Goal: Task Accomplishment & Management: Manage account settings

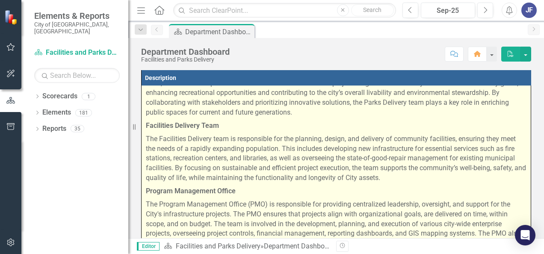
scroll to position [69, 0]
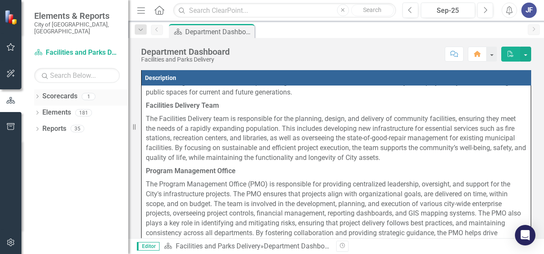
click at [38, 95] on icon "Dropdown" at bounding box center [37, 97] width 6 height 5
click at [62, 108] on link "Facilities and Parks Delivery" at bounding box center [87, 113] width 81 height 10
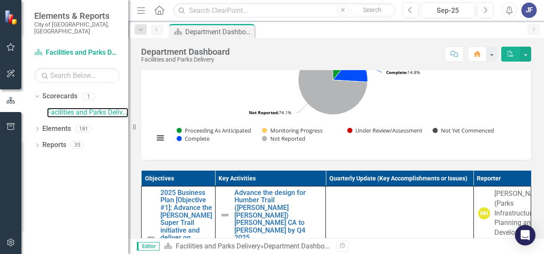
scroll to position [513, 0]
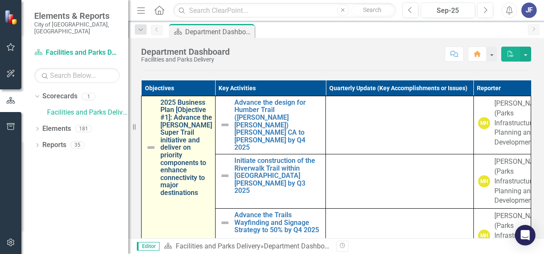
click at [182, 143] on link "2025 Business Plan [Objective #1]: Advance the [PERSON_NAME] Super Trail initia…" at bounding box center [186, 148] width 52 height 98
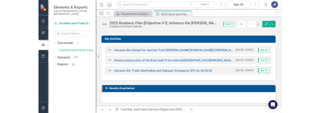
scroll to position [171, 0]
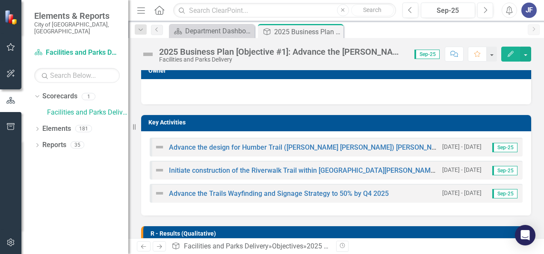
click at [242, 124] on h3 "Key Activities" at bounding box center [337, 122] width 378 height 6
click at [158, 146] on img at bounding box center [159, 147] width 10 height 10
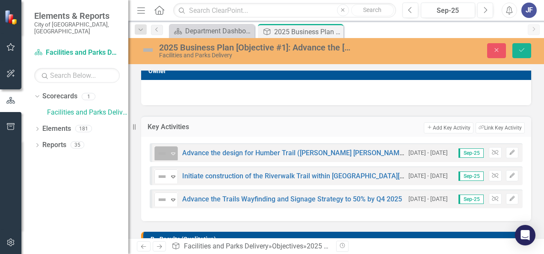
click at [170, 151] on icon "Expand" at bounding box center [173, 153] width 9 height 7
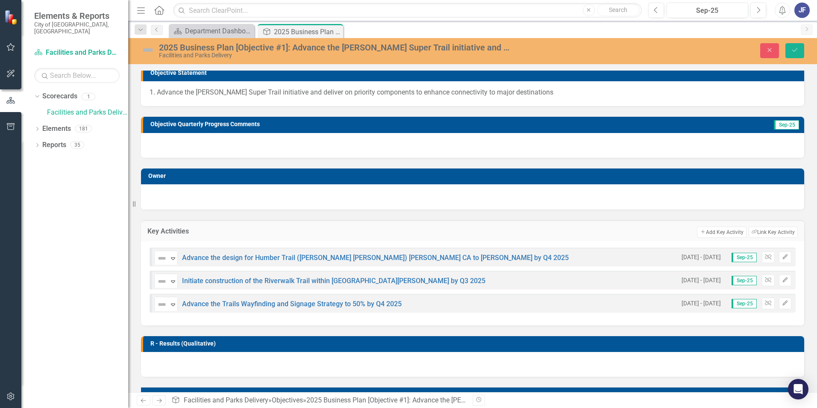
scroll to position [114, 0]
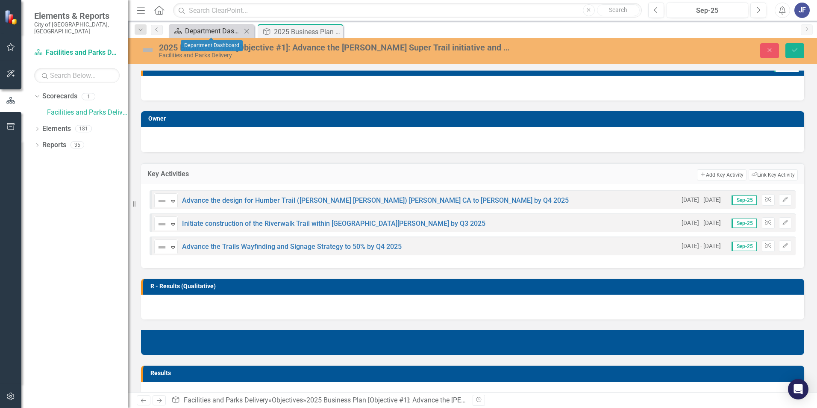
click at [209, 29] on div "Department Dashboard" at bounding box center [213, 31] width 56 height 11
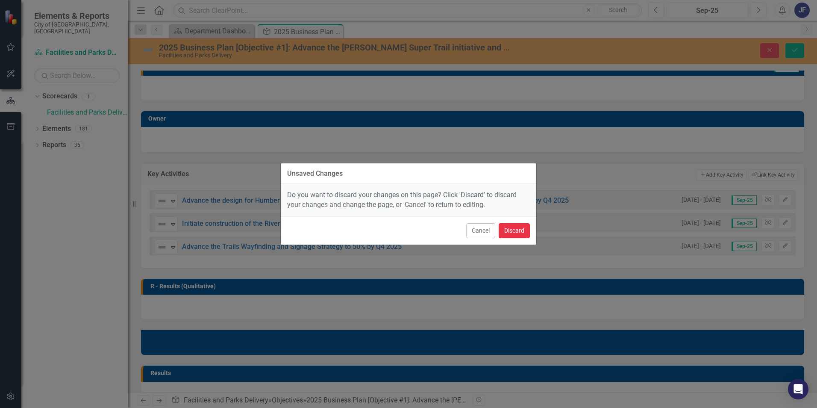
click at [512, 228] on button "Discard" at bounding box center [514, 230] width 31 height 15
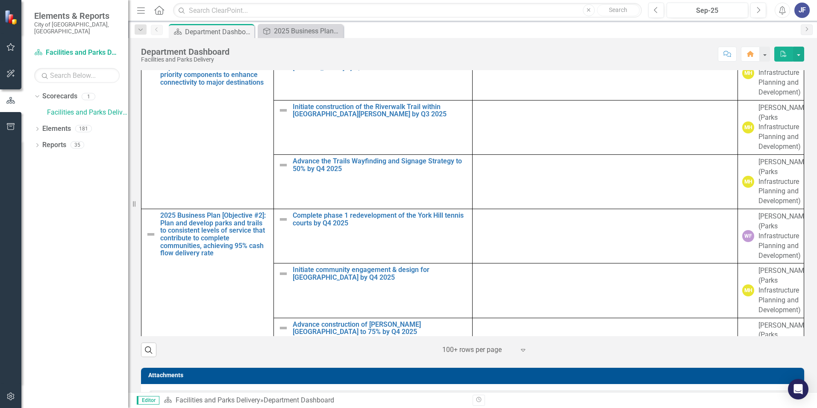
scroll to position [513, 0]
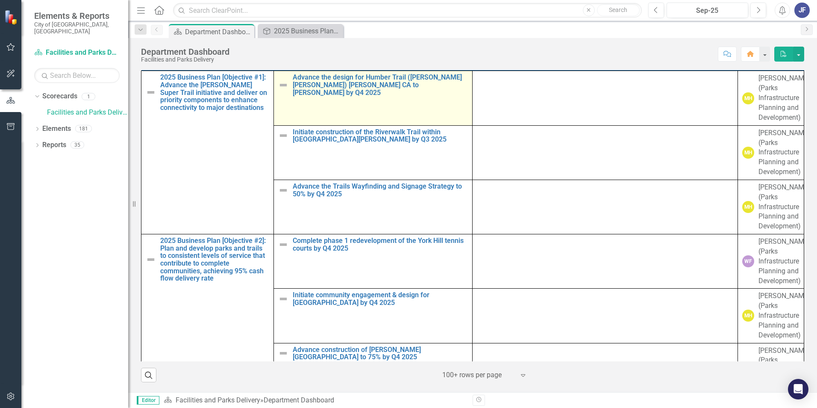
click at [285, 90] on img at bounding box center [283, 85] width 10 height 10
click at [370, 96] on link "Advance the design for Humber Trail ([PERSON_NAME] [PERSON_NAME]) [PERSON_NAME]…" at bounding box center [380, 85] width 175 height 23
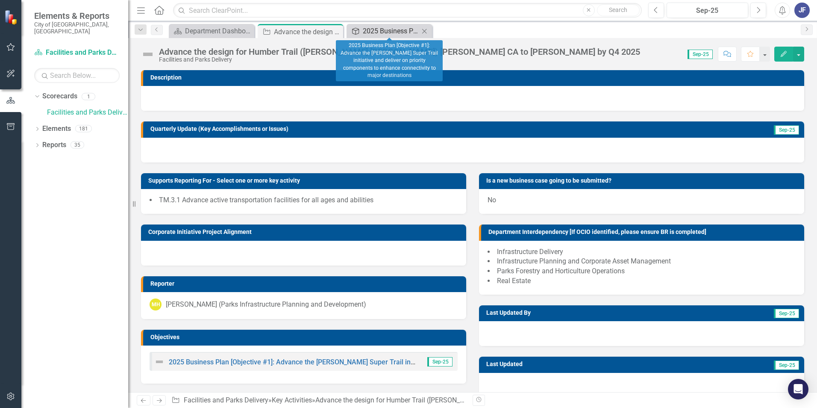
click at [368, 31] on div "2025 Business Plan [Objective #1]: Advance the [PERSON_NAME] Super Trail initia…" at bounding box center [391, 31] width 56 height 11
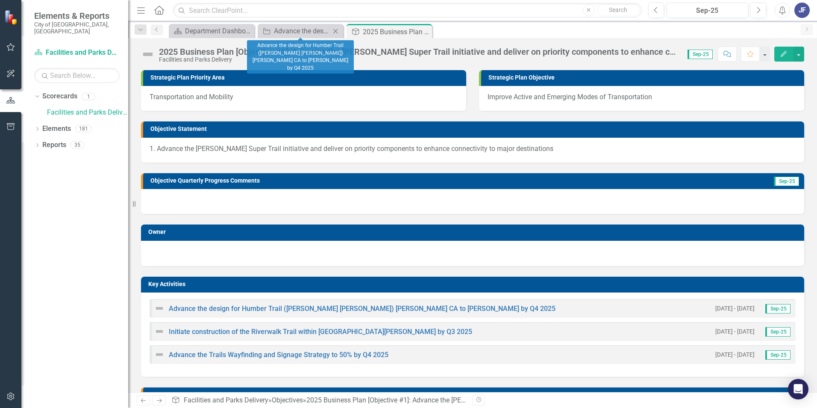
click at [336, 29] on icon "Close" at bounding box center [335, 31] width 9 height 7
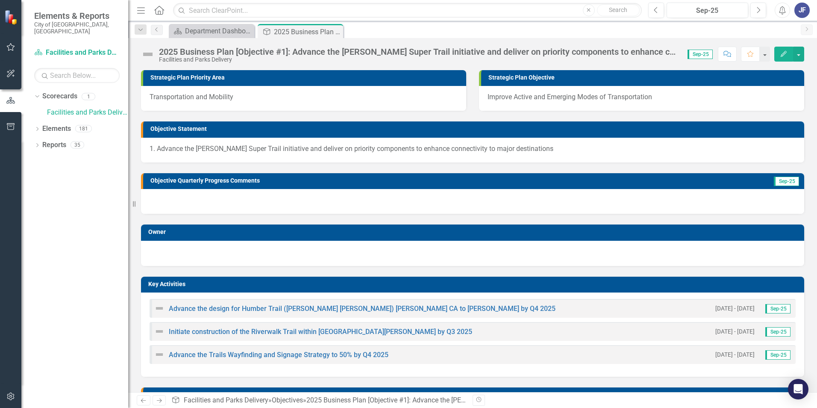
click at [180, 254] on h3 "Key Activities" at bounding box center [474, 284] width 652 height 6
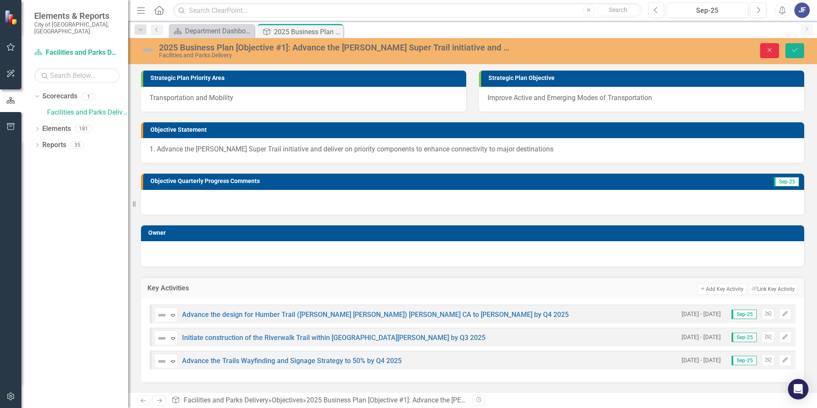
click at [543, 46] on button "Close" at bounding box center [770, 50] width 19 height 15
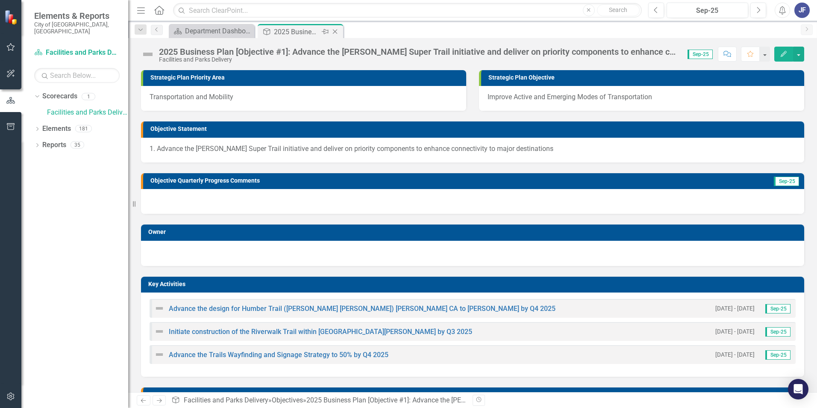
click at [337, 29] on icon "Close" at bounding box center [335, 31] width 9 height 7
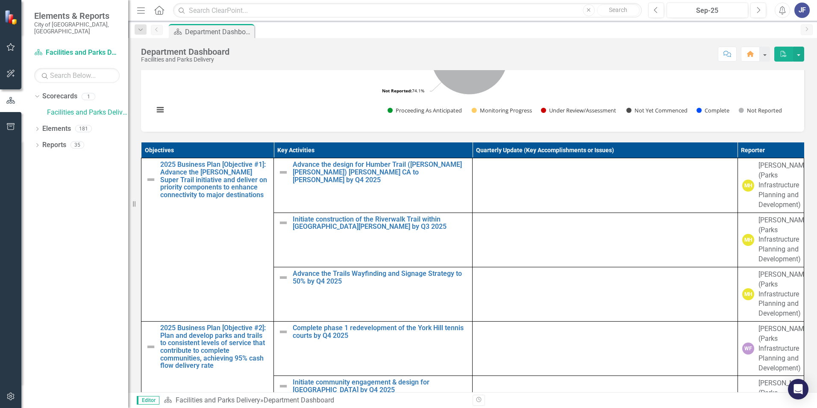
scroll to position [456, 0]
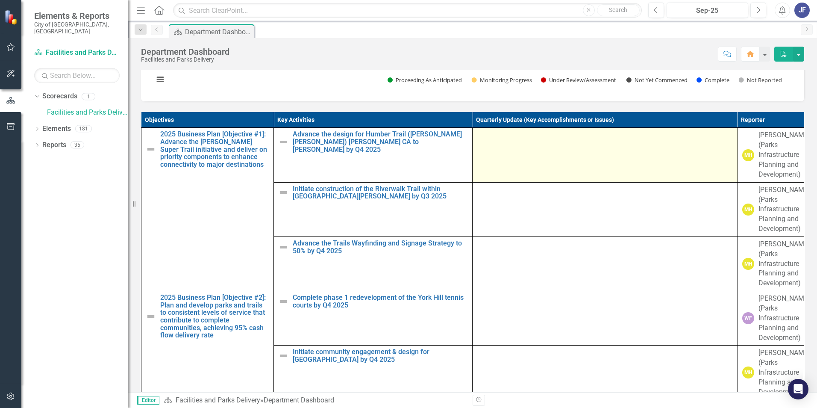
click at [507, 171] on td at bounding box center [605, 155] width 265 height 54
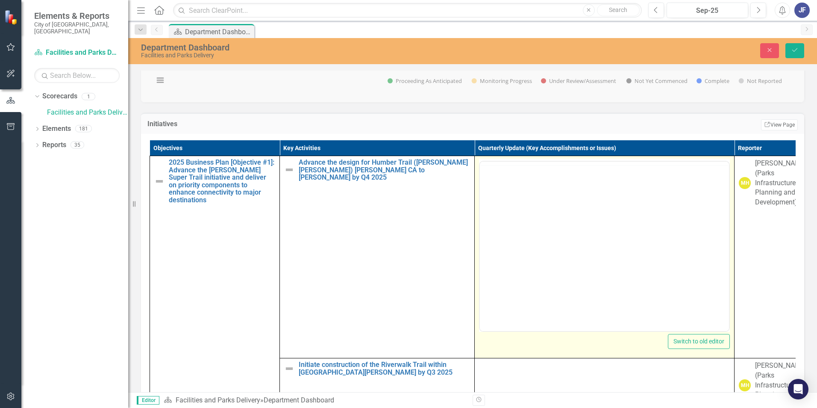
scroll to position [0, 0]
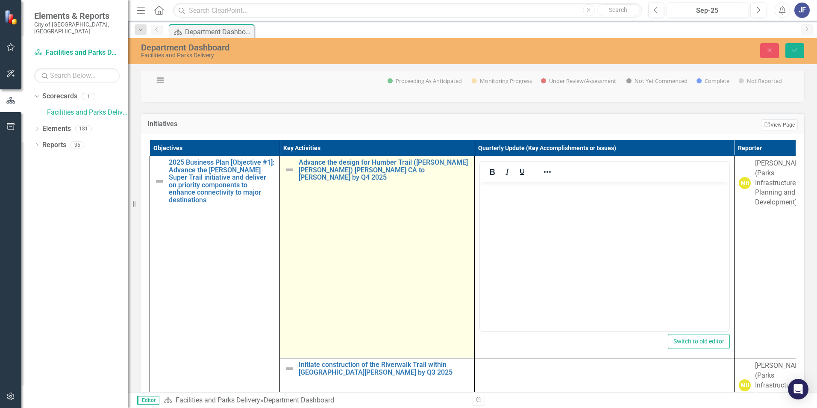
click at [292, 175] on img at bounding box center [289, 170] width 10 height 10
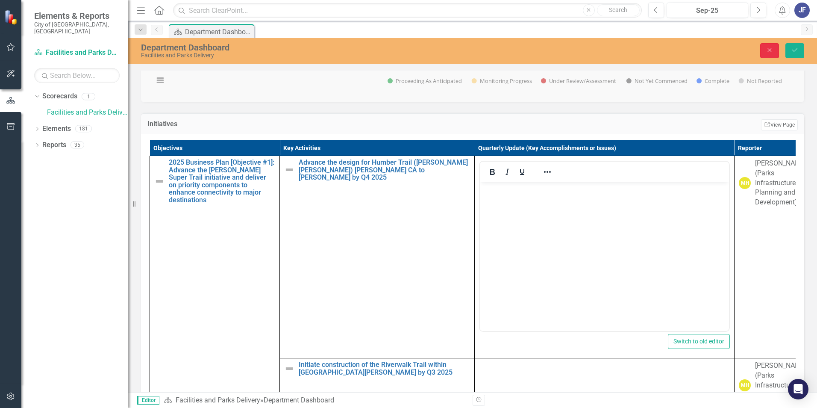
click at [543, 48] on icon "Close" at bounding box center [770, 50] width 8 height 6
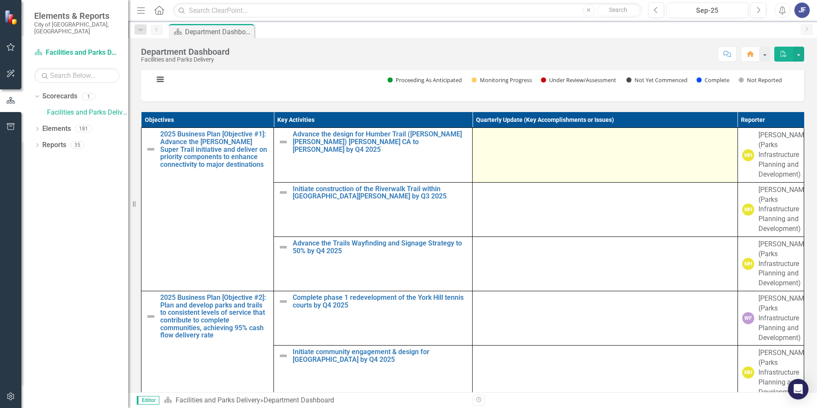
click at [543, 168] on td at bounding box center [605, 155] width 265 height 54
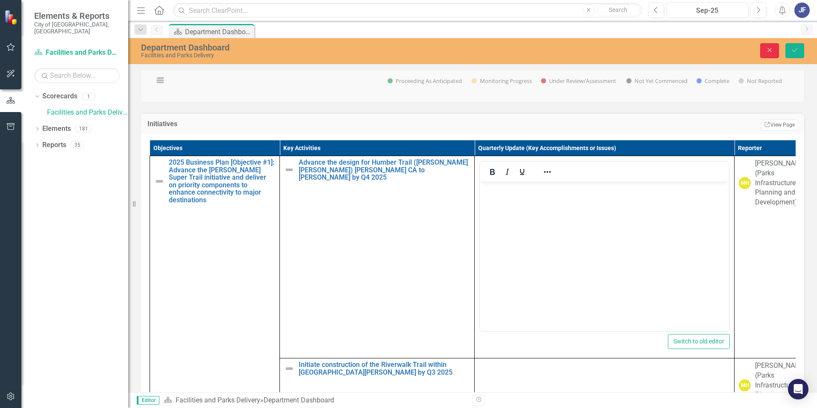
click at [543, 49] on icon "button" at bounding box center [770, 50] width 4 height 4
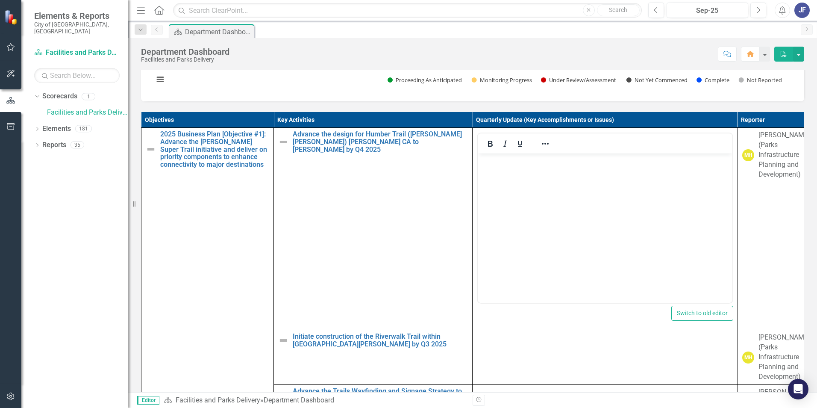
scroll to position [446, 0]
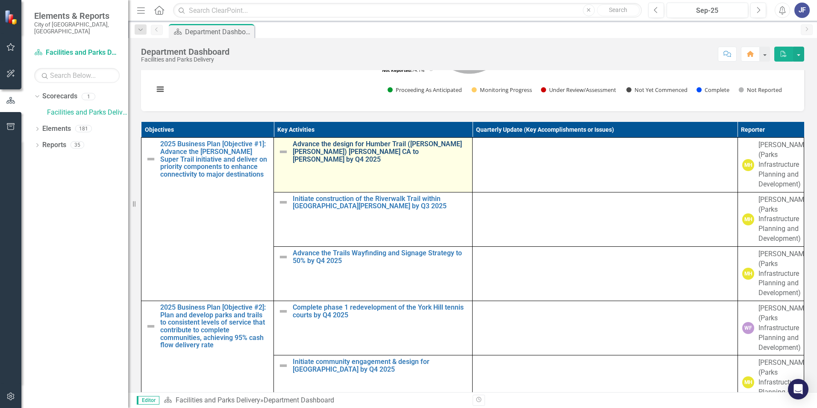
click at [310, 163] on link "Advance the design for Humber Trail ([PERSON_NAME] [PERSON_NAME]) [PERSON_NAME]…" at bounding box center [380, 151] width 175 height 23
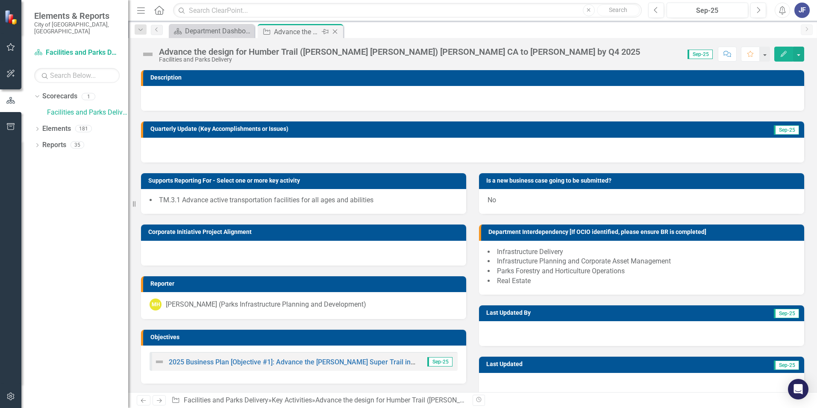
click at [332, 30] on icon "Close" at bounding box center [335, 31] width 9 height 7
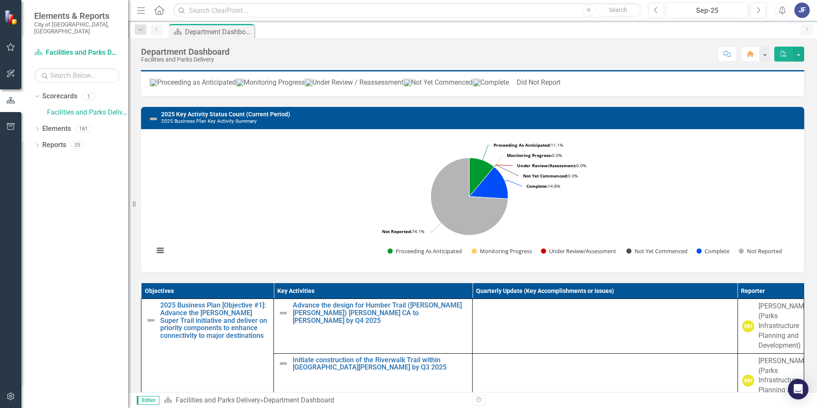
scroll to position [456, 0]
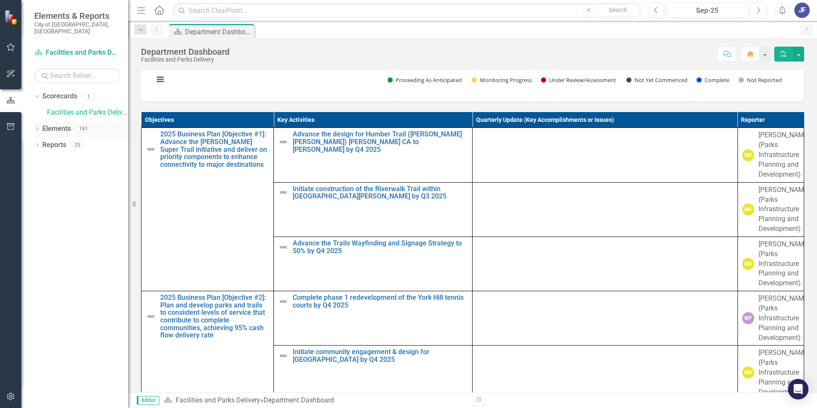
click at [38, 127] on icon "Dropdown" at bounding box center [37, 129] width 6 height 5
click at [75, 140] on link "Objective Objectives" at bounding box center [69, 145] width 44 height 10
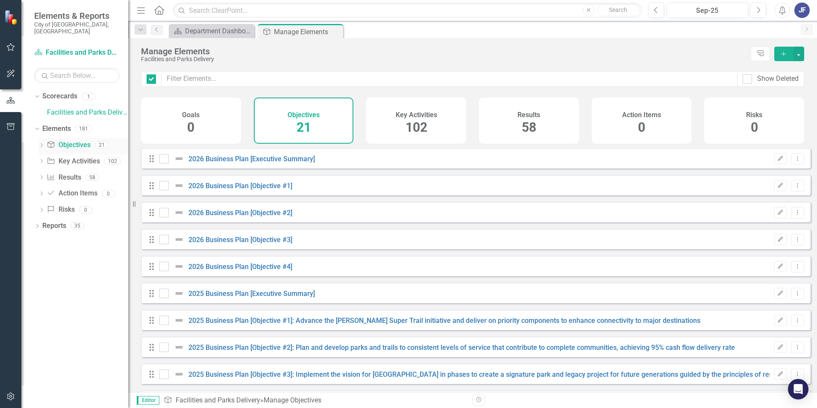
checkbox input "false"
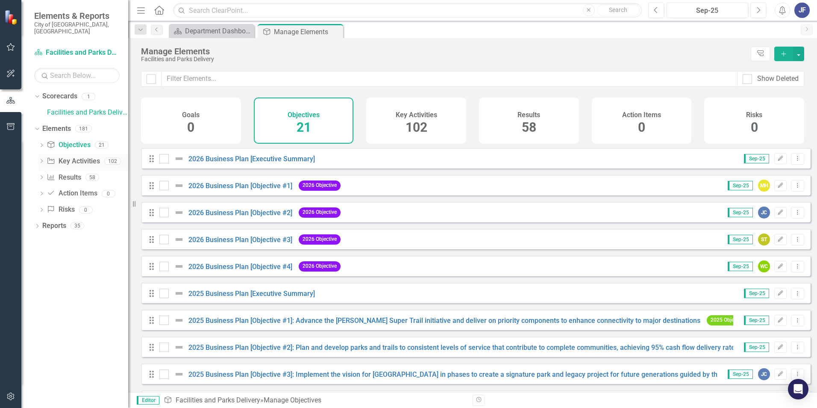
click at [75, 156] on link "Key Activity Key Activities" at bounding box center [73, 161] width 53 height 10
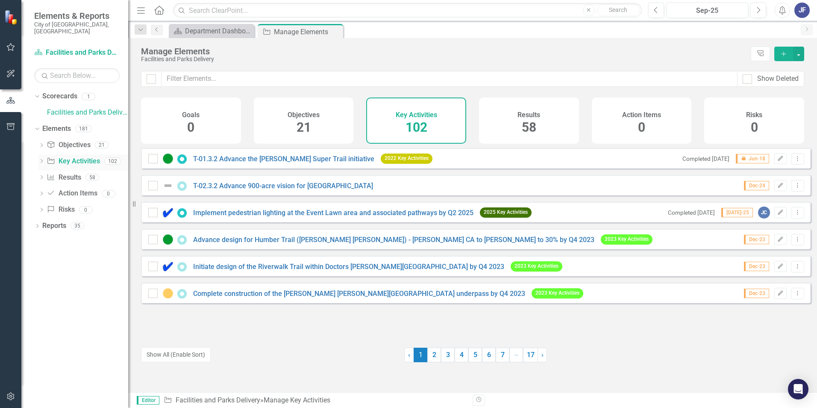
click at [43, 159] on icon "Dropdown" at bounding box center [41, 161] width 6 height 5
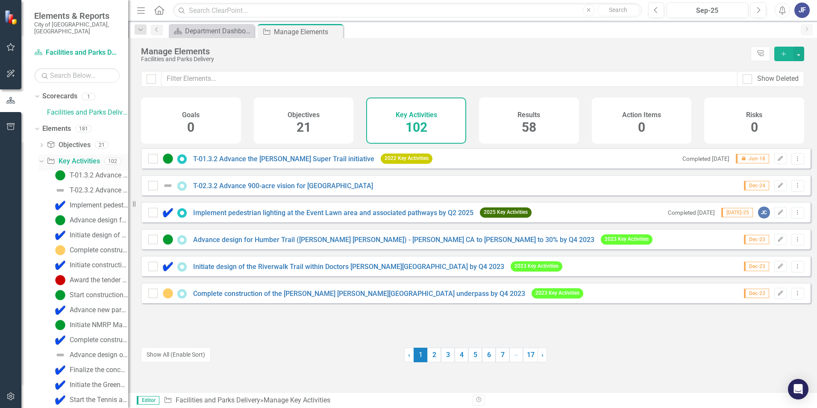
click at [72, 156] on link "Key Activity Key Activities" at bounding box center [73, 161] width 53 height 10
click at [56, 108] on link "Facilities and Parks Delivery" at bounding box center [87, 113] width 81 height 10
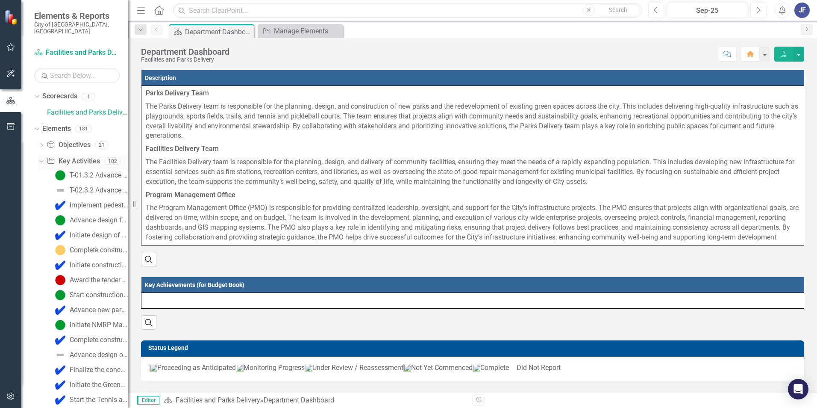
click at [38, 158] on icon "Dropdown" at bounding box center [40, 161] width 5 height 6
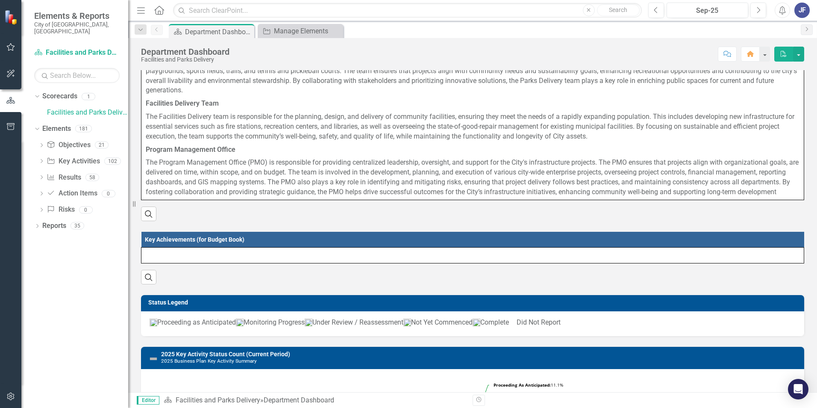
scroll to position [114, 0]
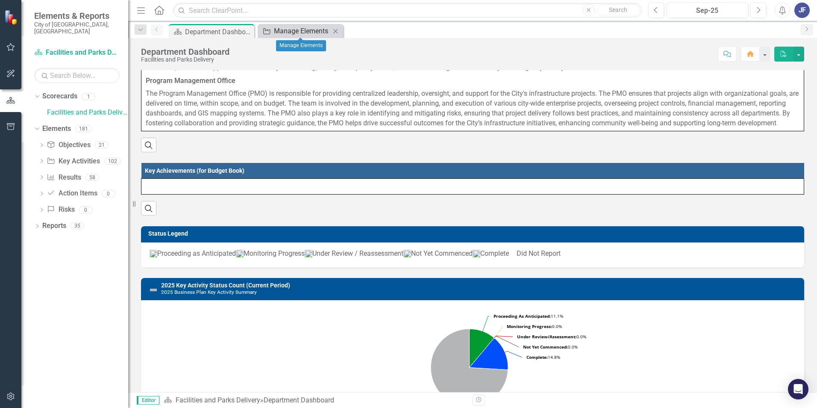
click at [315, 27] on div "Manage Elements" at bounding box center [302, 31] width 56 height 11
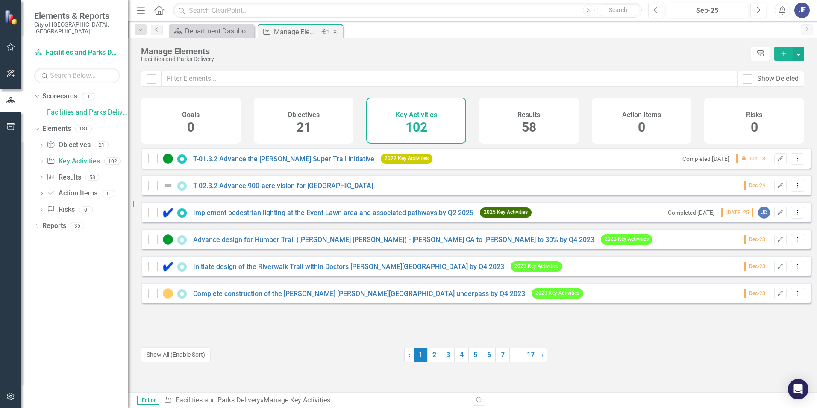
click at [334, 31] on icon "Close" at bounding box center [335, 31] width 9 height 7
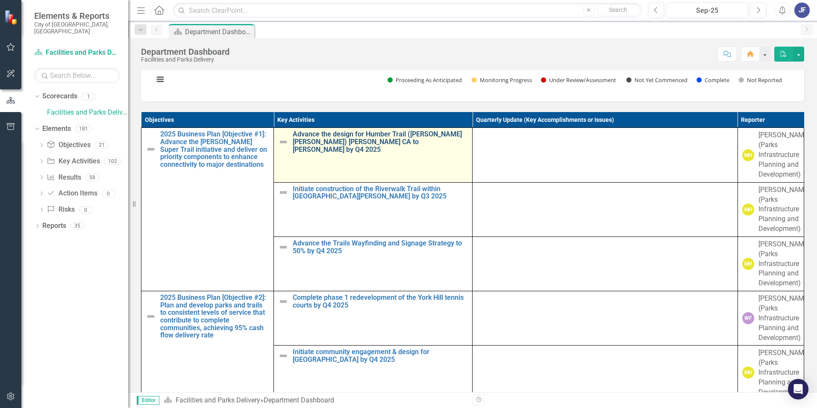
click at [396, 153] on link "Advance the design for Humber Trail ([PERSON_NAME] [PERSON_NAME]) [PERSON_NAME]…" at bounding box center [380, 141] width 175 height 23
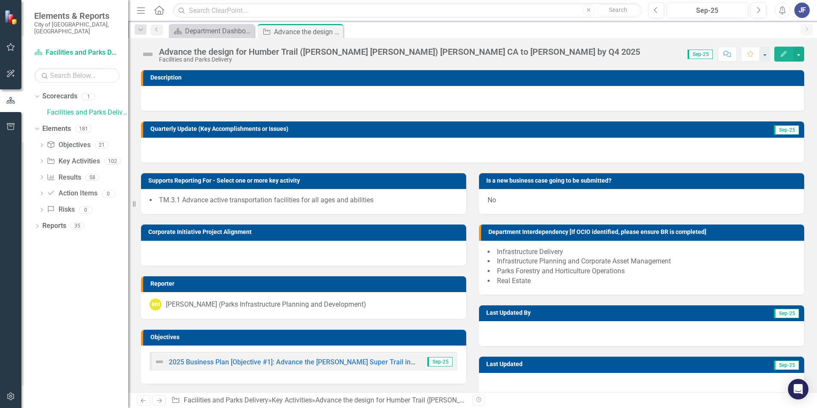
click at [151, 56] on img at bounding box center [148, 54] width 14 height 14
click at [147, 54] on img at bounding box center [148, 54] width 14 height 14
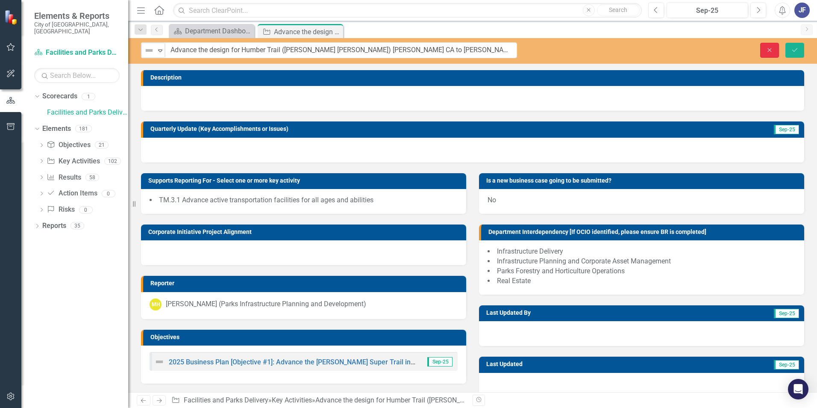
click at [543, 45] on button "Close" at bounding box center [770, 50] width 19 height 15
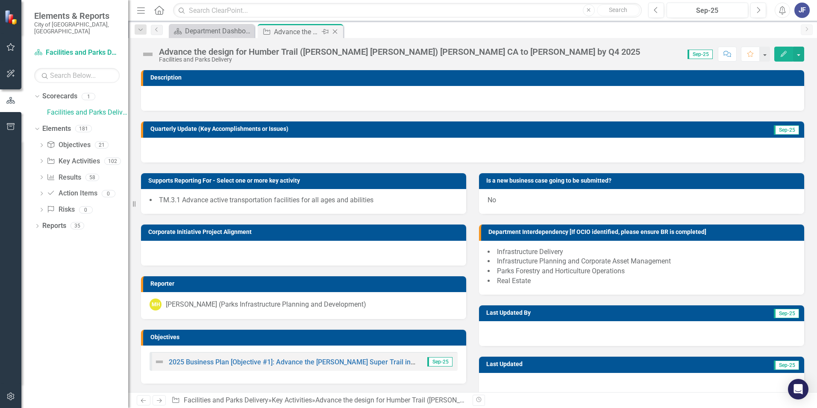
click at [335, 31] on icon "Close" at bounding box center [335, 31] width 9 height 7
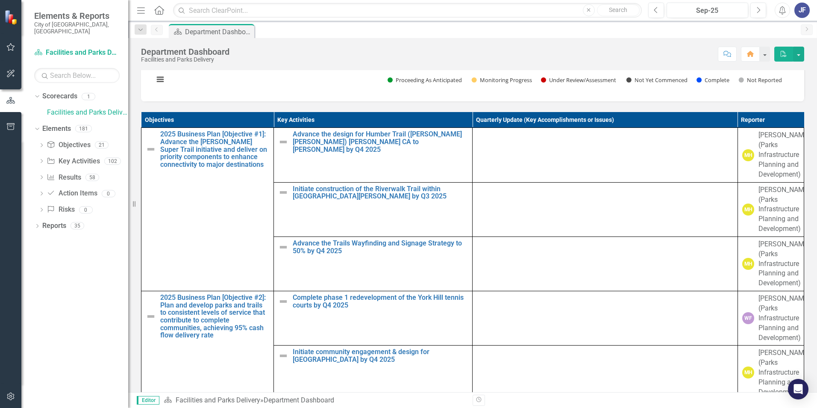
scroll to position [513, 0]
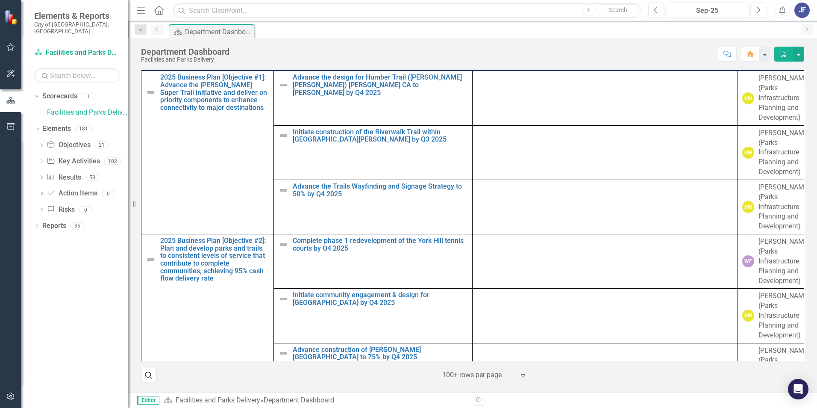
click at [322, 71] on th "Key Activities" at bounding box center [373, 63] width 199 height 16
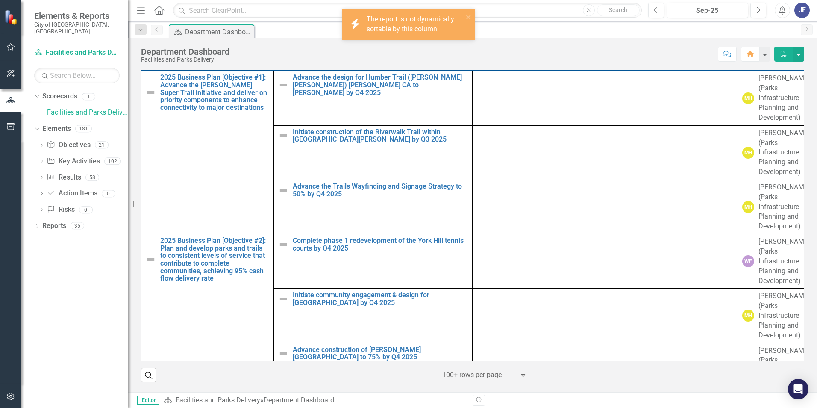
click at [322, 71] on th "Key Activities" at bounding box center [373, 63] width 199 height 16
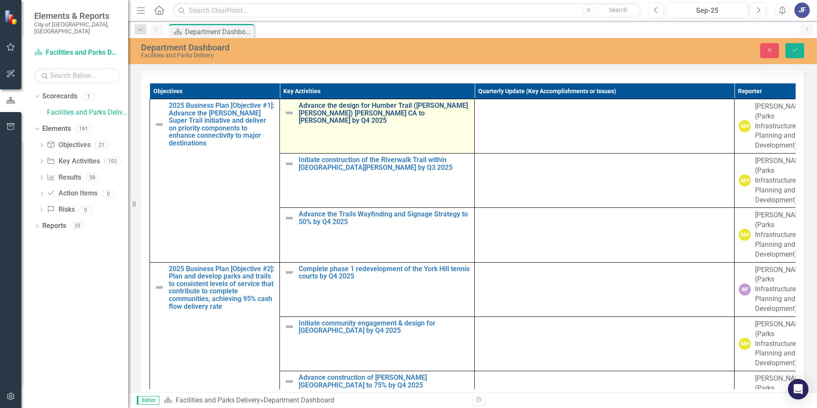
click at [317, 124] on link "Advance the design for Humber Trail ([PERSON_NAME] [PERSON_NAME]) [PERSON_NAME]…" at bounding box center [384, 113] width 171 height 23
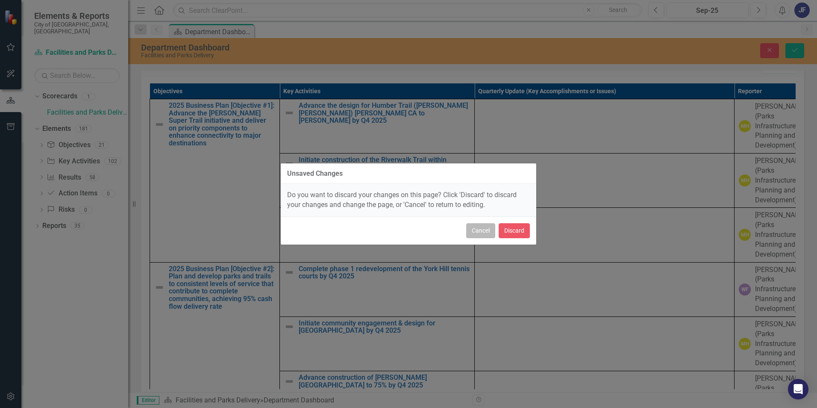
click at [475, 230] on button "Cancel" at bounding box center [480, 230] width 29 height 15
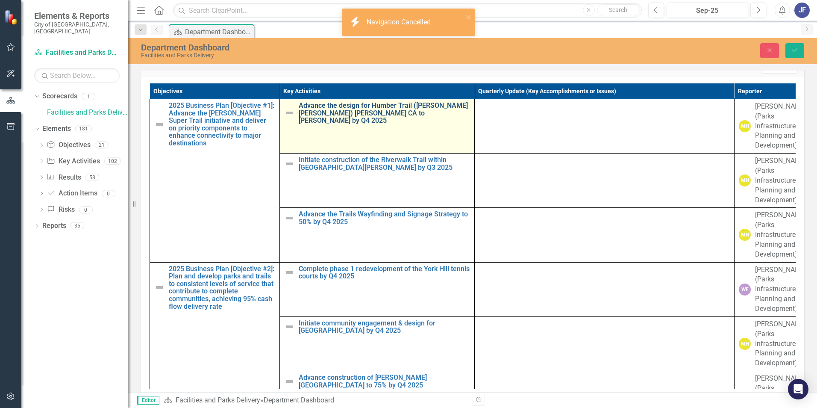
click at [336, 124] on link "Advance the design for Humber Trail ([PERSON_NAME] [PERSON_NAME]) [PERSON_NAME]…" at bounding box center [384, 113] width 171 height 23
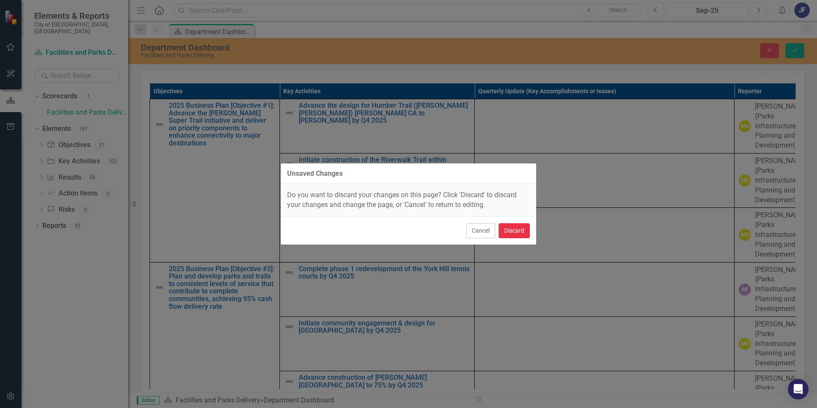
click at [508, 228] on button "Discard" at bounding box center [514, 230] width 31 height 15
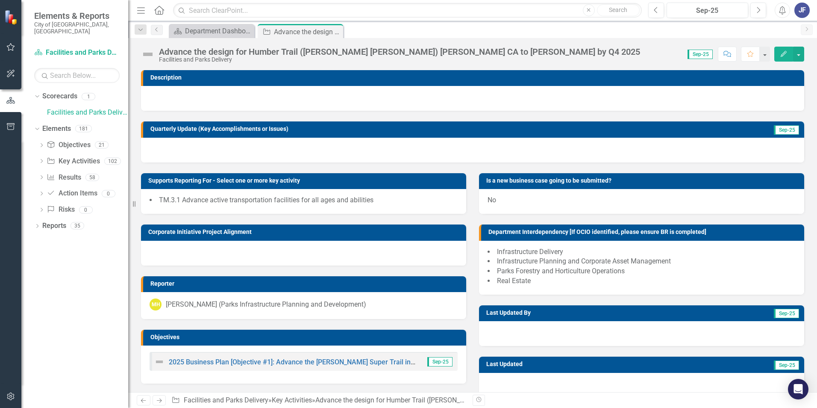
click at [147, 54] on img at bounding box center [148, 54] width 14 height 14
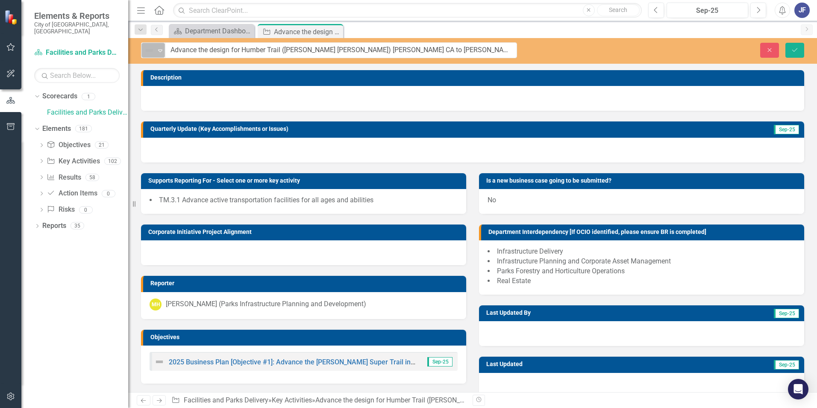
click at [162, 54] on div "Expand" at bounding box center [160, 50] width 9 height 14
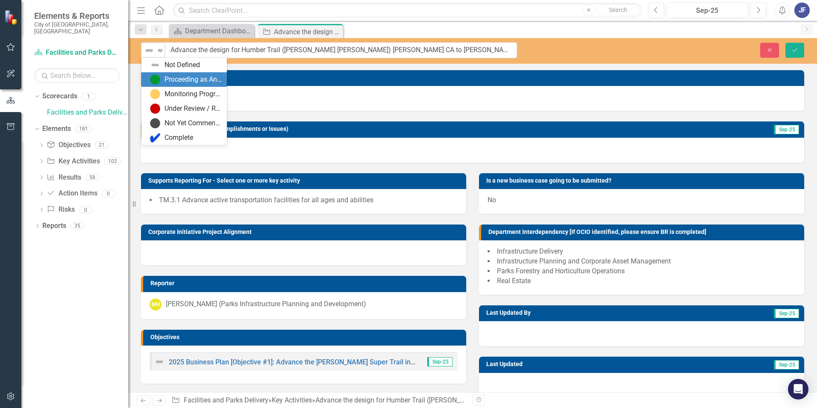
click at [208, 80] on div "Proceeding as Anticipated" at bounding box center [193, 80] width 57 height 10
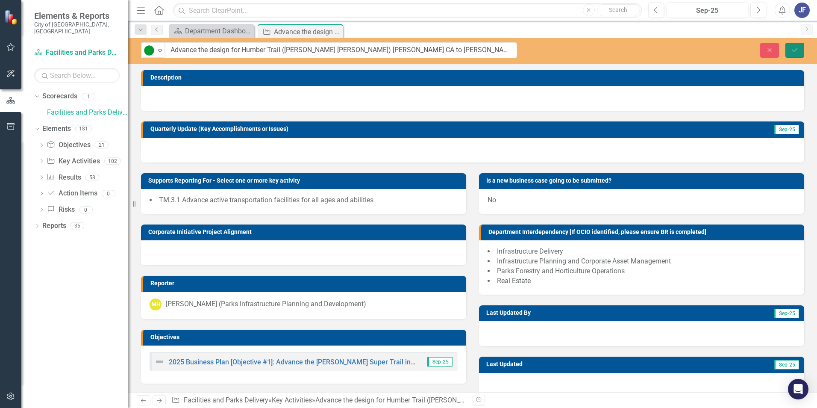
click at [543, 48] on icon "Save" at bounding box center [795, 50] width 8 height 6
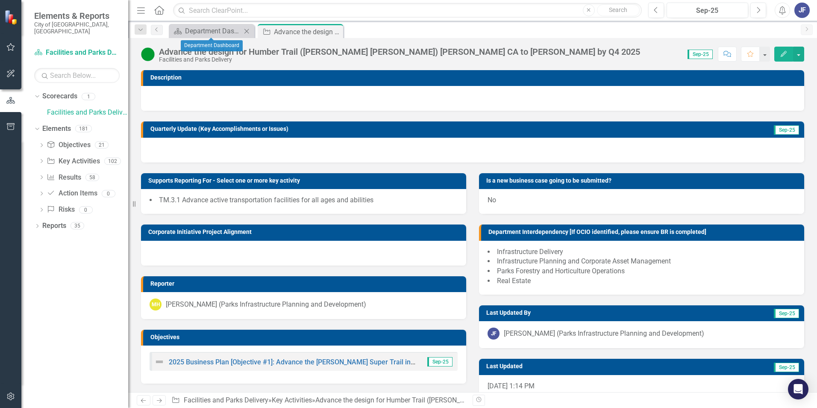
click at [194, 24] on div "Scorecard Department Dashboard Close" at bounding box center [212, 31] width 86 height 14
click at [194, 29] on div "Department Dashboard" at bounding box center [213, 31] width 56 height 11
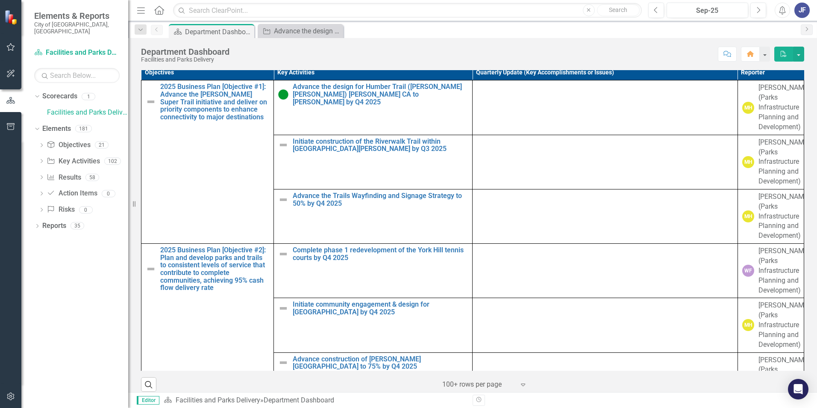
scroll to position [513, 0]
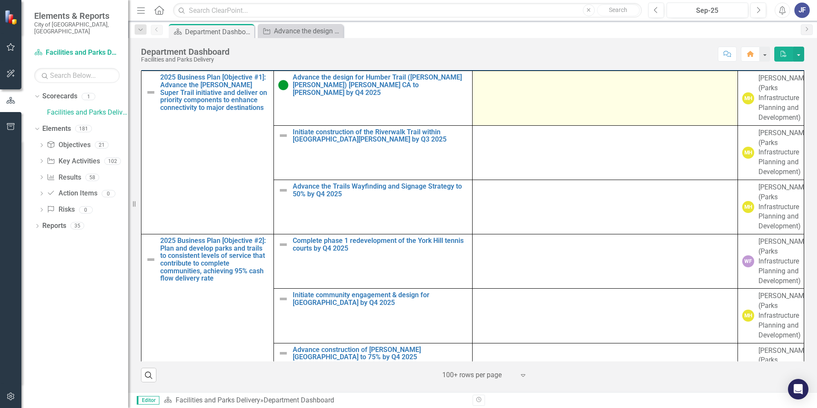
click at [519, 110] on td at bounding box center [605, 98] width 265 height 54
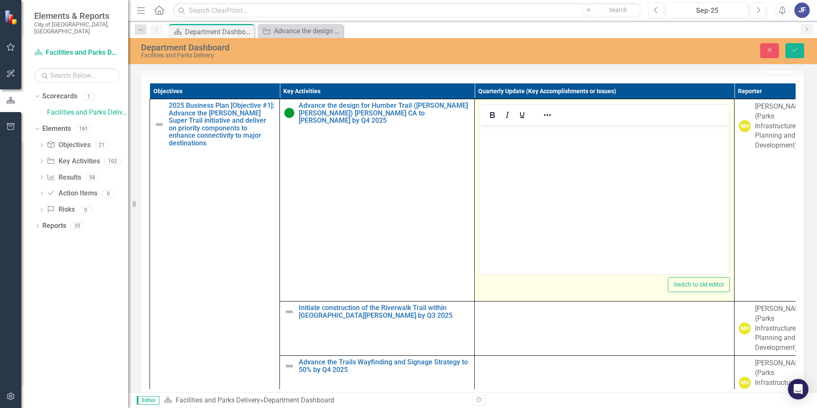
scroll to position [0, 0]
click at [499, 136] on p "Rich Text Area. Press ALT-0 for help." at bounding box center [604, 132] width 245 height 10
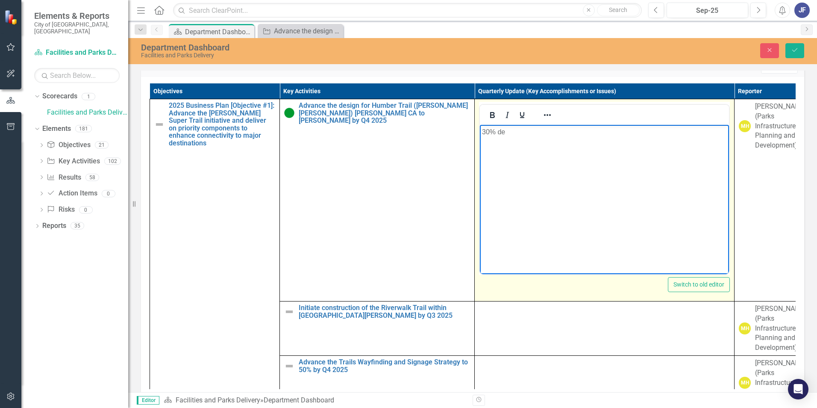
scroll to position [503, 0]
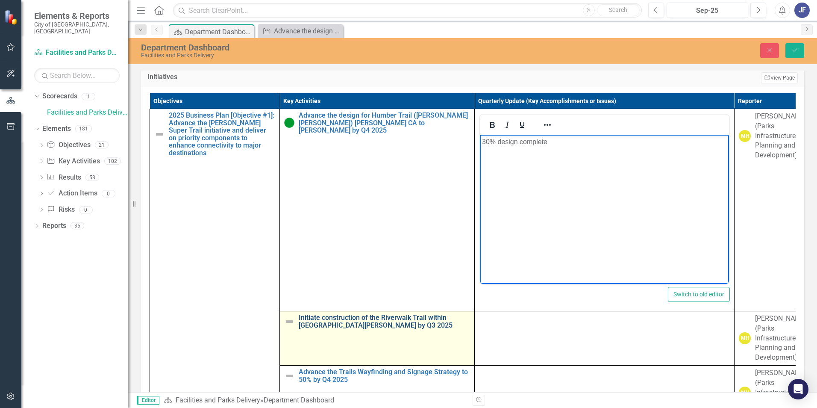
click at [400, 254] on link "Initiate construction of the Riverwalk Trail within [GEOGRAPHIC_DATA][PERSON_NA…" at bounding box center [384, 321] width 171 height 15
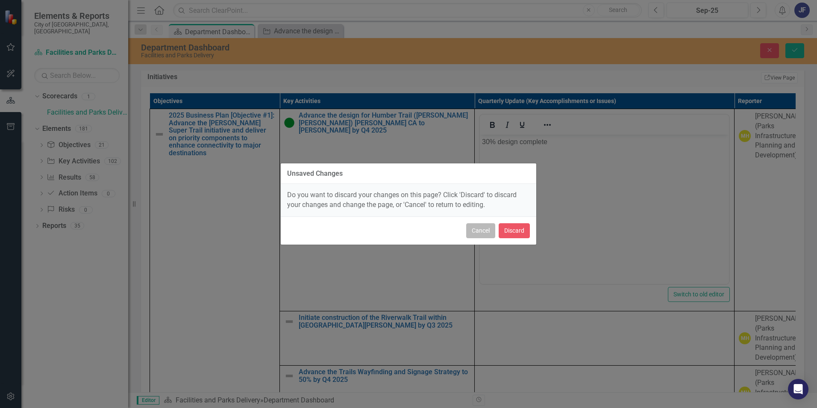
click at [489, 233] on button "Cancel" at bounding box center [480, 230] width 29 height 15
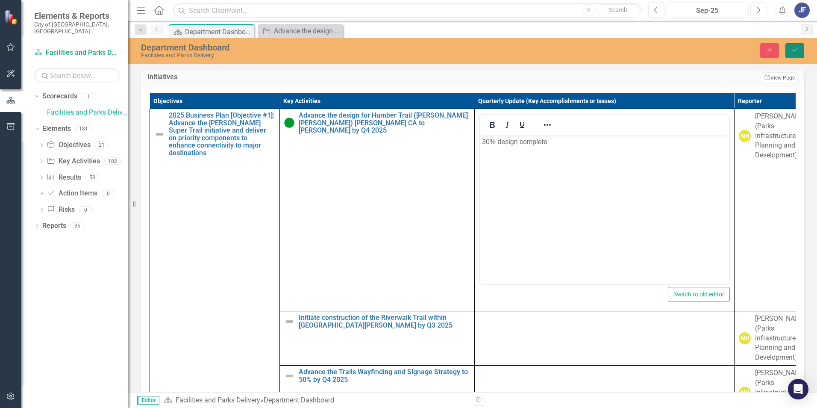
click at [543, 48] on icon "Save" at bounding box center [795, 50] width 8 height 6
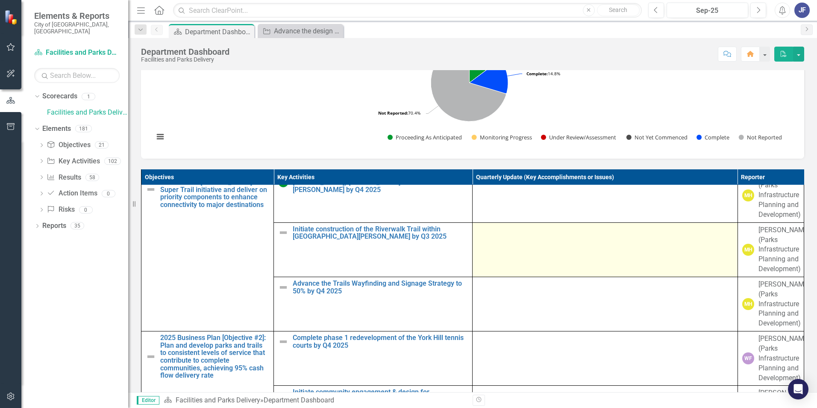
scroll to position [0, 0]
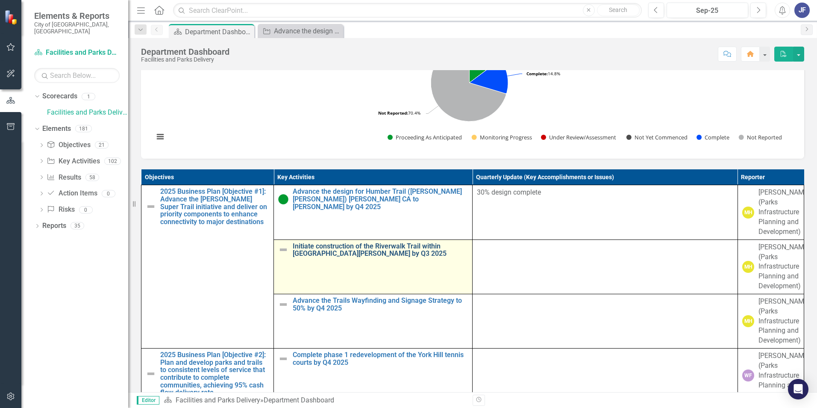
click at [340, 254] on link "Initiate construction of the Riverwalk Trail within [GEOGRAPHIC_DATA][PERSON_NA…" at bounding box center [380, 249] width 175 height 15
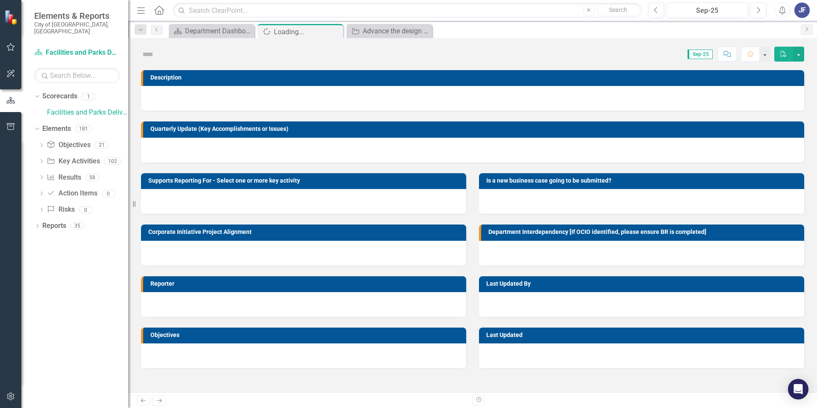
click at [340, 254] on div "Reporter" at bounding box center [304, 290] width 338 height 51
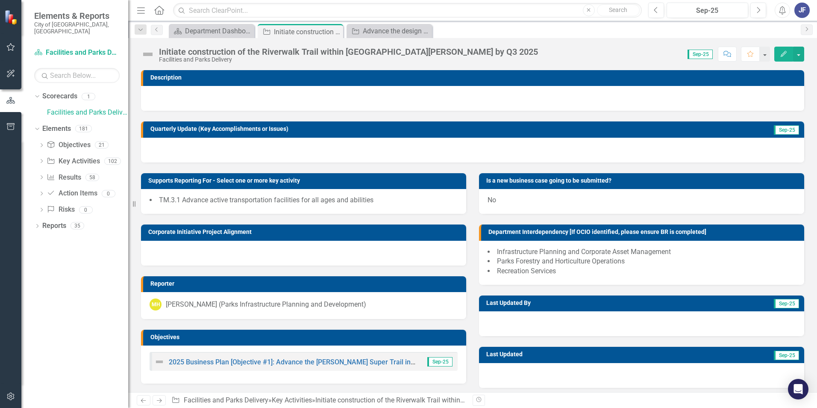
click at [150, 54] on img at bounding box center [148, 54] width 14 height 14
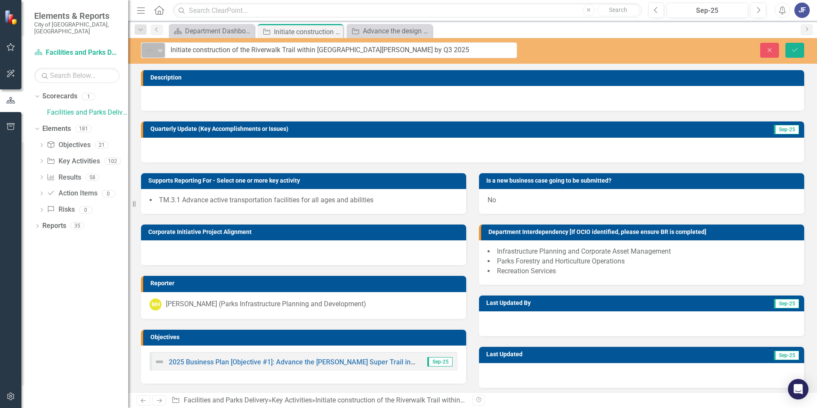
drag, startPoint x: 150, startPoint y: 54, endPoint x: 162, endPoint y: 52, distance: 12.2
click at [162, 52] on icon "Expand" at bounding box center [160, 50] width 9 height 7
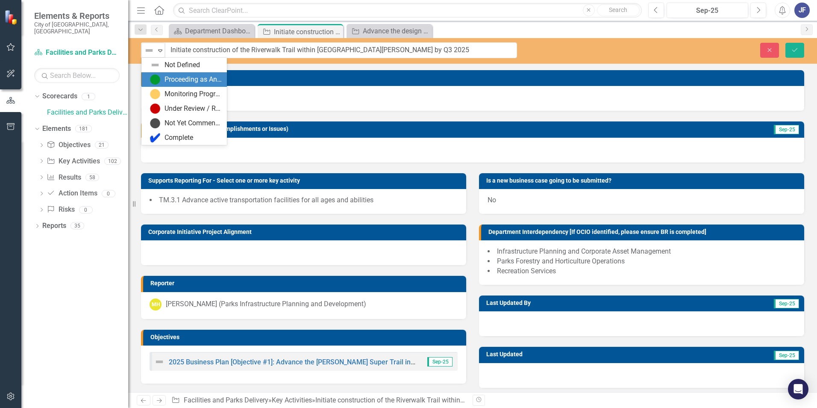
click at [167, 75] on div "Proceeding as Anticipated" at bounding box center [193, 80] width 57 height 10
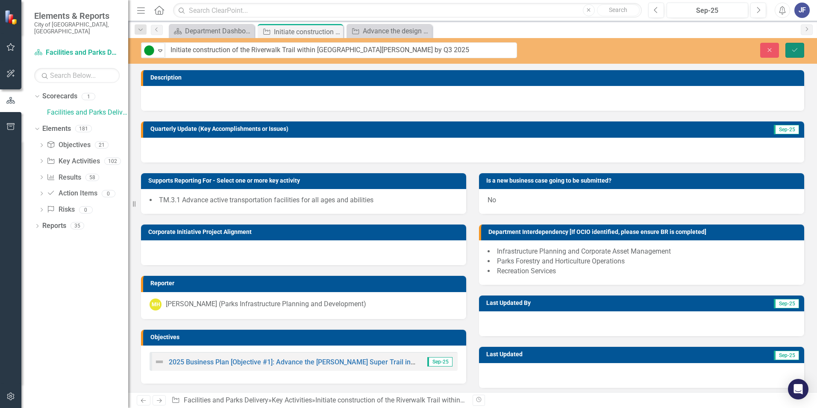
click at [543, 50] on icon "Save" at bounding box center [795, 50] width 8 height 6
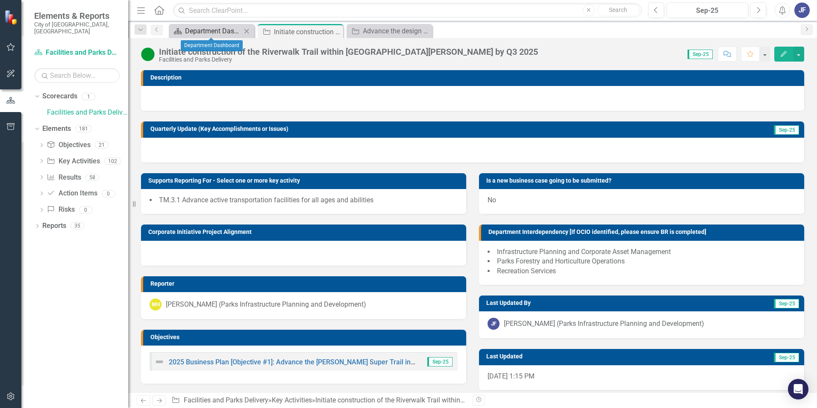
click at [222, 32] on div "Department Dashboard" at bounding box center [213, 31] width 56 height 11
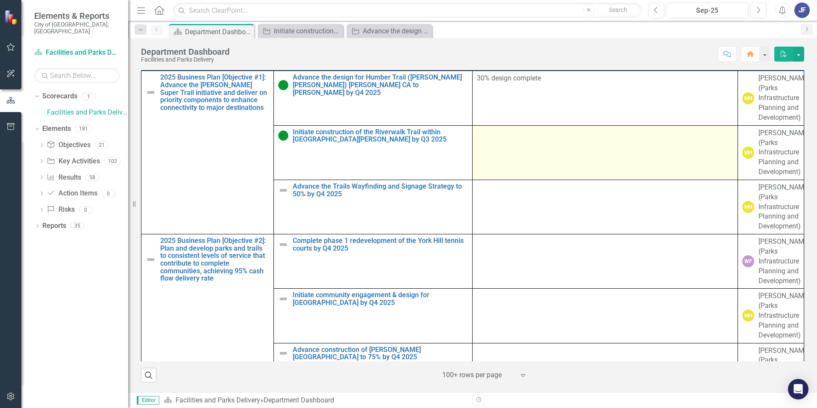
click at [500, 139] on div at bounding box center [605, 133] width 256 height 10
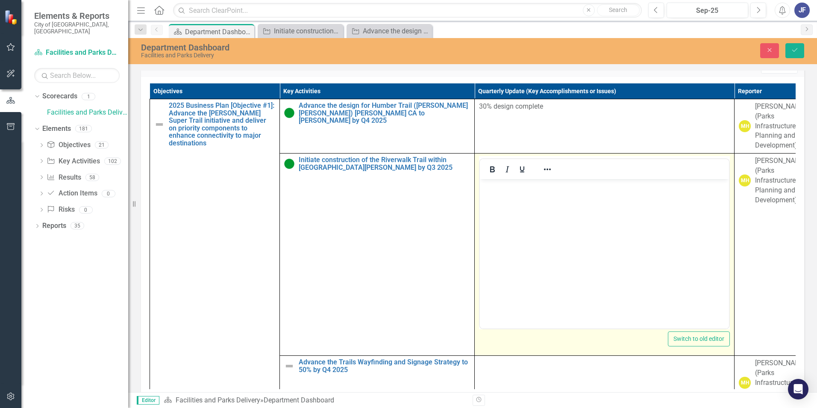
click at [492, 197] on body "Rich Text Area. Press ALT-0 for help." at bounding box center [604, 243] width 249 height 128
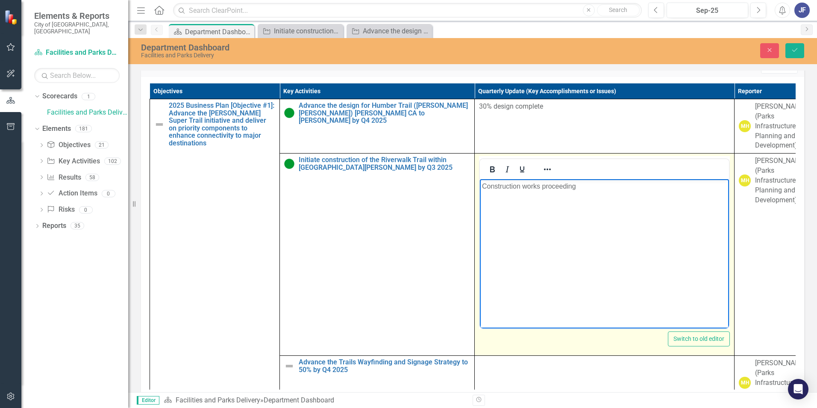
scroll to position [494, 0]
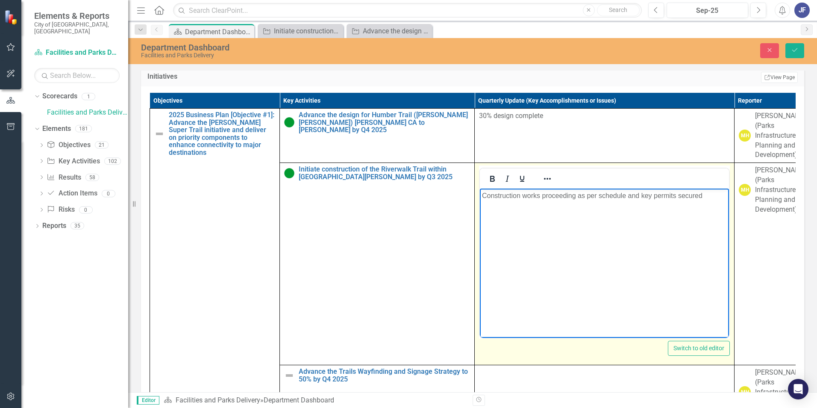
click at [519, 234] on body "Construction works proceeding as per schedule and key permits secured" at bounding box center [604, 253] width 249 height 128
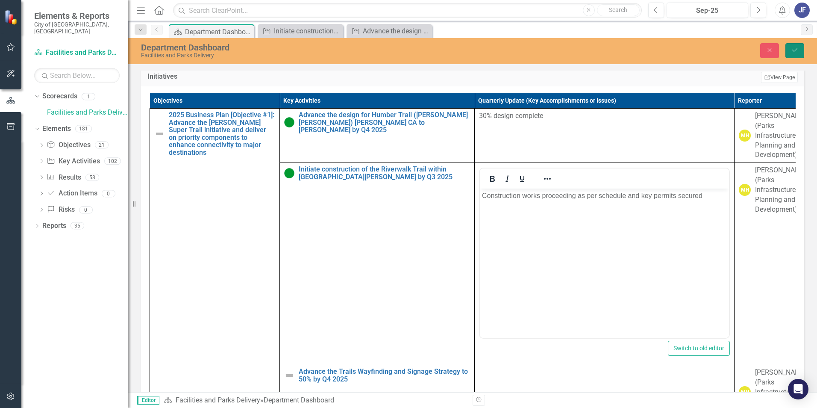
click at [543, 50] on button "Save" at bounding box center [795, 50] width 19 height 15
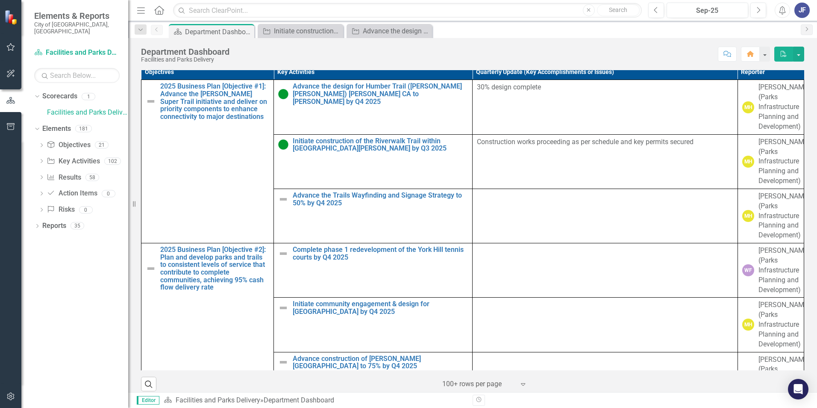
scroll to position [485, 0]
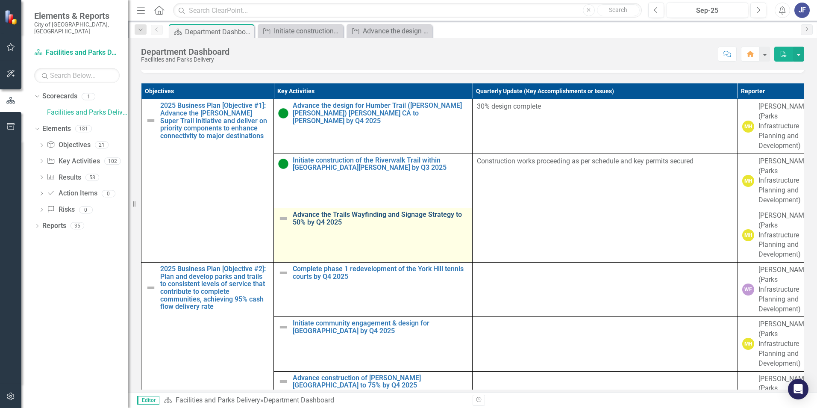
click at [329, 226] on link "Advance the Trails Wayfinding and Signage Strategy to 50% by Q4 2025" at bounding box center [380, 218] width 175 height 15
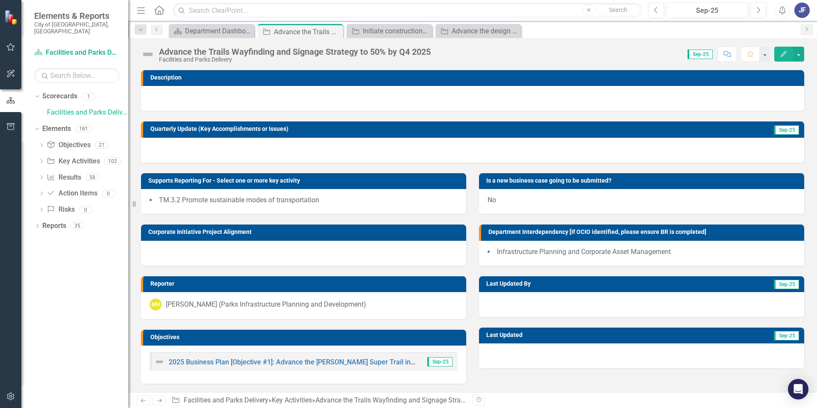
click at [148, 53] on img at bounding box center [148, 54] width 14 height 14
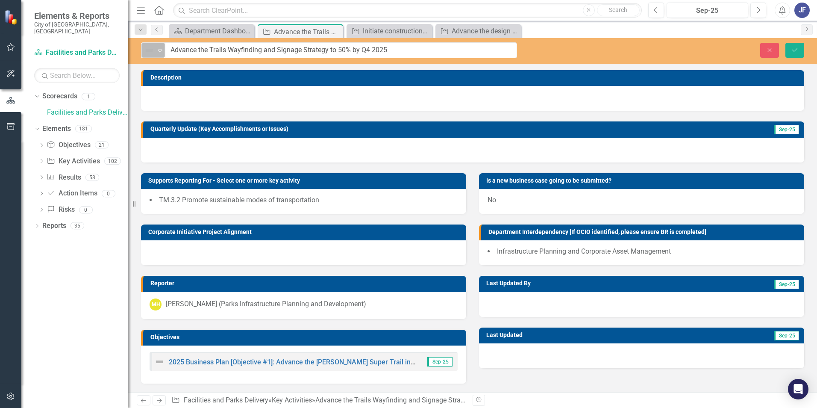
click at [162, 50] on icon "Expand" at bounding box center [160, 50] width 9 height 7
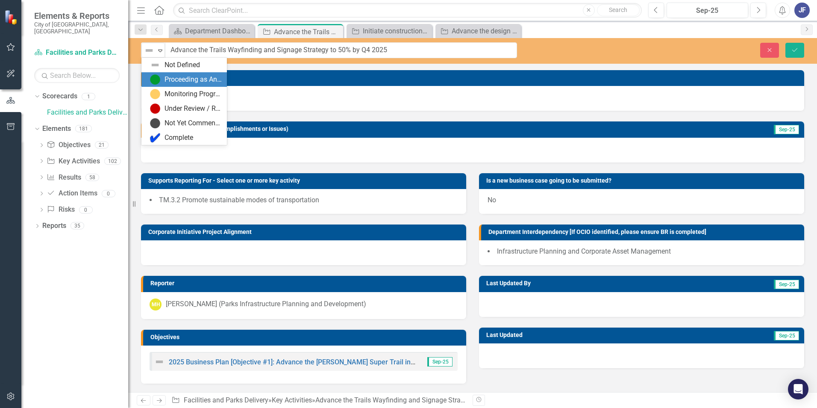
click at [173, 78] on div "Proceeding as Anticipated" at bounding box center [193, 80] width 57 height 10
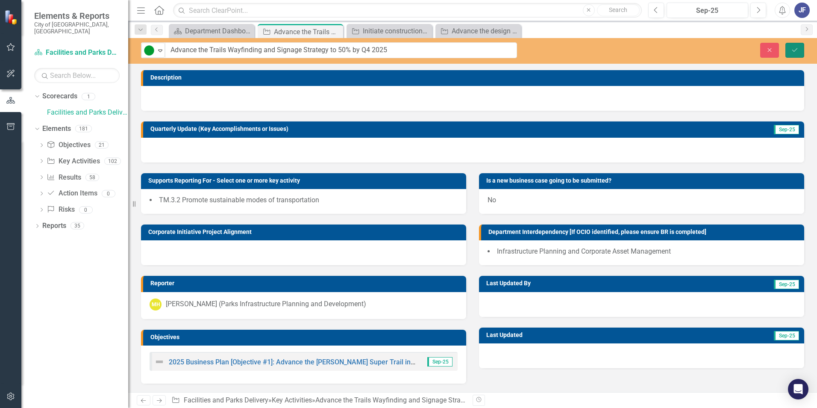
click at [543, 47] on icon "Save" at bounding box center [795, 50] width 8 height 6
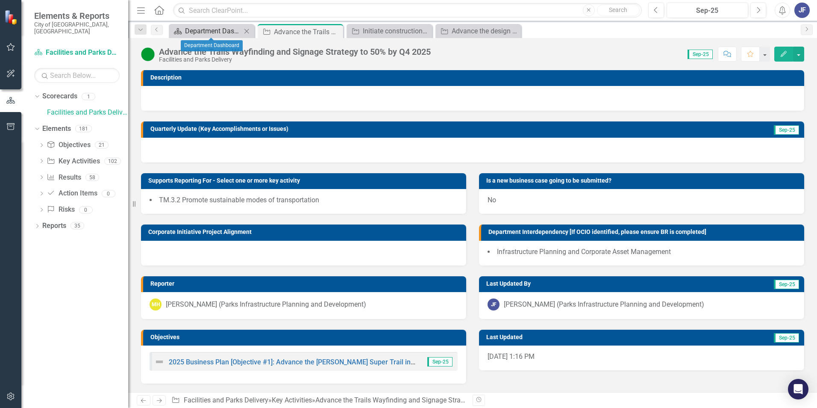
click at [207, 32] on div "Department Dashboard" at bounding box center [213, 31] width 56 height 11
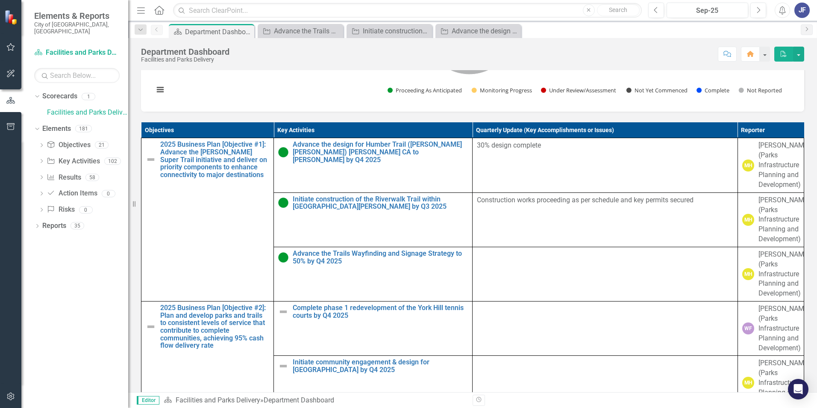
scroll to position [599, 0]
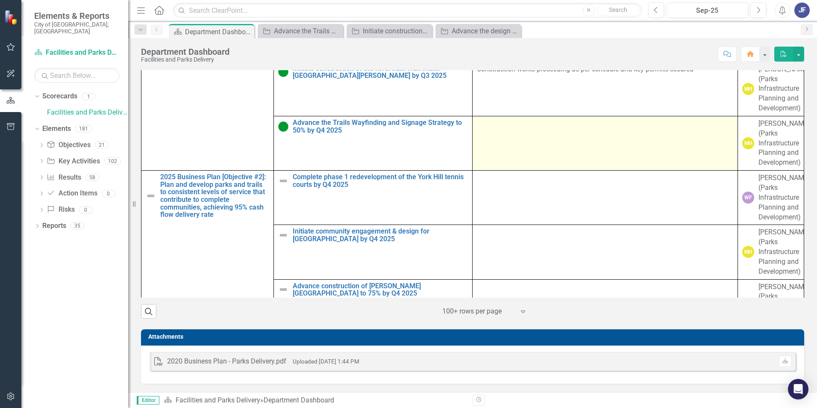
click at [504, 133] on td at bounding box center [605, 143] width 265 height 54
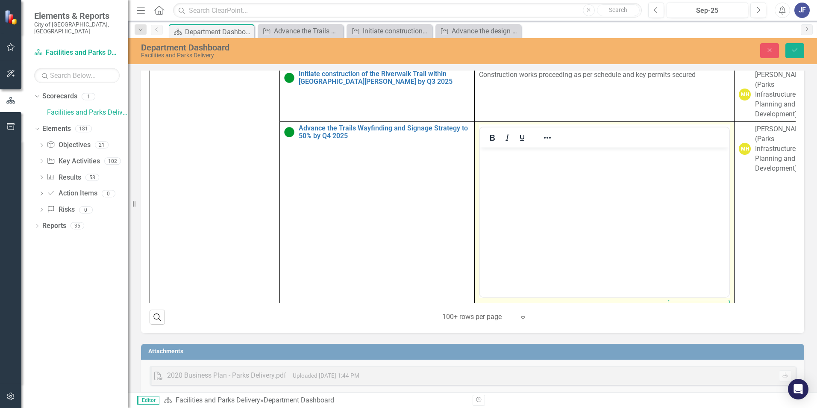
scroll to position [0, 0]
click at [492, 165] on body "Rich Text Area. Press ALT-0 for help." at bounding box center [604, 211] width 249 height 128
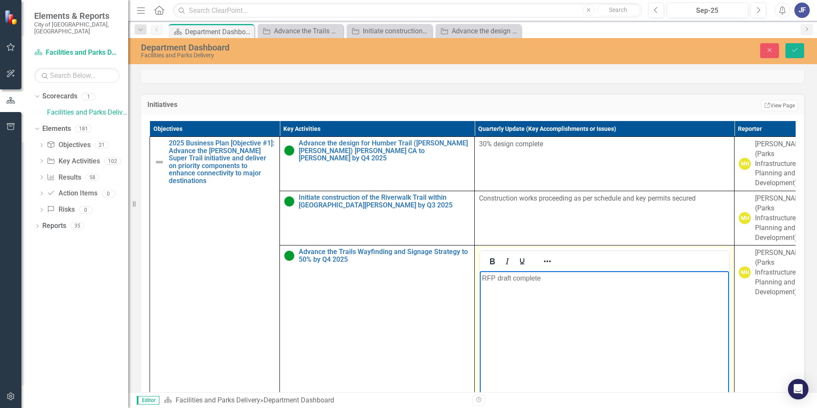
scroll to position [57, 0]
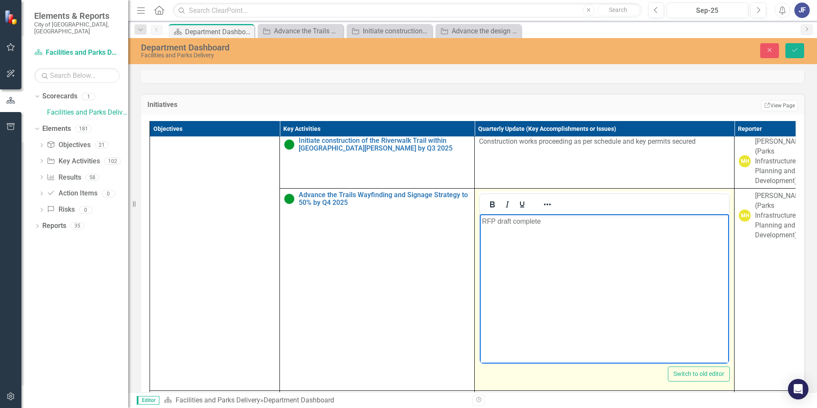
click at [543, 248] on body "RFP draft complete" at bounding box center [604, 278] width 249 height 128
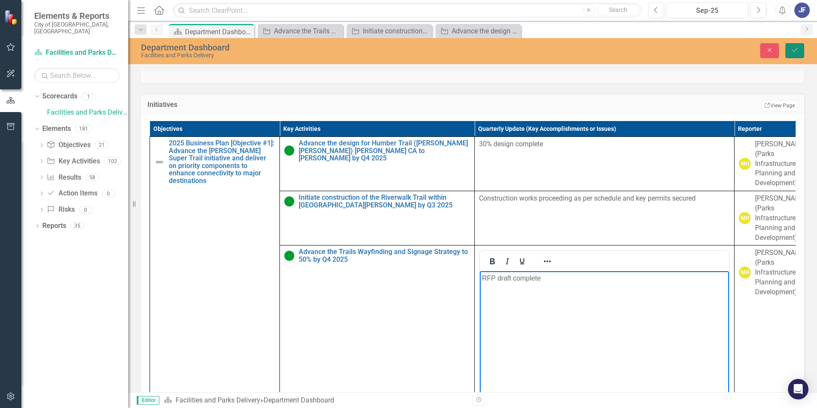
click at [543, 48] on icon "Save" at bounding box center [795, 50] width 8 height 6
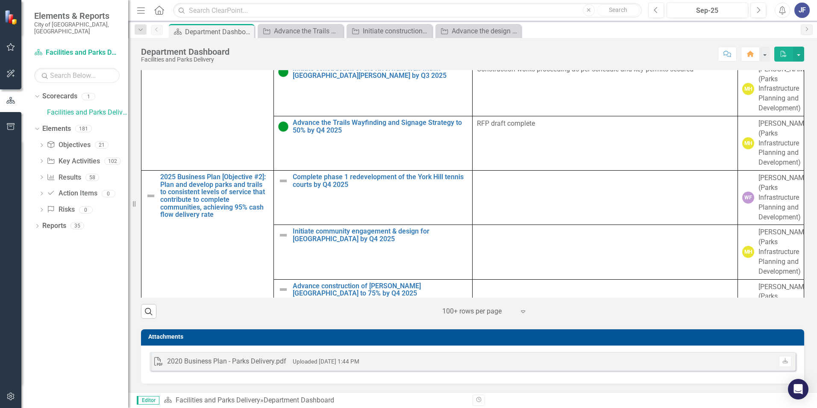
scroll to position [599, 0]
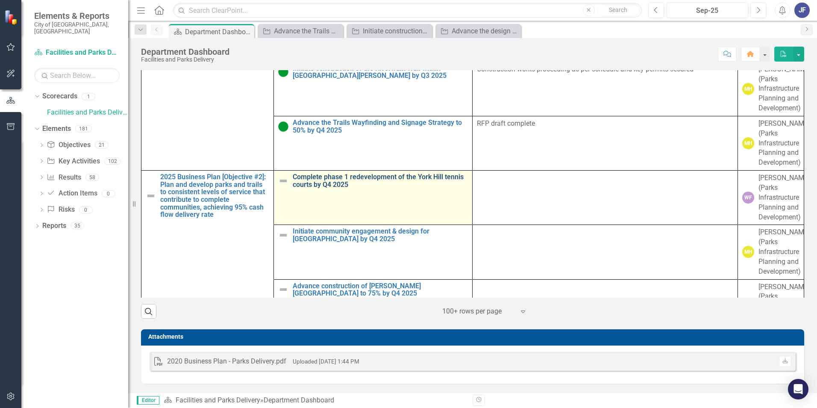
click at [324, 178] on link "Complete phase 1 redevelopment of the York Hill tennis courts by Q4 2025" at bounding box center [380, 180] width 175 height 15
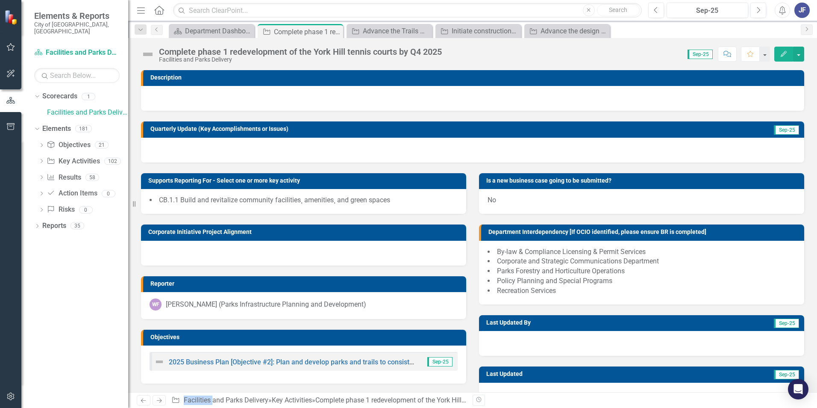
click at [148, 54] on img at bounding box center [148, 54] width 14 height 14
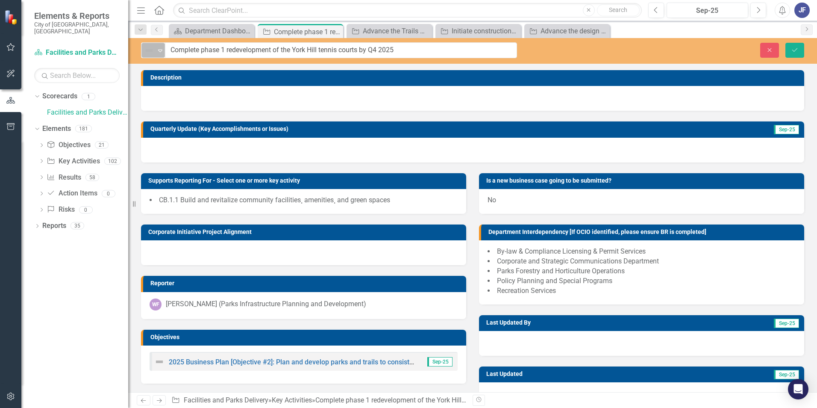
drag, startPoint x: 148, startPoint y: 54, endPoint x: 160, endPoint y: 57, distance: 12.3
click at [160, 57] on div "Expand" at bounding box center [160, 50] width 9 height 14
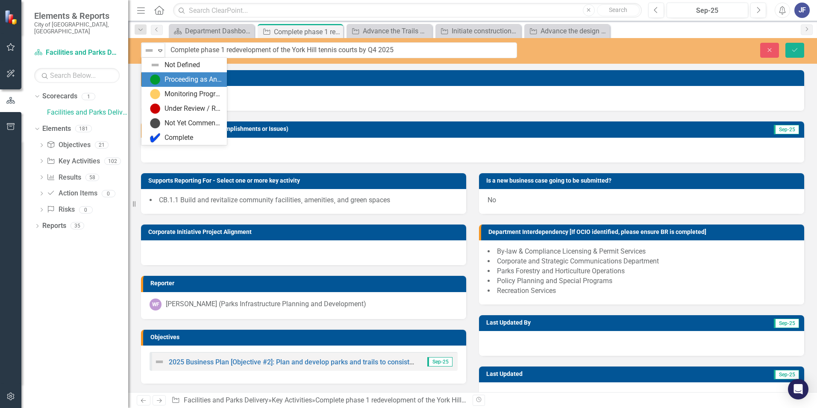
click at [176, 83] on div "Proceeding as Anticipated" at bounding box center [193, 80] width 57 height 10
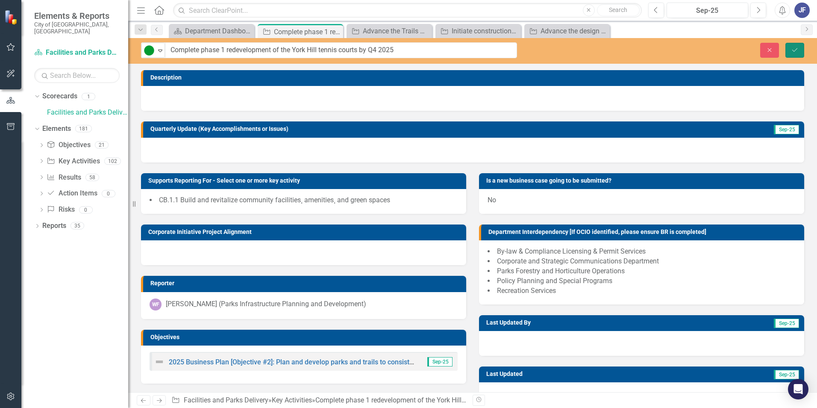
click at [543, 53] on button "Save" at bounding box center [795, 50] width 19 height 15
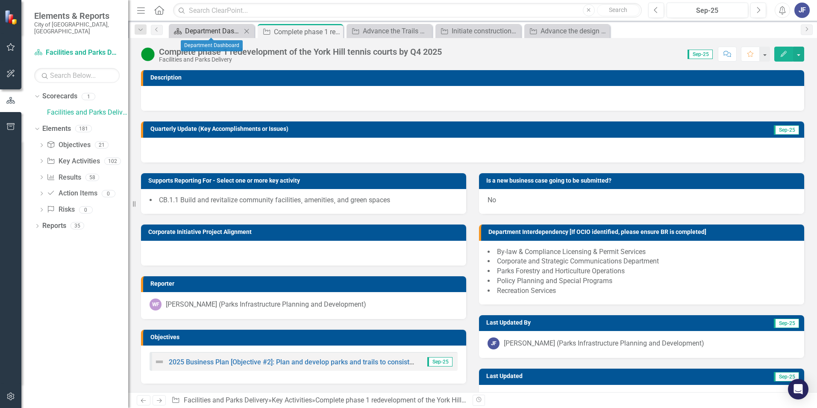
click at [207, 32] on div "Department Dashboard" at bounding box center [213, 31] width 56 height 11
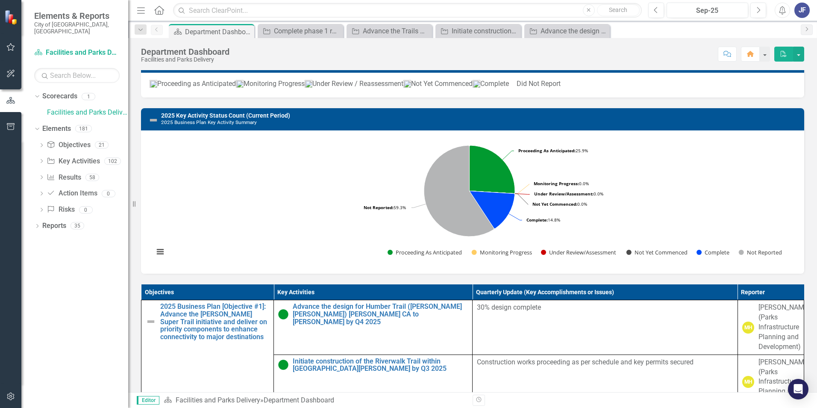
scroll to position [599, 0]
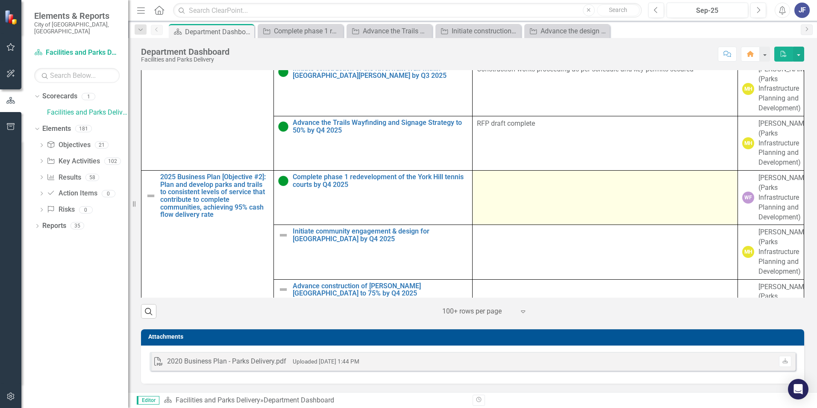
click at [534, 186] on td at bounding box center [605, 198] width 265 height 54
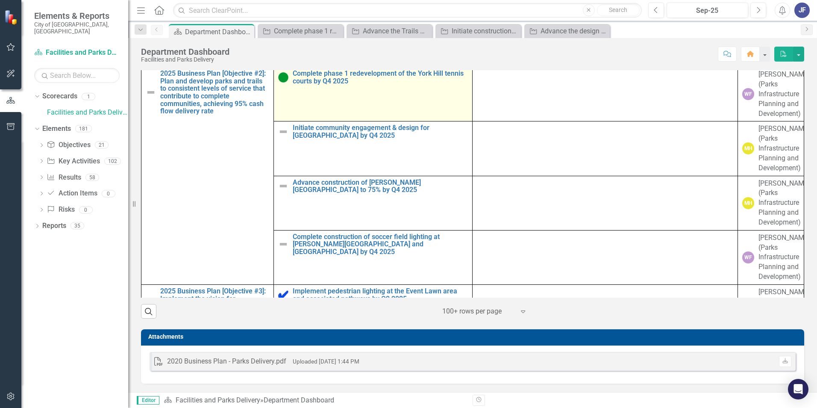
scroll to position [114, 0]
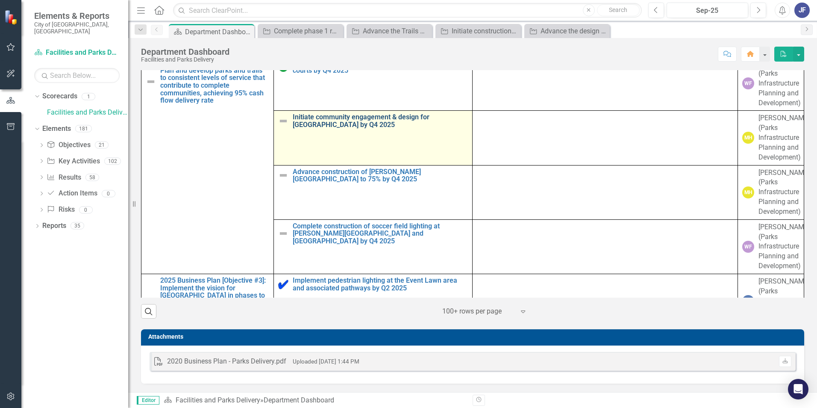
click at [351, 128] on link "Initiate community engagement & design for [GEOGRAPHIC_DATA] by Q4 2025" at bounding box center [380, 120] width 175 height 15
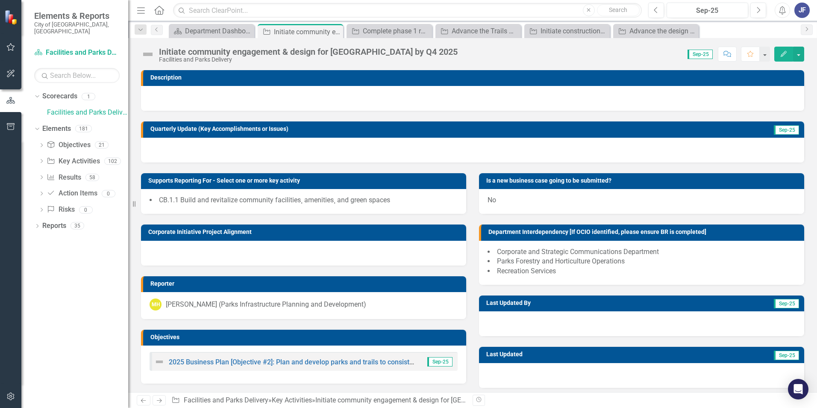
click at [153, 54] on img at bounding box center [148, 54] width 14 height 14
click at [150, 56] on img at bounding box center [148, 54] width 14 height 14
click at [150, 51] on img at bounding box center [148, 54] width 14 height 14
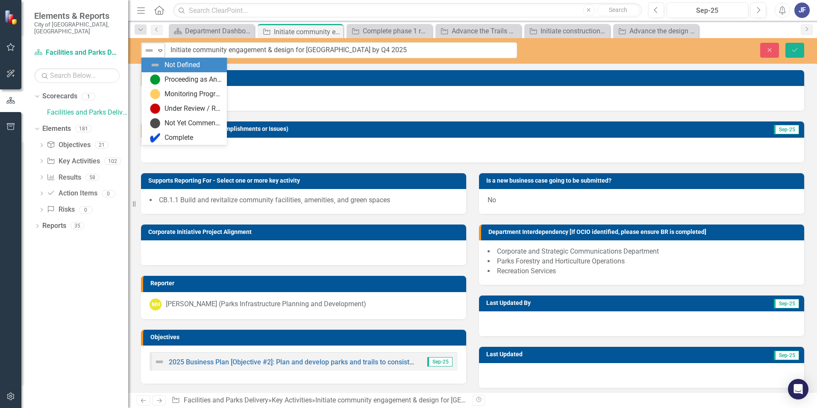
click at [158, 51] on icon "Expand" at bounding box center [160, 50] width 9 height 7
click at [169, 79] on div "Proceeding as Anticipated" at bounding box center [193, 80] width 57 height 10
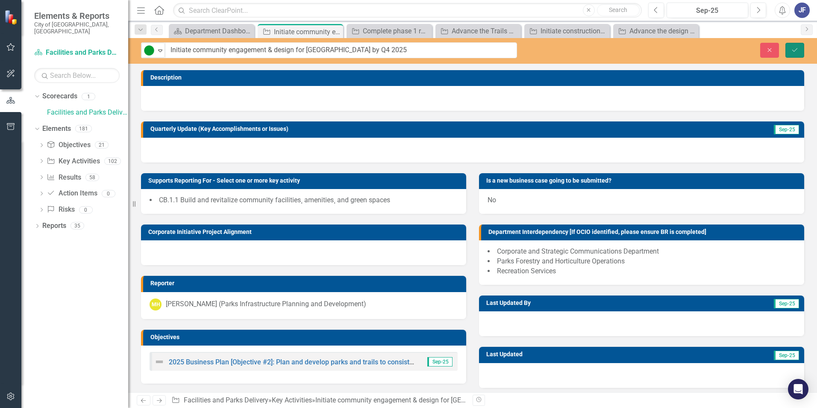
click at [543, 50] on icon "Save" at bounding box center [795, 50] width 8 height 6
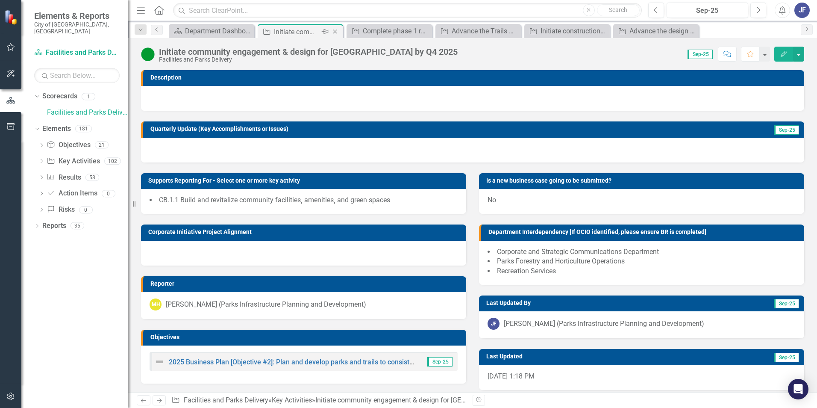
click at [335, 32] on icon at bounding box center [335, 31] width 5 height 5
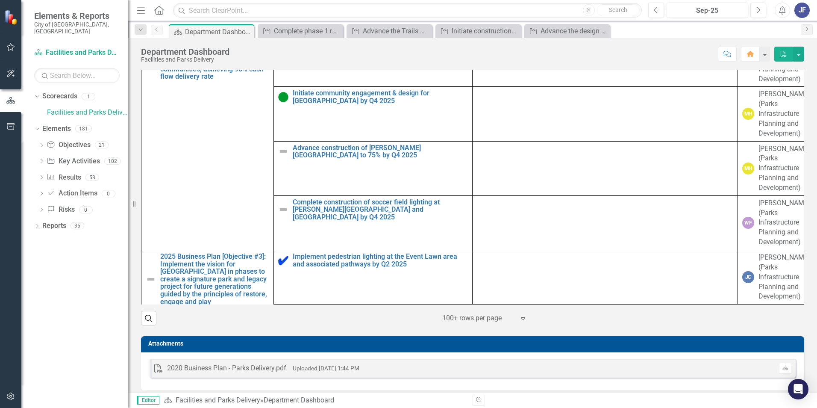
scroll to position [171, 0]
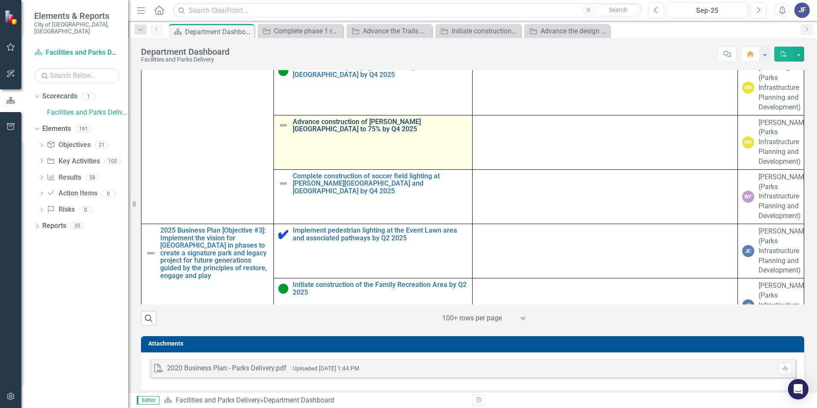
click at [346, 133] on link "Advance construction of [PERSON_NAME][GEOGRAPHIC_DATA] to 75% by Q4 2025" at bounding box center [380, 125] width 175 height 15
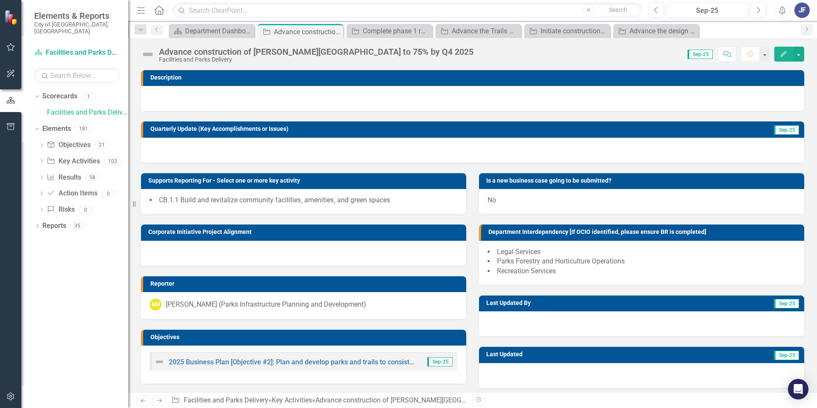
click at [147, 53] on img at bounding box center [148, 54] width 14 height 14
click at [149, 54] on img at bounding box center [148, 54] width 14 height 14
click at [150, 54] on img at bounding box center [148, 54] width 14 height 14
click at [145, 52] on img at bounding box center [148, 54] width 14 height 14
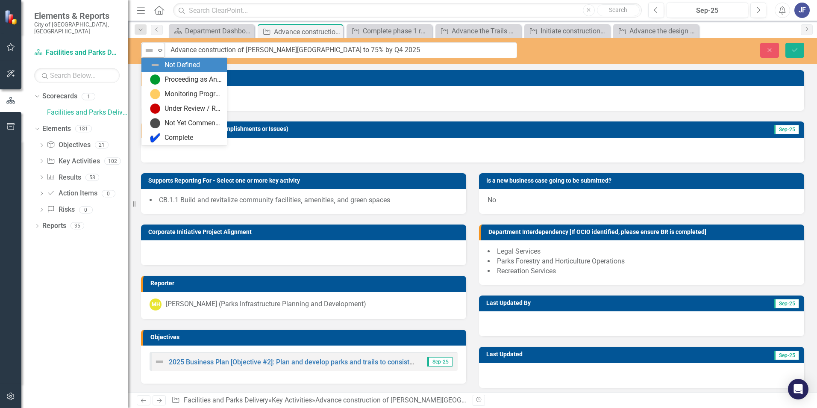
click at [160, 47] on icon "Expand" at bounding box center [160, 50] width 9 height 7
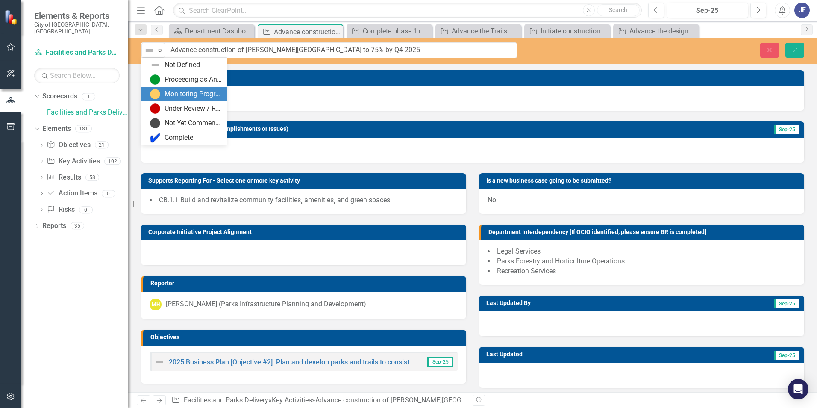
click at [180, 91] on div "Monitoring Progress" at bounding box center [193, 94] width 57 height 10
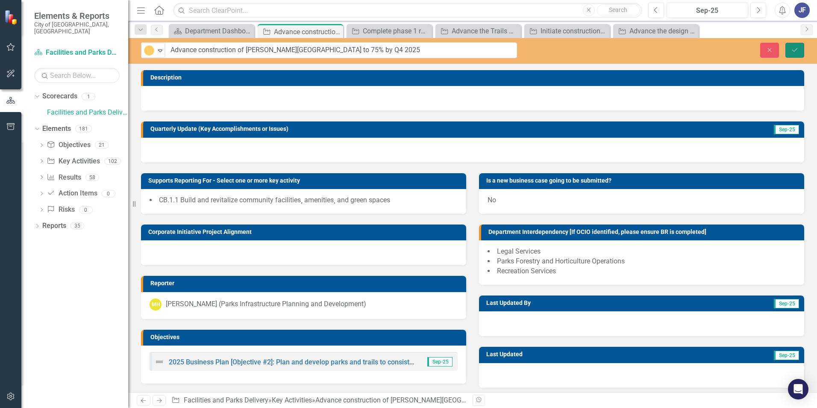
click at [543, 46] on button "Save" at bounding box center [795, 50] width 19 height 15
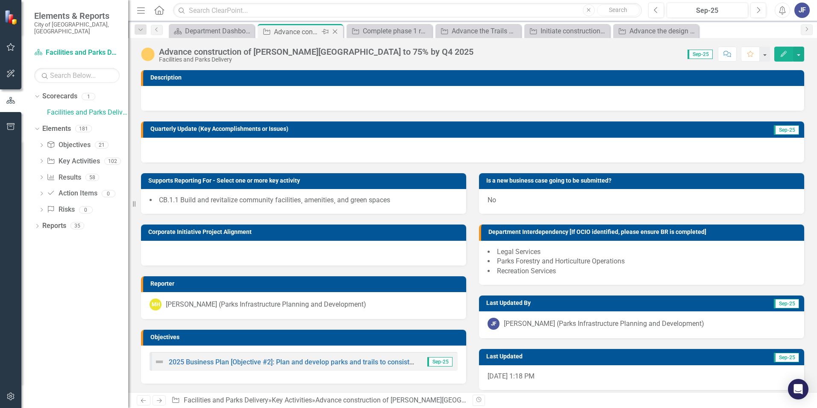
click at [333, 29] on icon "Close" at bounding box center [335, 31] width 9 height 7
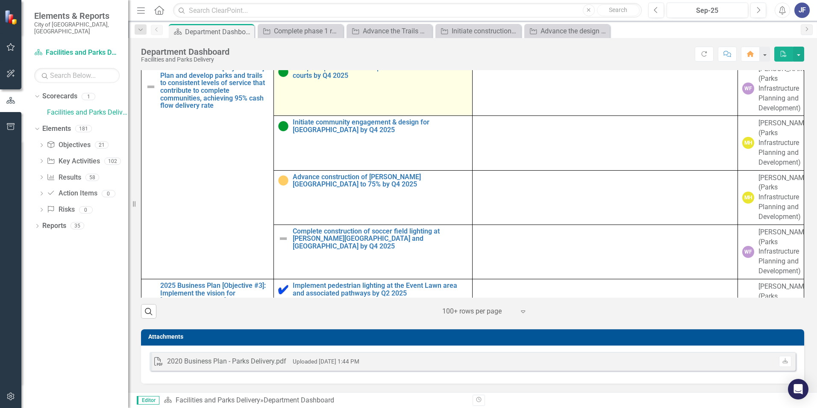
scroll to position [114, 0]
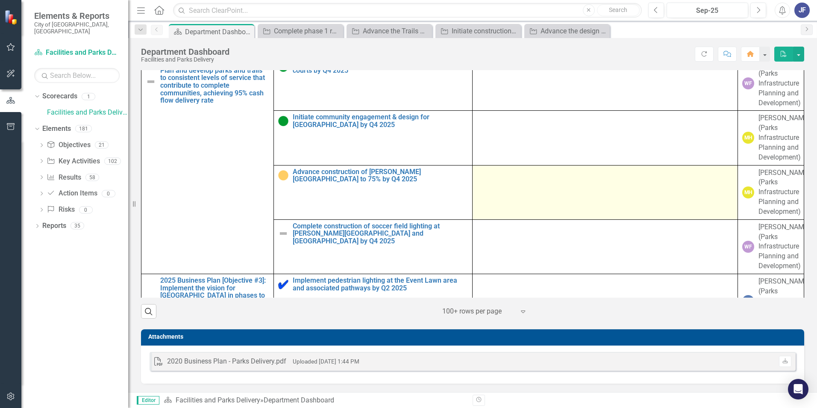
click at [543, 178] on div at bounding box center [605, 173] width 256 height 10
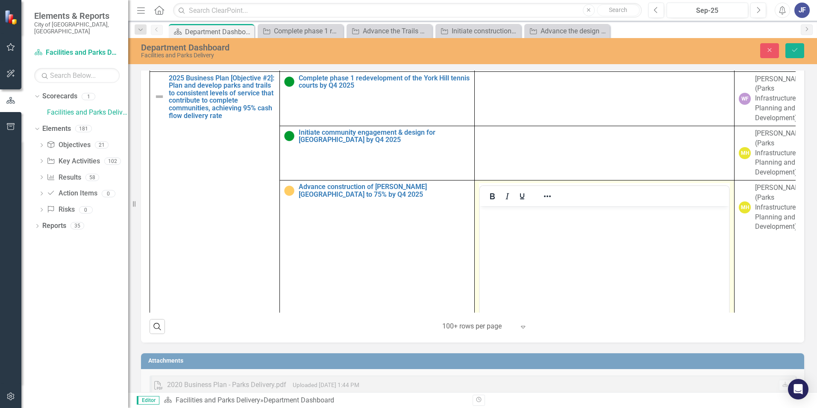
scroll to position [0, 0]
click at [510, 218] on p "Rich Text Area. Press ALT-0 for help." at bounding box center [604, 213] width 245 height 10
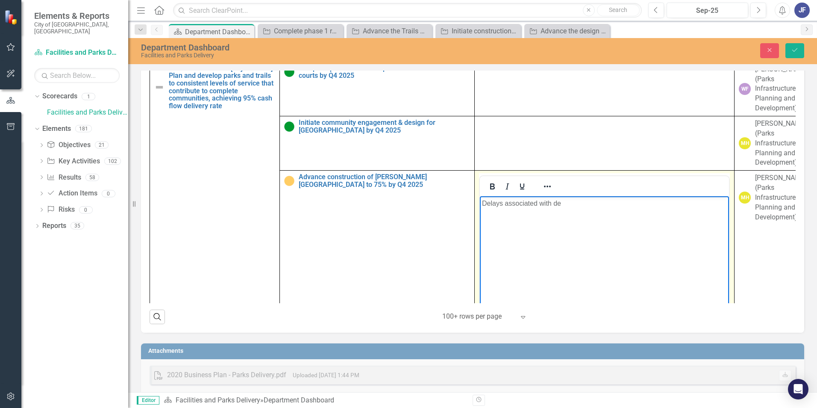
scroll to position [580, 0]
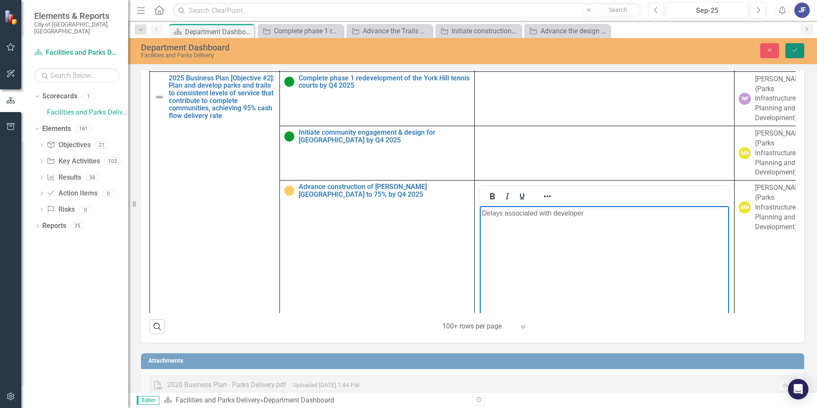
click at [543, 49] on icon "Save" at bounding box center [795, 50] width 8 height 6
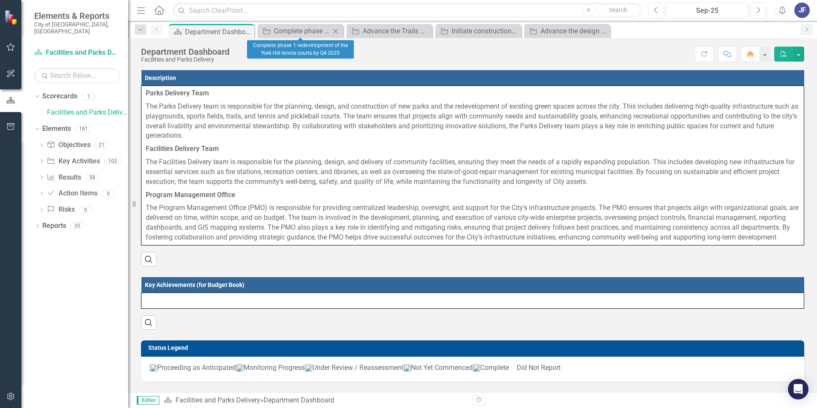
click at [334, 32] on icon "Close" at bounding box center [335, 31] width 9 height 7
click at [0, 0] on icon "Close" at bounding box center [0, 0] width 0 height 0
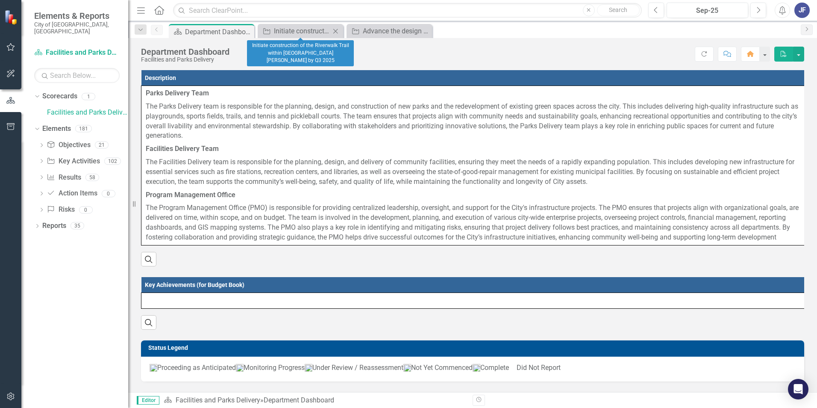
click at [334, 32] on icon "Close" at bounding box center [335, 31] width 9 height 7
click at [0, 0] on icon "Close" at bounding box center [0, 0] width 0 height 0
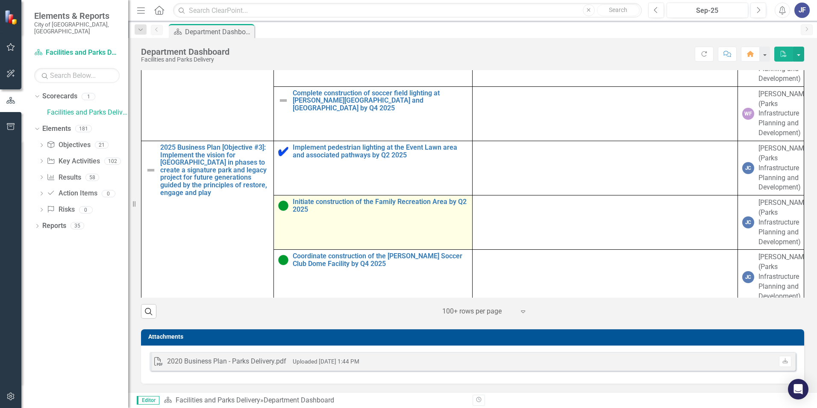
scroll to position [228, 0]
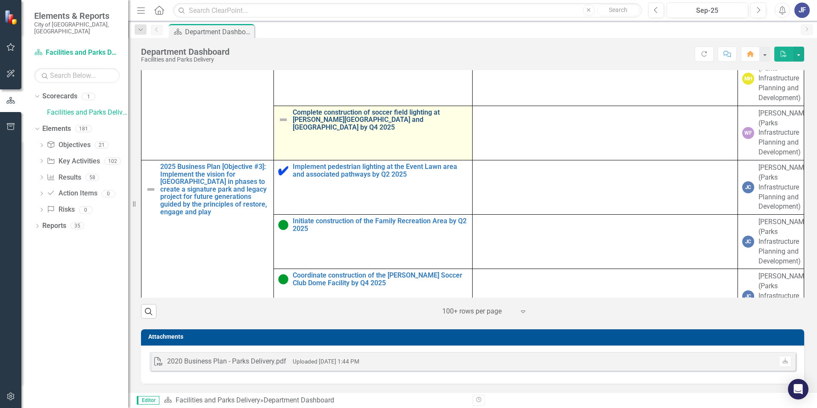
click at [308, 131] on link "Complete construction of soccer field lighting at [PERSON_NAME][GEOGRAPHIC_DATA…" at bounding box center [380, 120] width 175 height 23
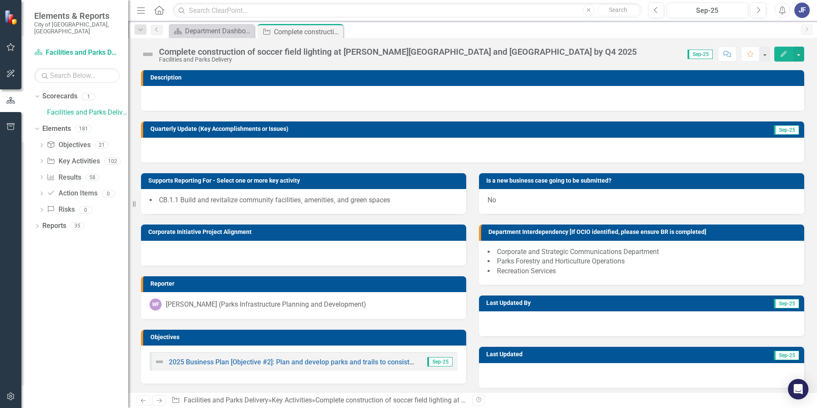
click at [149, 55] on img at bounding box center [148, 54] width 14 height 14
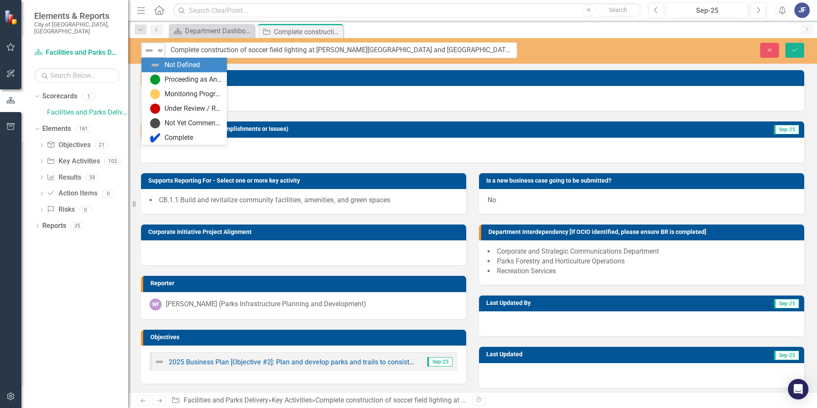
click at [158, 51] on icon "Expand" at bounding box center [160, 50] width 9 height 7
click at [324, 33] on icon at bounding box center [325, 31] width 7 height 5
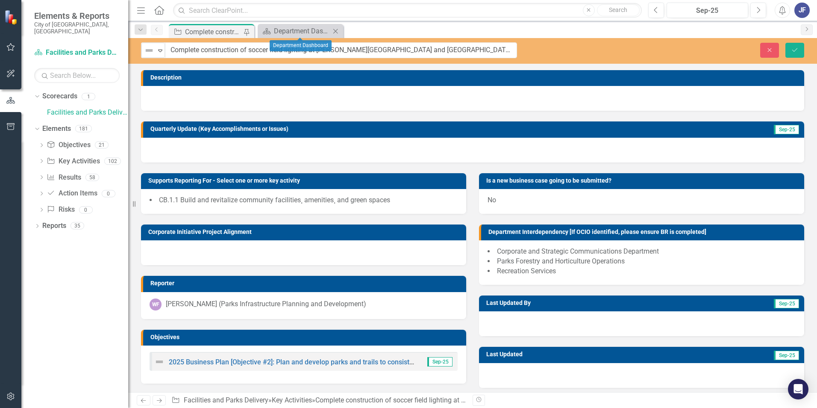
click at [334, 32] on icon at bounding box center [335, 31] width 5 height 5
click at [235, 30] on div "Complete construction of soccer field lighting at [PERSON_NAME][GEOGRAPHIC_DATA…" at bounding box center [213, 32] width 56 height 11
click at [229, 33] on div "Complete construction of soccer field lighting at [PERSON_NAME][GEOGRAPHIC_DATA…" at bounding box center [213, 32] width 56 height 11
click at [105, 108] on link "Facilities and Parks Delivery" at bounding box center [87, 113] width 81 height 10
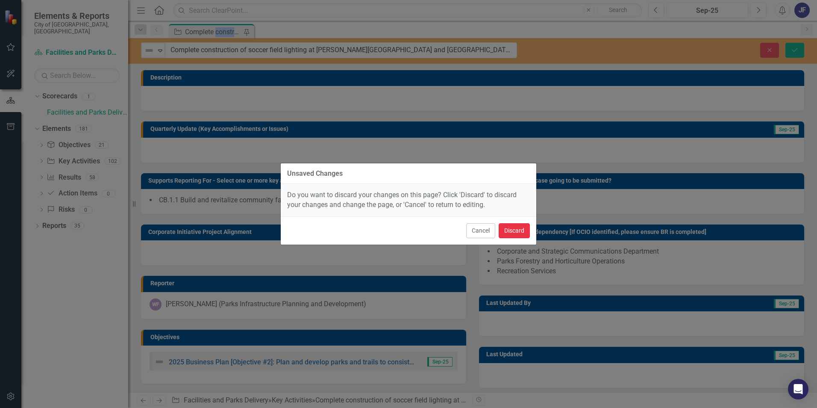
click at [519, 233] on button "Discard" at bounding box center [514, 230] width 31 height 15
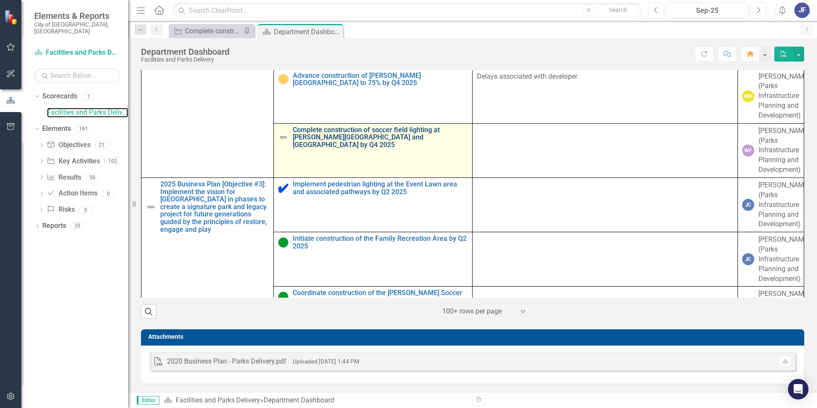
scroll to position [228, 0]
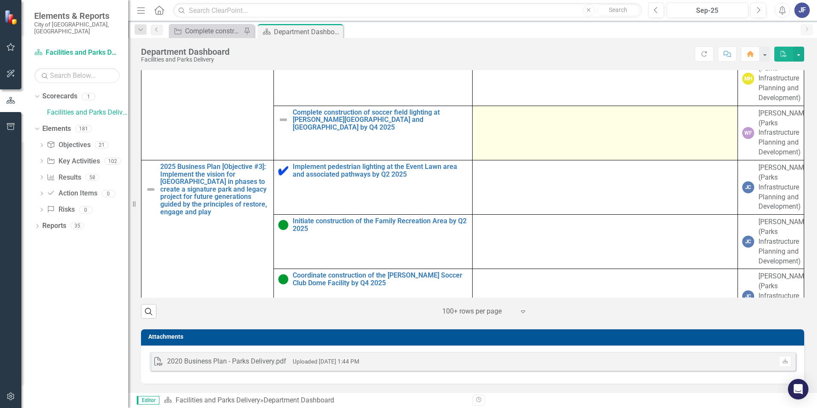
click at [508, 129] on td at bounding box center [605, 133] width 265 height 54
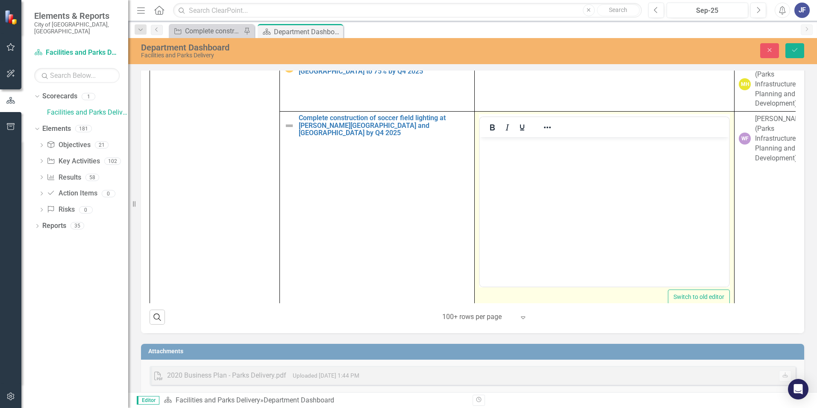
scroll to position [0, 0]
click at [495, 150] on body "Rich Text Area. Press ALT-0 for help." at bounding box center [604, 201] width 249 height 128
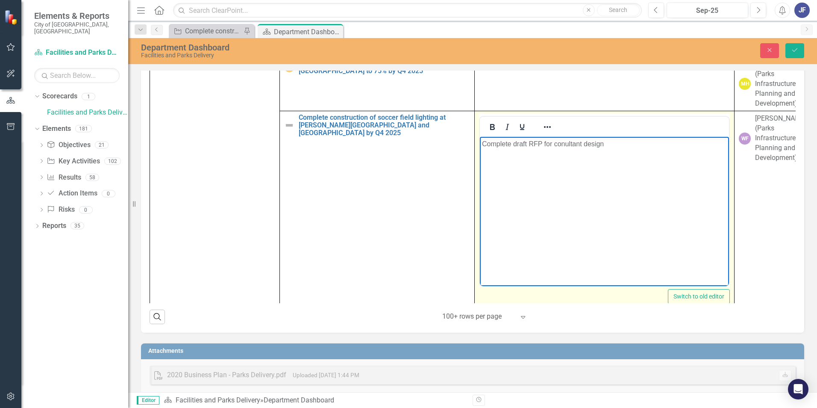
scroll to position [580, 0]
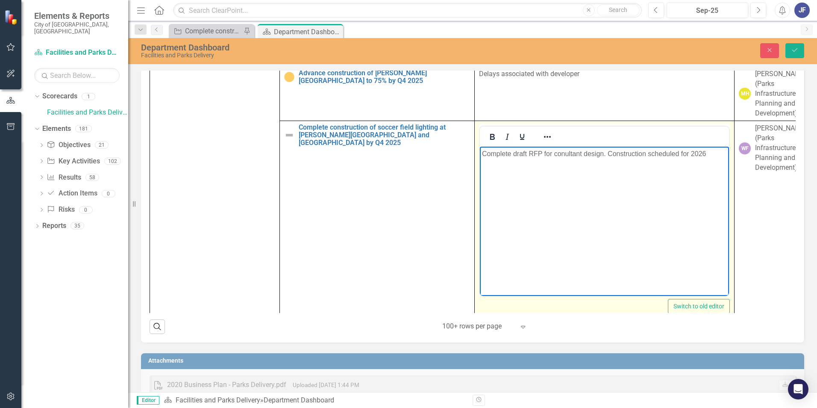
drag, startPoint x: 495, startPoint y: 160, endPoint x: 546, endPoint y: 123, distance: 62.7
click at [543, 147] on html "Complete draft RFP for conultant design. Construction scheduled for 2026" at bounding box center [604, 211] width 249 height 128
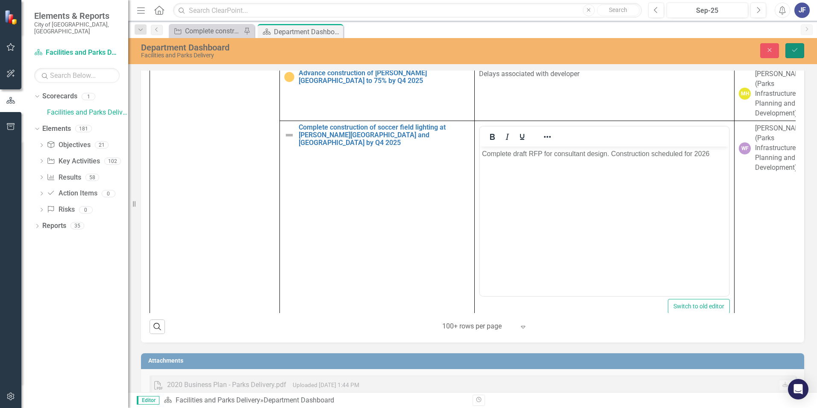
click at [543, 47] on icon "Save" at bounding box center [795, 50] width 8 height 6
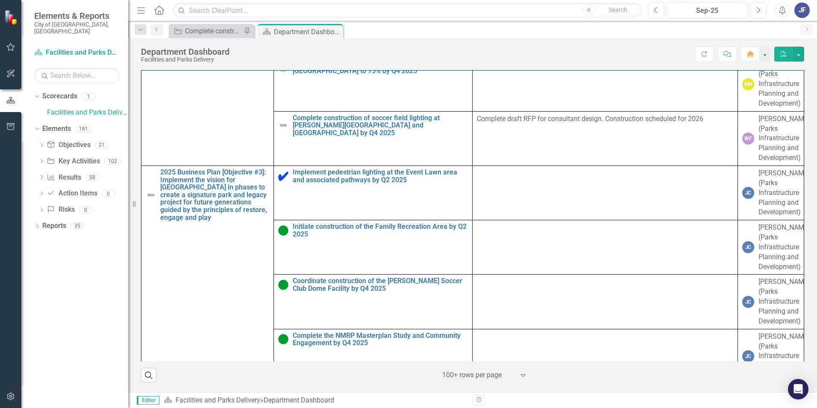
scroll to position [285, 0]
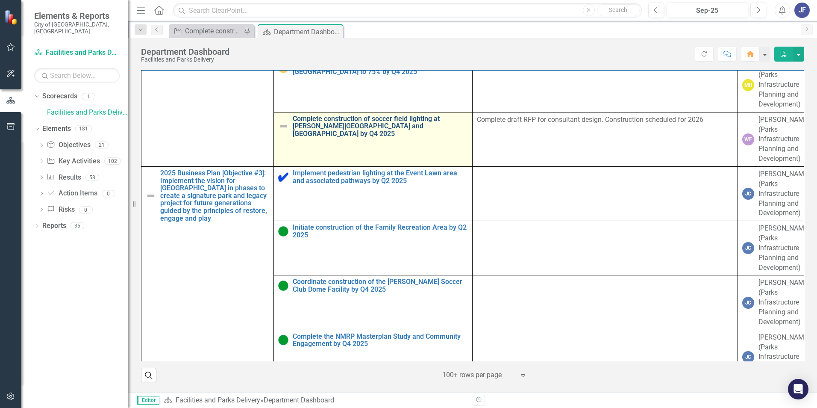
click at [341, 138] on link "Complete construction of soccer field lighting at [PERSON_NAME][GEOGRAPHIC_DATA…" at bounding box center [380, 126] width 175 height 23
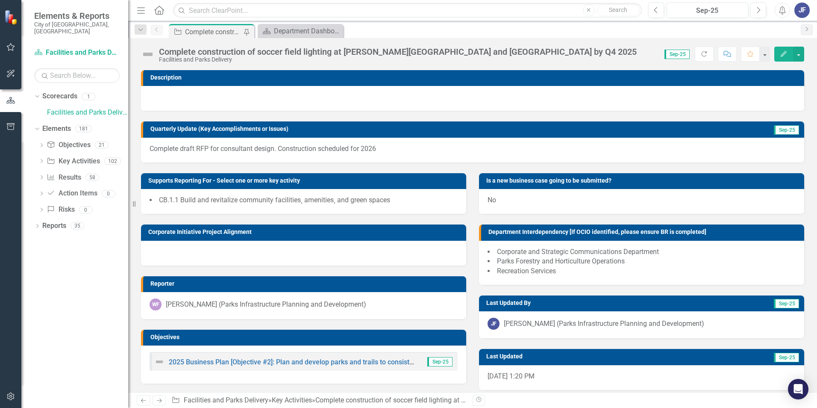
click at [144, 53] on img at bounding box center [148, 54] width 14 height 14
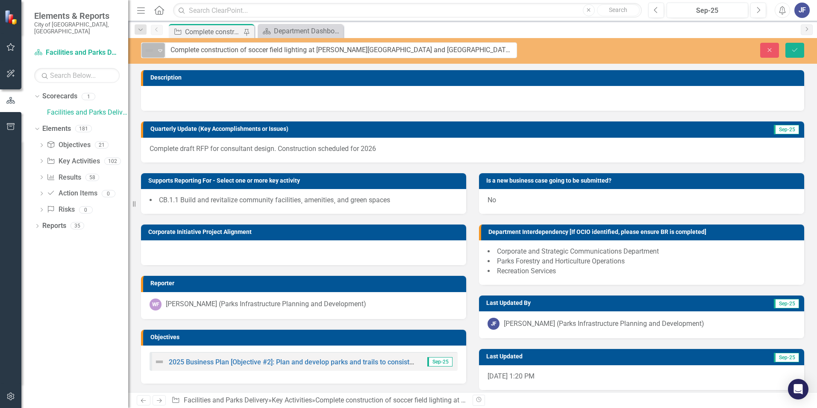
click at [160, 48] on icon "Expand" at bounding box center [160, 50] width 9 height 7
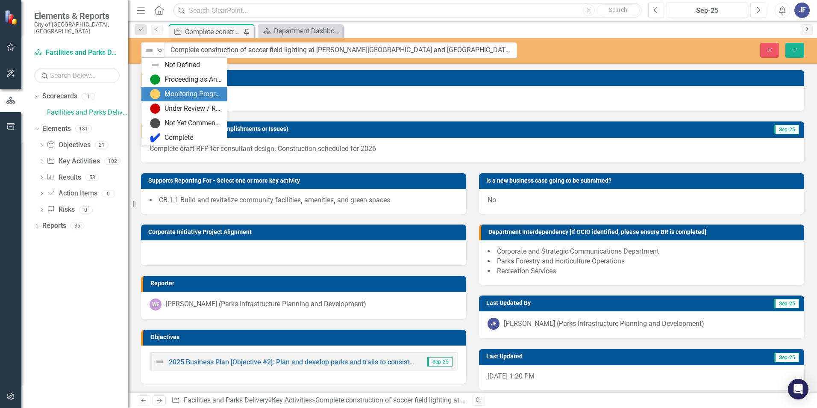
click at [199, 93] on div "Monitoring Progress" at bounding box center [193, 94] width 57 height 10
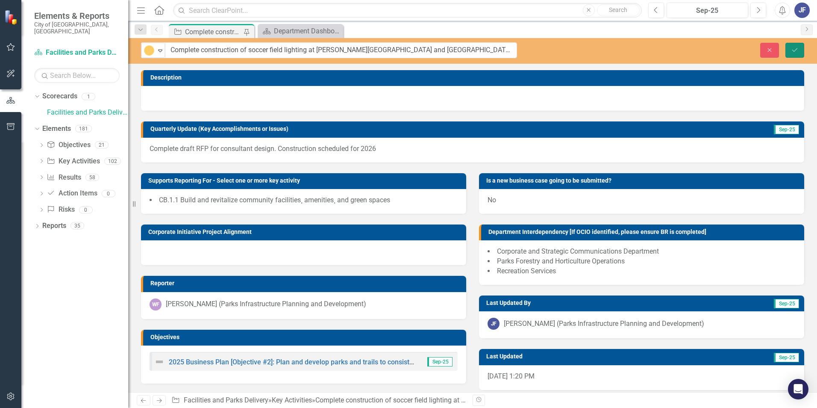
click at [543, 50] on icon "Save" at bounding box center [795, 50] width 8 height 6
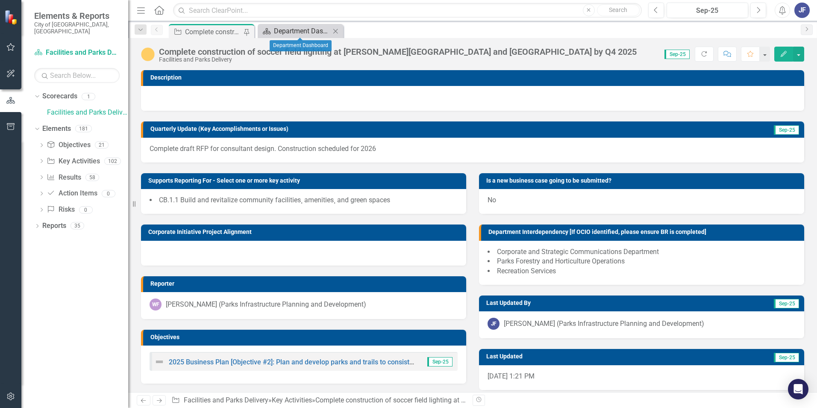
click at [297, 32] on div "Department Dashboard" at bounding box center [302, 31] width 56 height 11
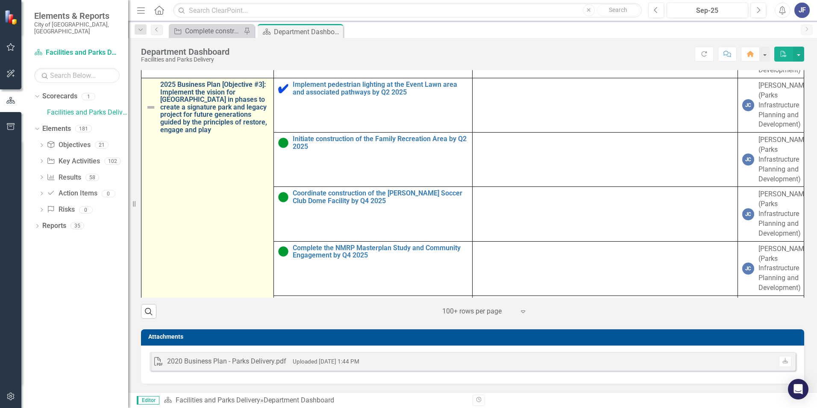
scroll to position [285, 0]
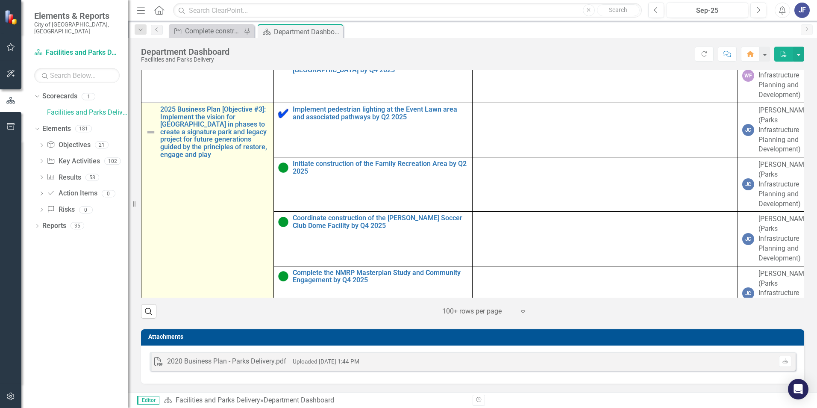
click at [151, 137] on img at bounding box center [151, 132] width 10 height 10
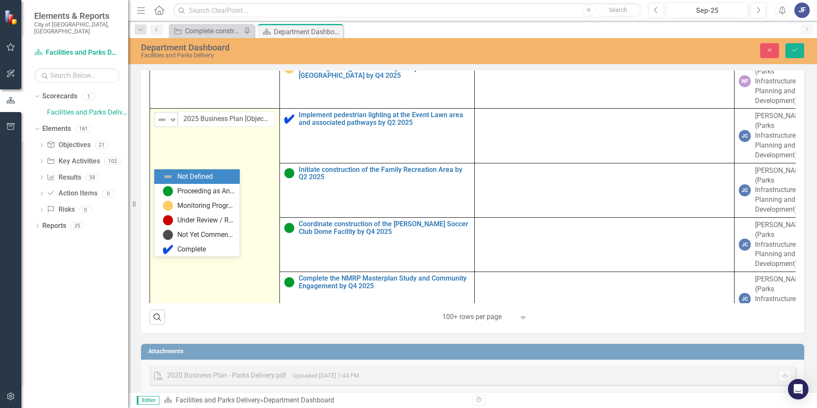
click at [171, 123] on icon "Expand" at bounding box center [173, 119] width 9 height 7
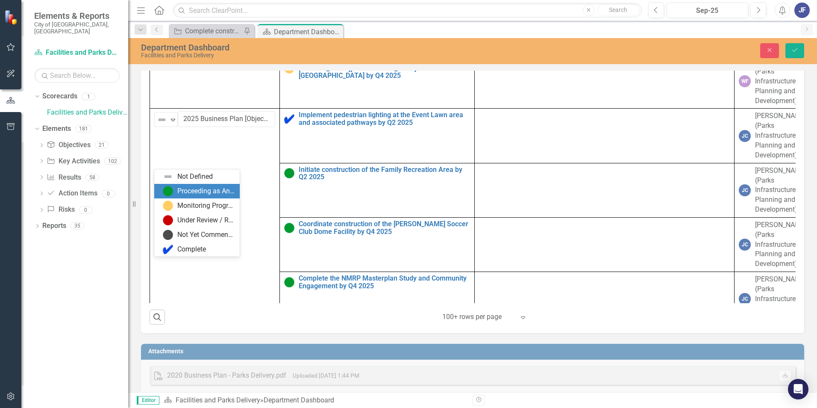
click at [181, 190] on div "Proceeding as Anticipated" at bounding box center [205, 191] width 57 height 10
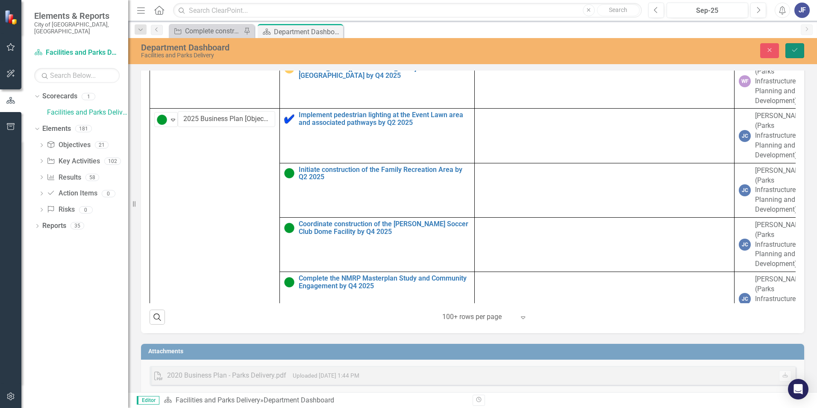
click at [543, 52] on icon "Save" at bounding box center [795, 50] width 8 height 6
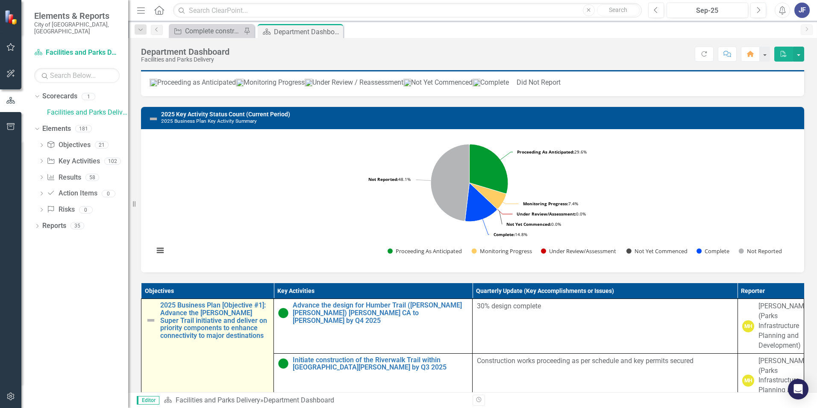
click at [158, 254] on div "2025 Business Plan [Objective #1]: Advance the [PERSON_NAME] Super Trail initia…" at bounding box center [208, 320] width 124 height 38
click at [150, 254] on img at bounding box center [151, 320] width 10 height 10
click at [152, 254] on img at bounding box center [151, 320] width 10 height 10
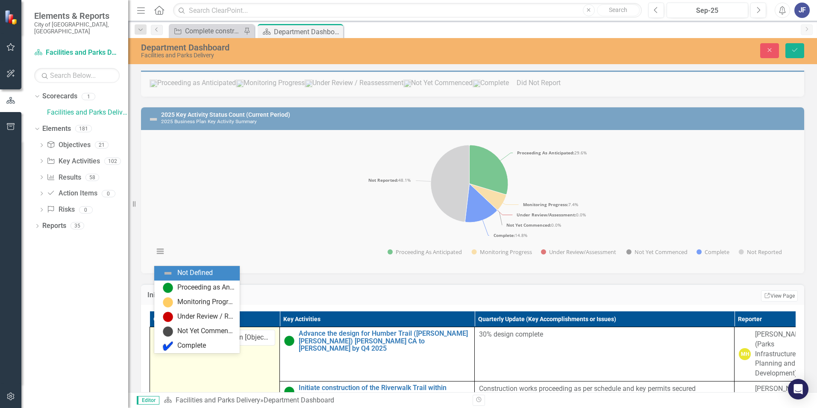
click at [172, 254] on icon "Expand" at bounding box center [173, 337] width 9 height 7
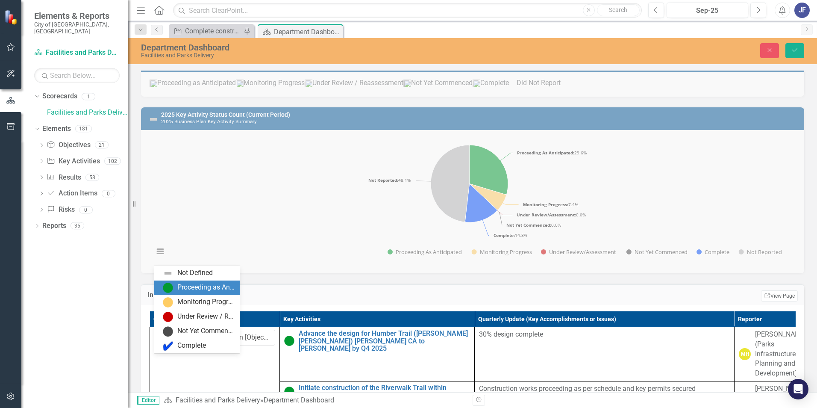
click at [202, 254] on div "Proceeding as Anticipated" at bounding box center [205, 288] width 57 height 10
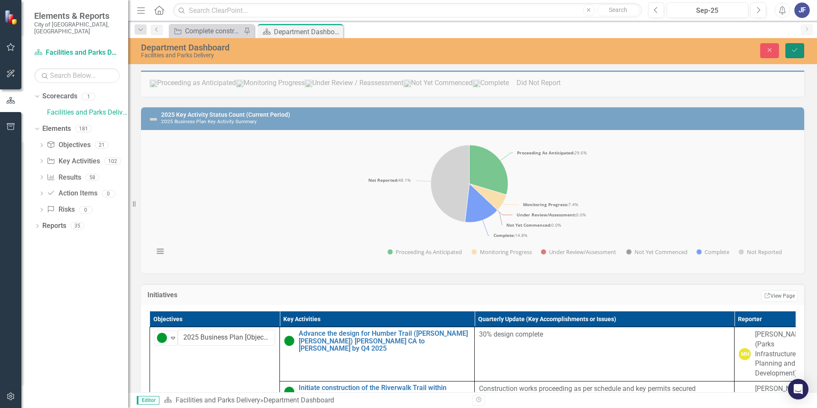
click at [543, 52] on icon "Save" at bounding box center [795, 50] width 8 height 6
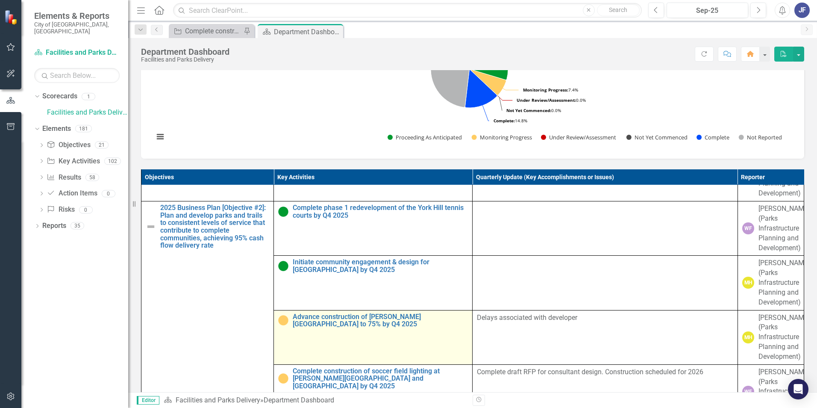
scroll to position [171, 0]
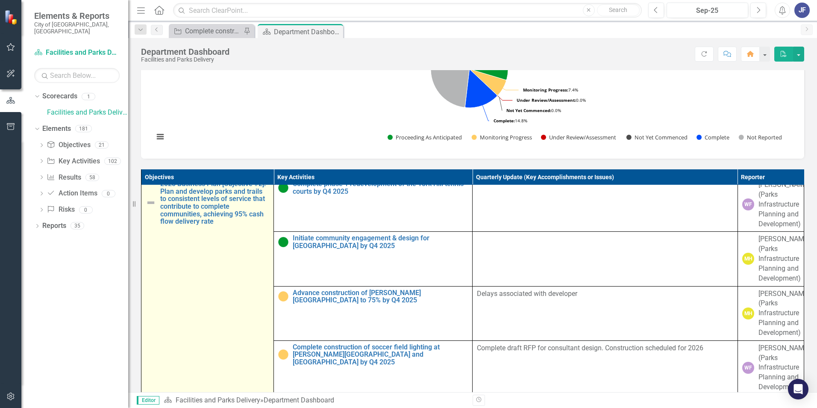
click at [151, 208] on img at bounding box center [151, 203] width 10 height 10
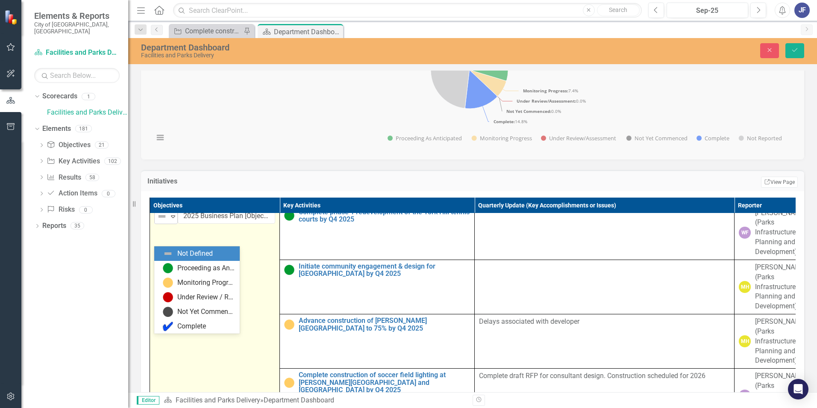
click at [175, 220] on icon "Expand" at bounding box center [173, 216] width 9 height 7
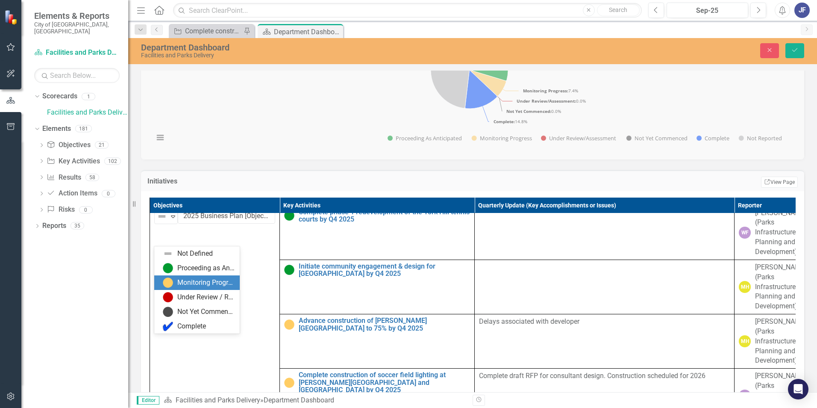
click at [183, 254] on div "Monitoring Progress" at bounding box center [205, 283] width 57 height 10
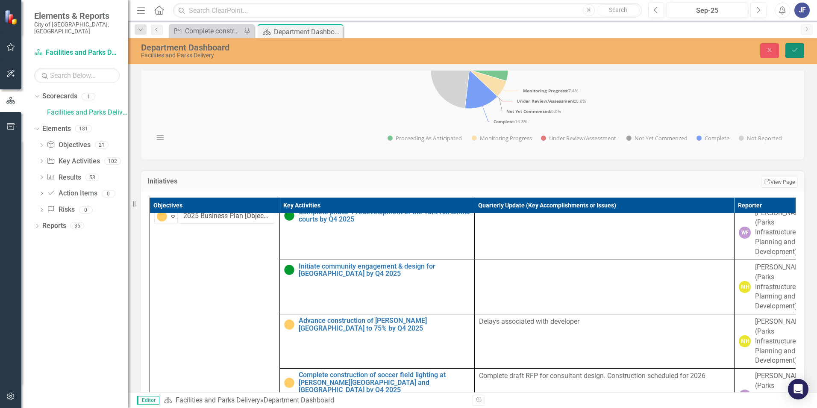
click at [543, 46] on button "Save" at bounding box center [795, 50] width 19 height 15
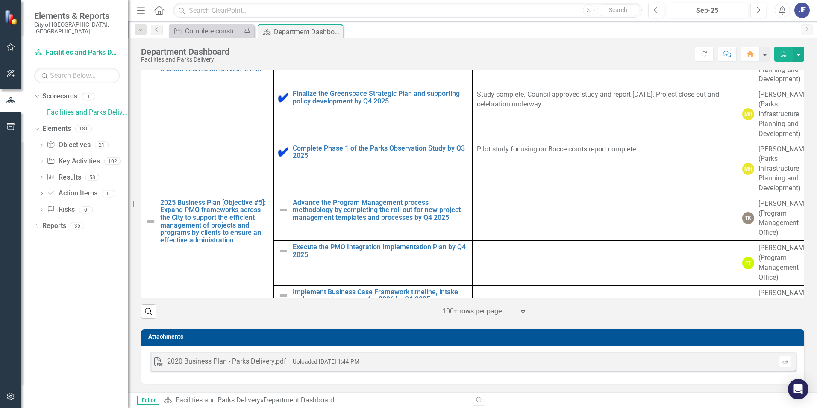
scroll to position [684, 0]
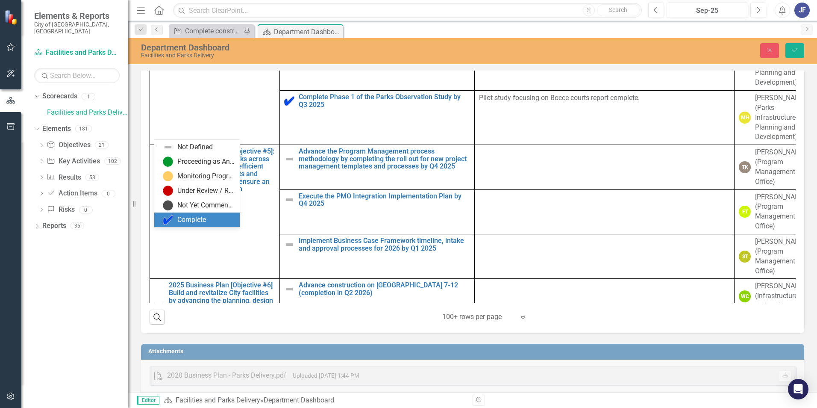
click at [195, 221] on div "Complete" at bounding box center [191, 220] width 29 height 10
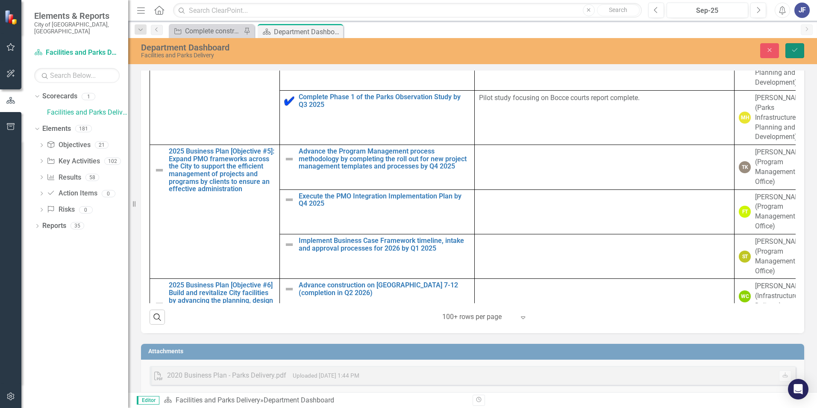
click at [543, 50] on icon "Save" at bounding box center [795, 50] width 8 height 6
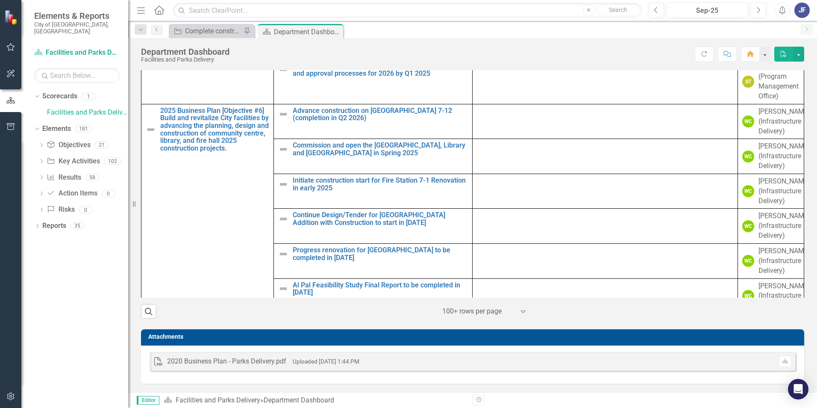
scroll to position [855, 0]
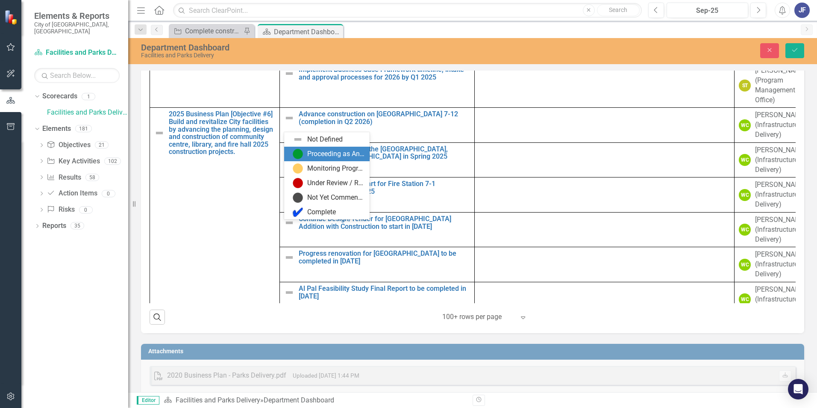
click at [306, 148] on div "Proceeding as Anticipated" at bounding box center [327, 154] width 86 height 15
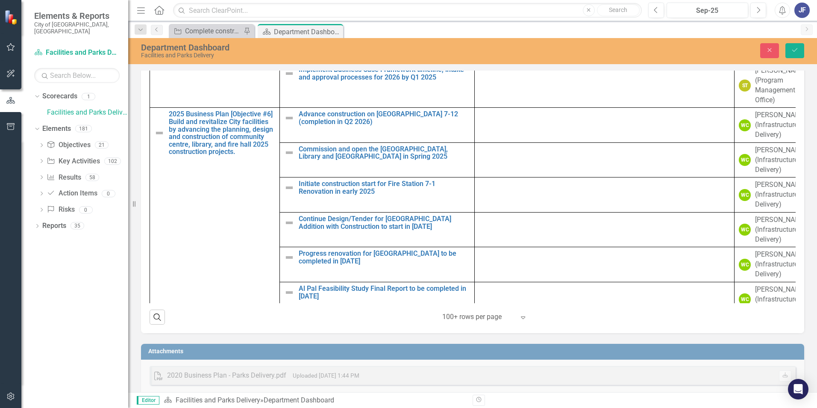
scroll to position [590, 0]
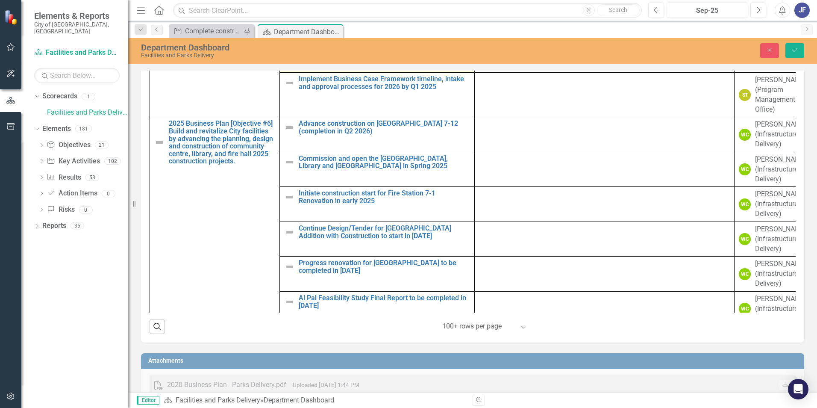
click at [289, 43] on img at bounding box center [289, 38] width 10 height 10
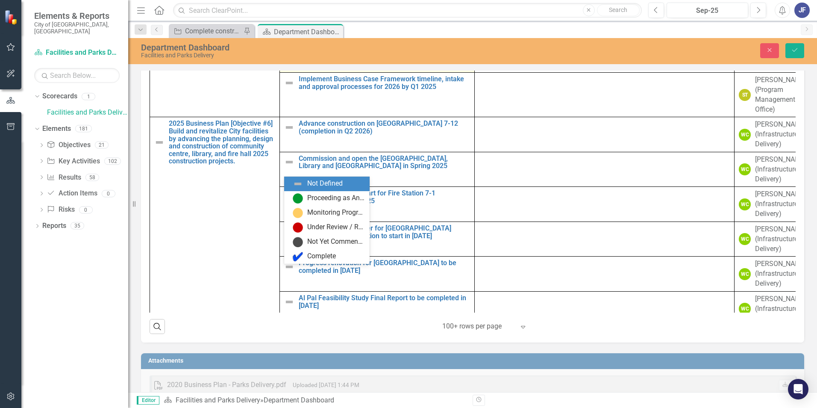
click at [302, 42] on icon "Expand" at bounding box center [303, 38] width 9 height 7
click at [299, 195] on img at bounding box center [298, 198] width 10 height 10
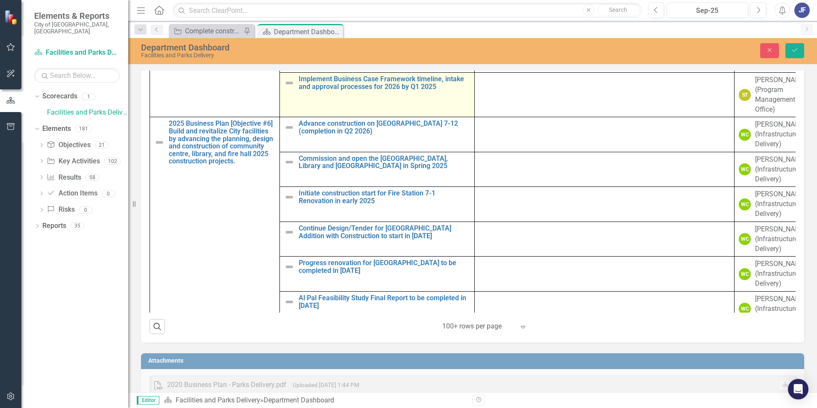
click at [286, 88] on img at bounding box center [289, 83] width 10 height 10
click at [302, 85] on icon at bounding box center [303, 84] width 4 height 3
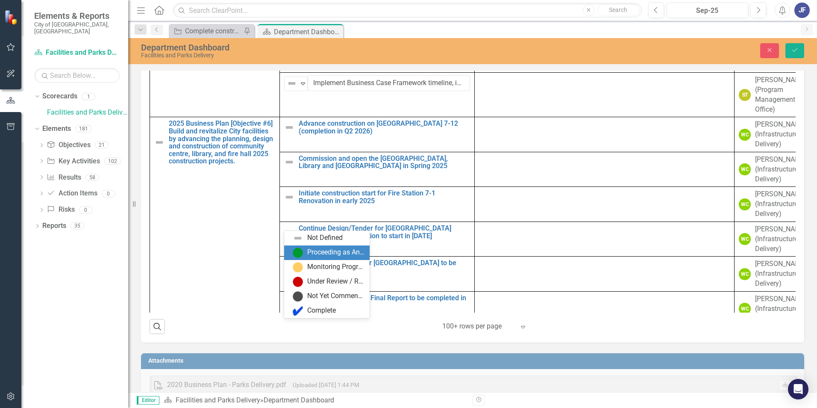
click at [304, 254] on div "Proceeding as Anticipated" at bounding box center [329, 253] width 72 height 10
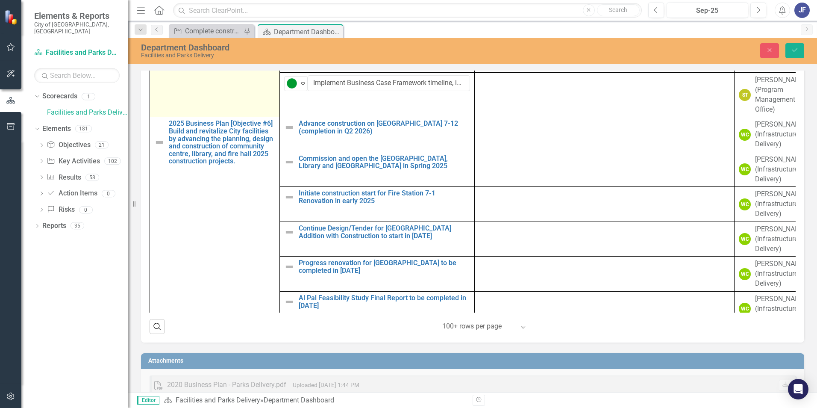
click at [158, 14] on img at bounding box center [159, 8] width 10 height 10
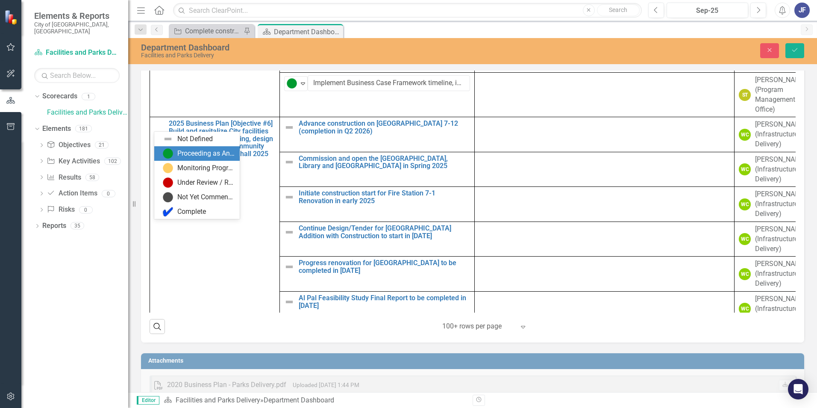
click at [179, 150] on div "Proceeding as Anticipated" at bounding box center [205, 154] width 57 height 10
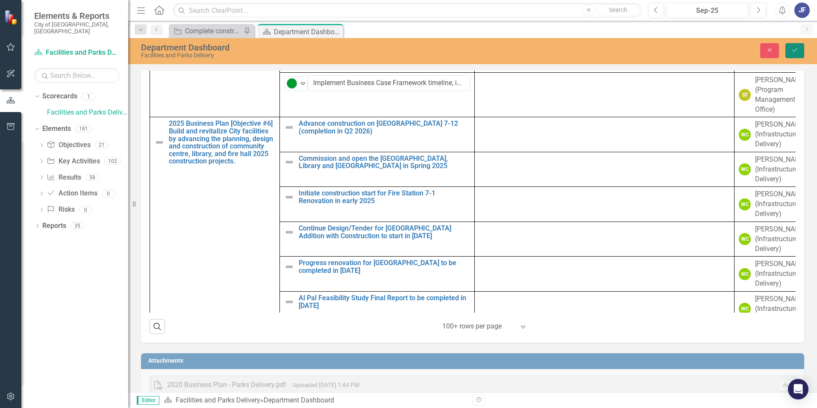
click at [543, 50] on button "Save" at bounding box center [795, 50] width 19 height 15
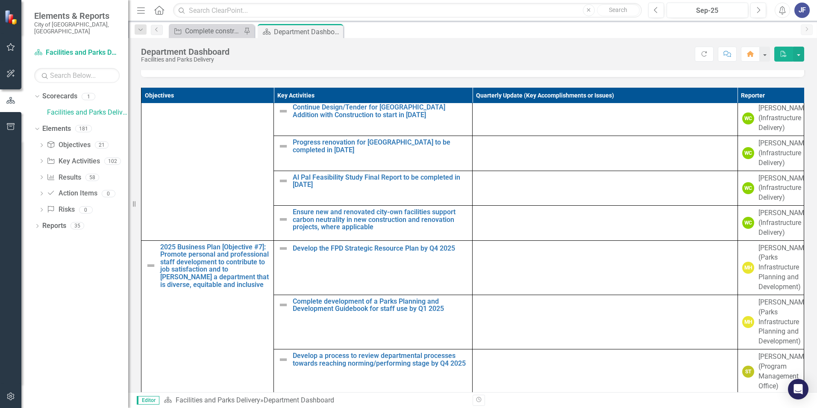
scroll to position [1083, 0]
click at [284, 12] on img at bounding box center [283, 6] width 10 height 10
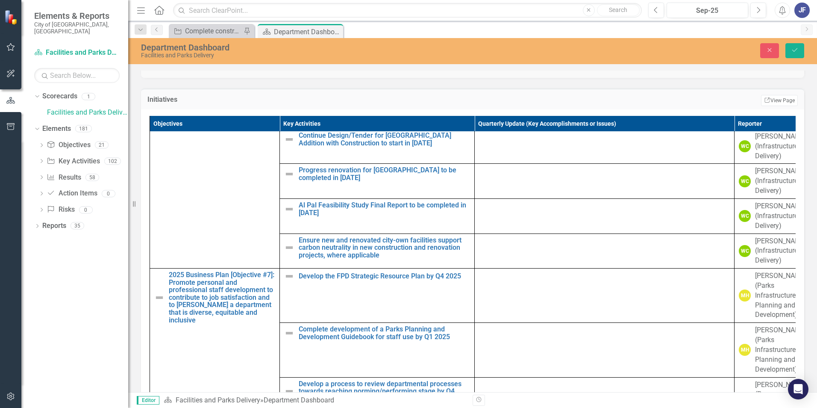
scroll to position [471, 0]
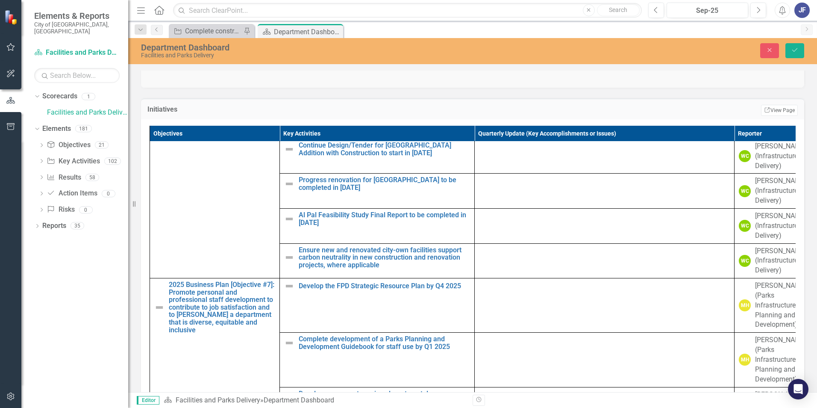
click at [303, 49] on icon "Expand" at bounding box center [303, 45] width 9 height 7
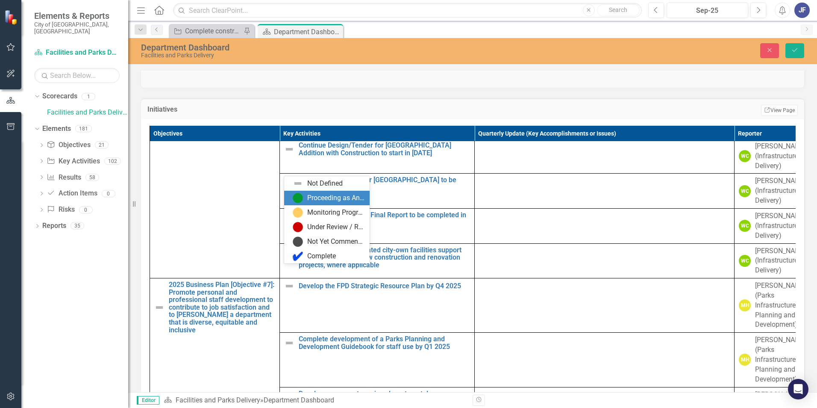
click at [303, 196] on img at bounding box center [298, 198] width 10 height 10
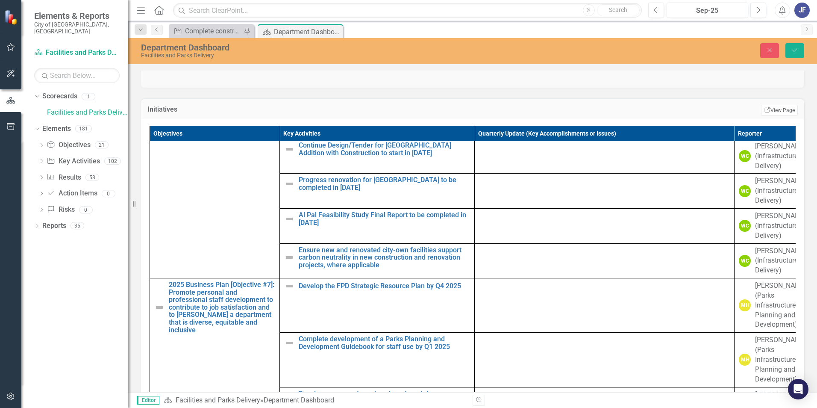
click at [289, 84] on img at bounding box center [289, 79] width 10 height 10
click at [290, 84] on img at bounding box center [289, 79] width 10 height 10
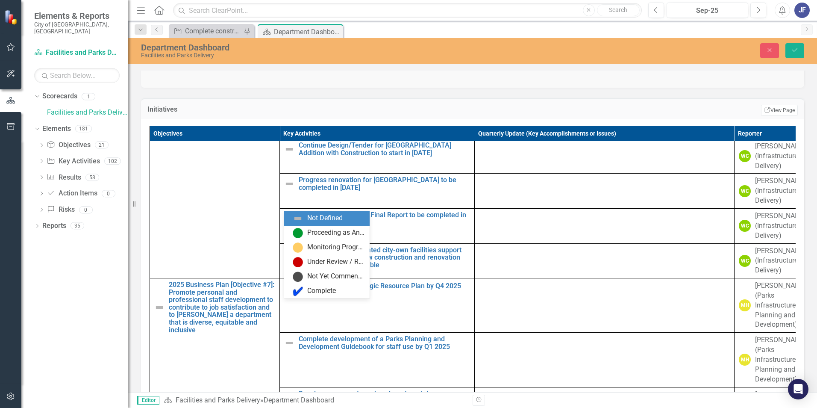
click at [304, 83] on icon "Expand" at bounding box center [303, 80] width 9 height 7
click at [301, 229] on img at bounding box center [298, 233] width 10 height 10
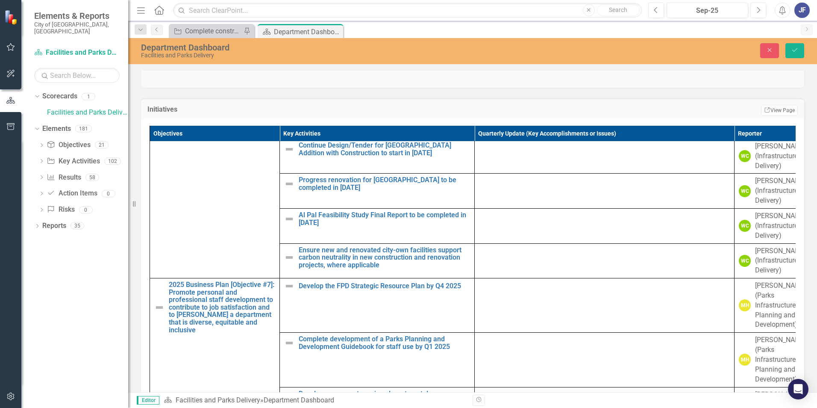
click at [289, 119] on img at bounding box center [289, 114] width 10 height 10
click at [301, 117] on icon at bounding box center [303, 115] width 4 height 3
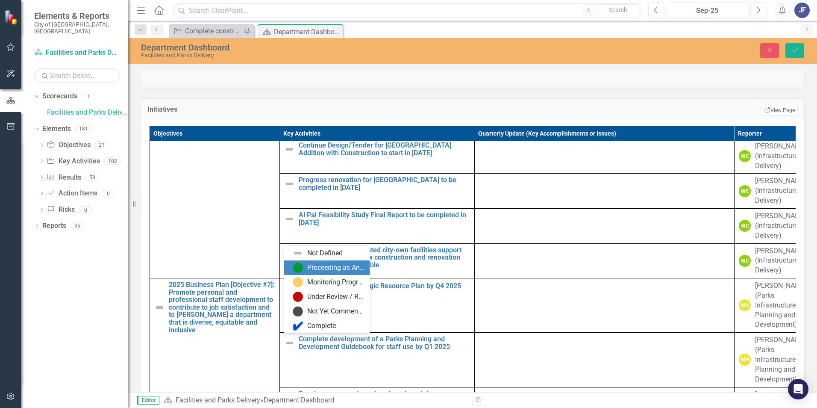
click at [302, 254] on img at bounding box center [298, 267] width 10 height 10
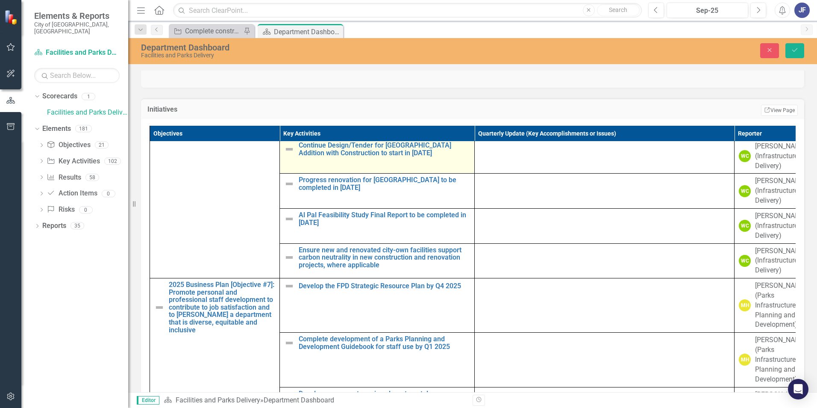
click at [289, 154] on img at bounding box center [289, 149] width 10 height 10
click at [301, 153] on icon "Expand" at bounding box center [303, 149] width 9 height 7
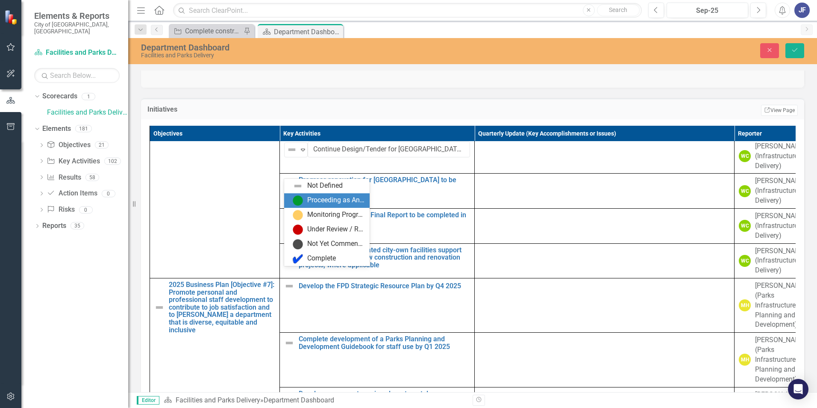
click at [329, 198] on div "Proceeding as Anticipated" at bounding box center [335, 200] width 57 height 10
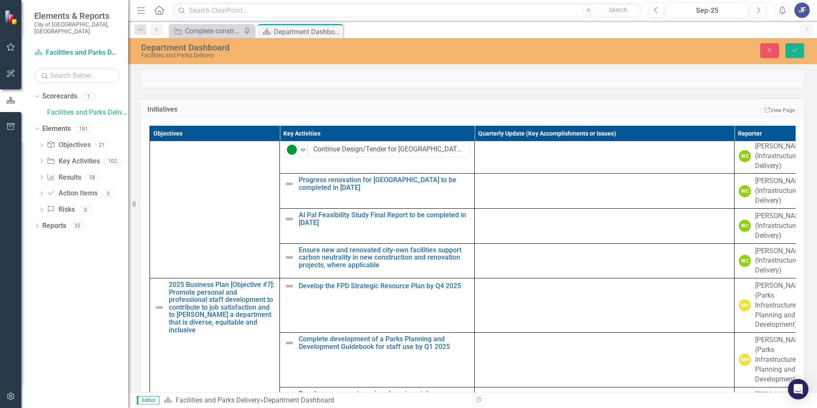
click at [303, 83] on icon "Expand" at bounding box center [303, 80] width 9 height 7
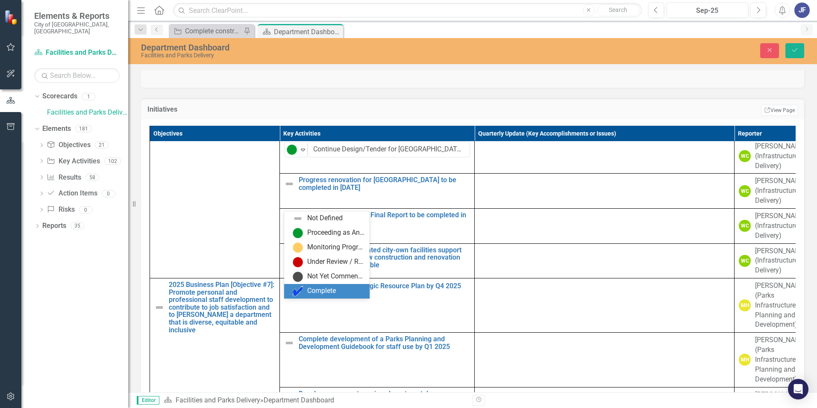
click at [323, 254] on div "Complete" at bounding box center [321, 291] width 29 height 10
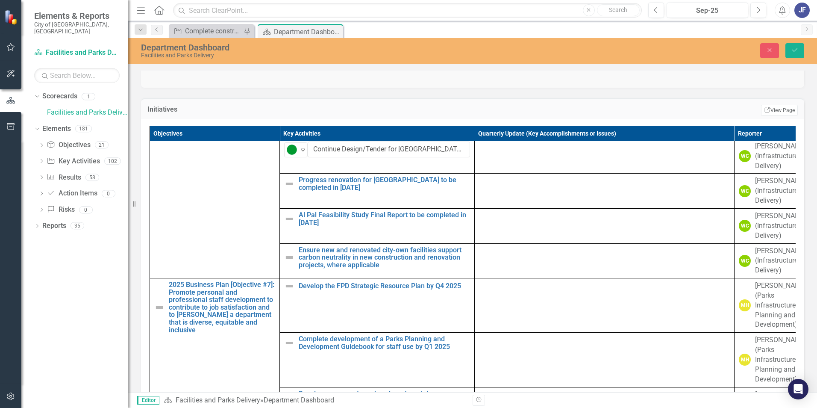
scroll to position [1197, 0]
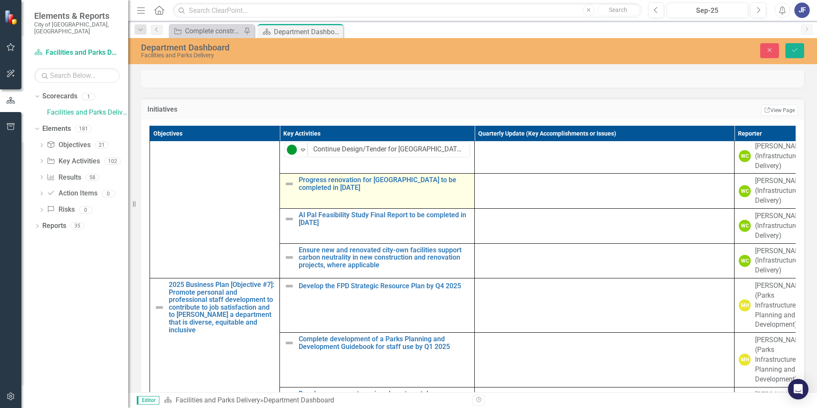
click at [292, 189] on img at bounding box center [289, 184] width 10 height 10
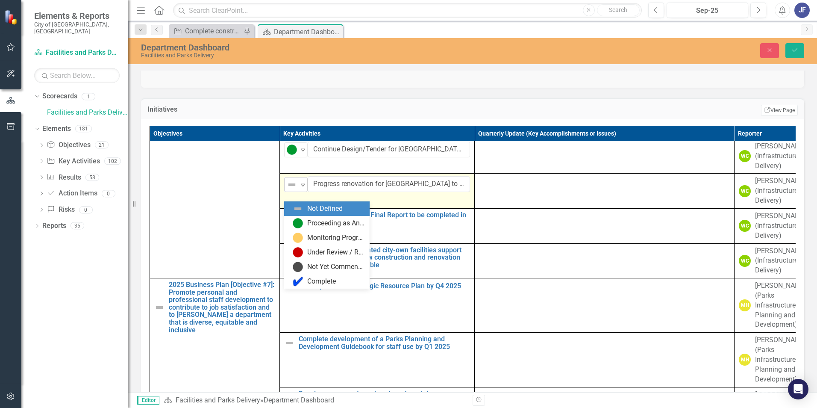
click at [301, 188] on icon "Expand" at bounding box center [303, 184] width 9 height 7
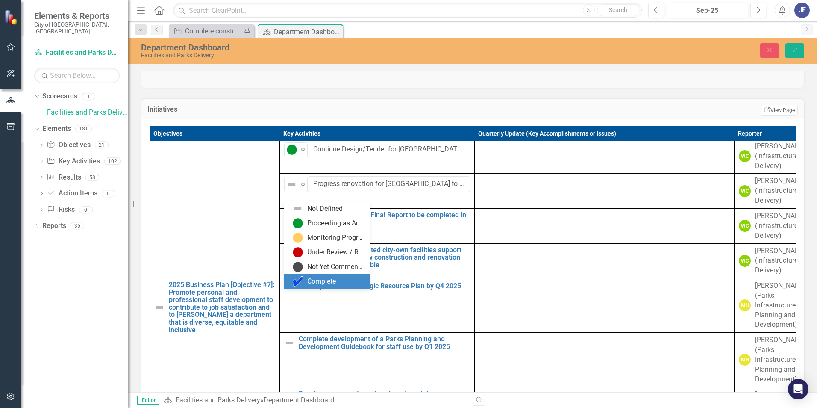
click at [316, 254] on div "Complete" at bounding box center [321, 282] width 29 height 10
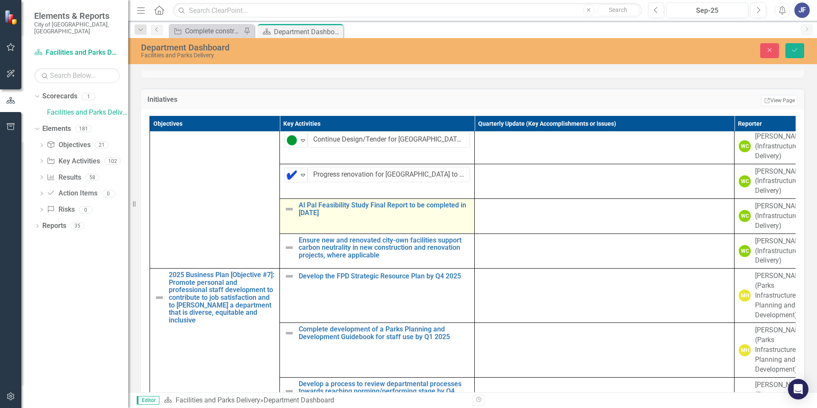
click at [290, 214] on img at bounding box center [289, 209] width 10 height 10
click at [304, 213] on icon "Expand" at bounding box center [303, 209] width 9 height 7
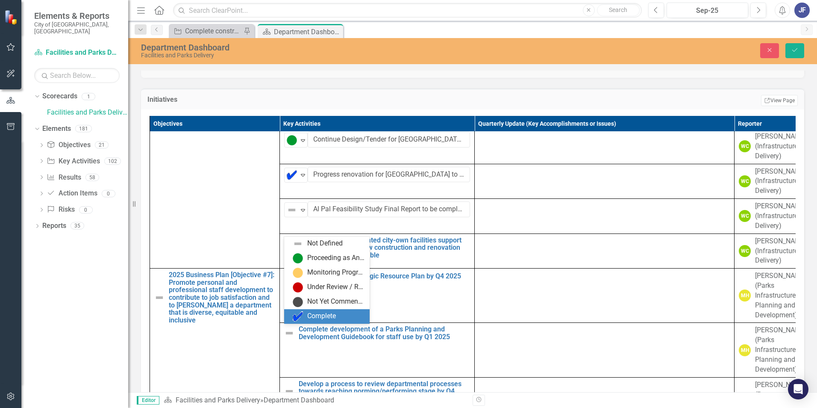
click at [316, 254] on div "Complete" at bounding box center [321, 316] width 29 height 10
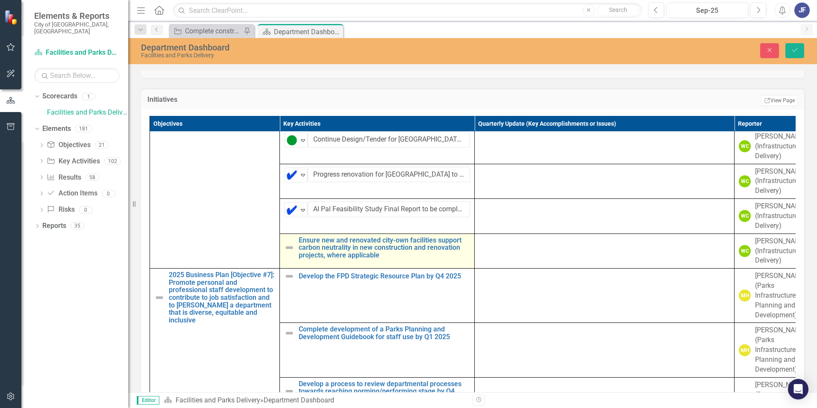
scroll to position [461, 0]
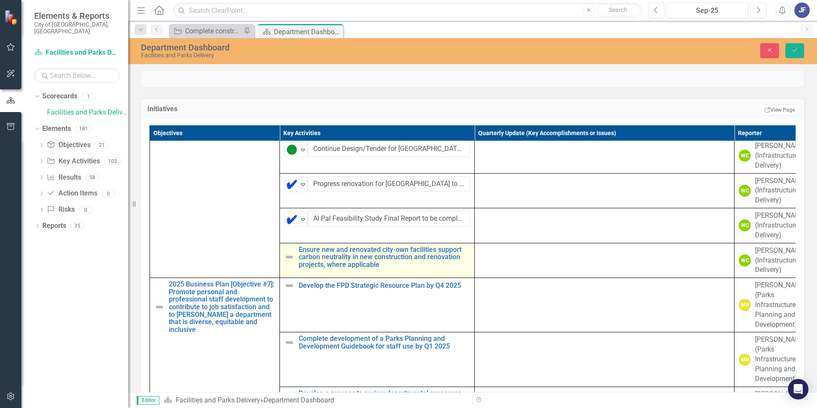
click at [289, 254] on img at bounding box center [289, 257] width 10 height 10
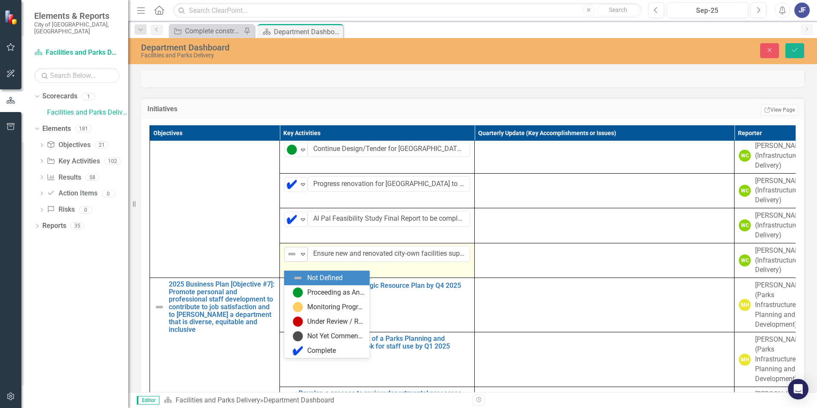
click at [302, 254] on icon "Expand" at bounding box center [303, 254] width 9 height 7
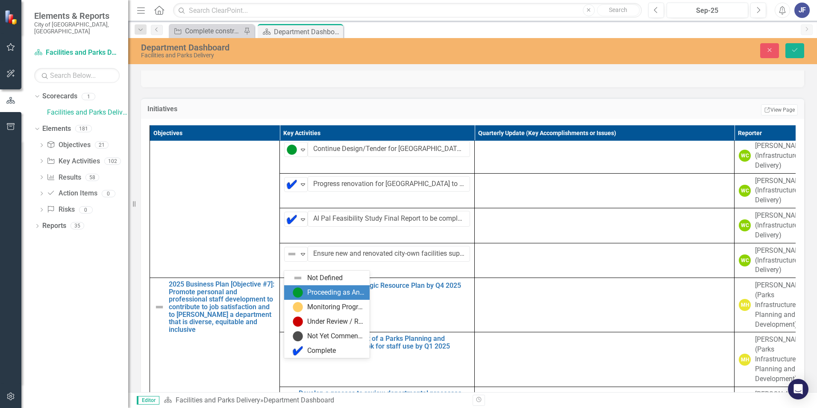
click at [304, 254] on div "Proceeding as Anticipated" at bounding box center [329, 292] width 72 height 10
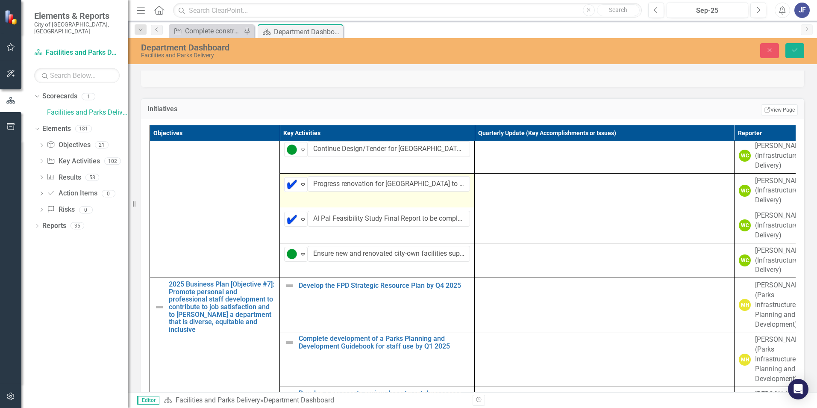
scroll to position [1140, 0]
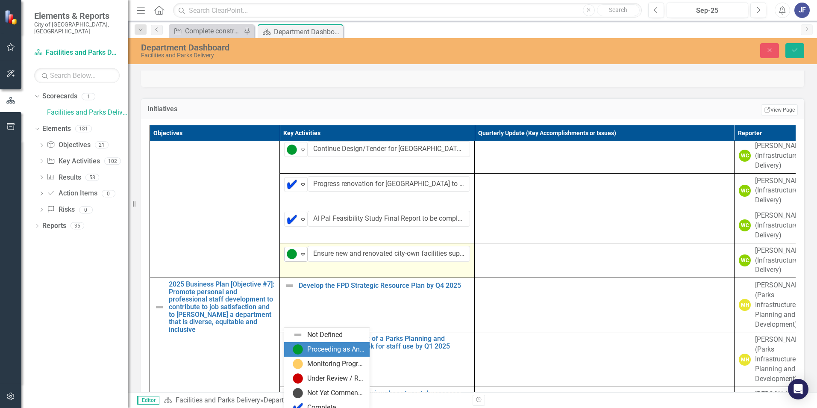
click at [301, 254] on icon at bounding box center [303, 254] width 4 height 3
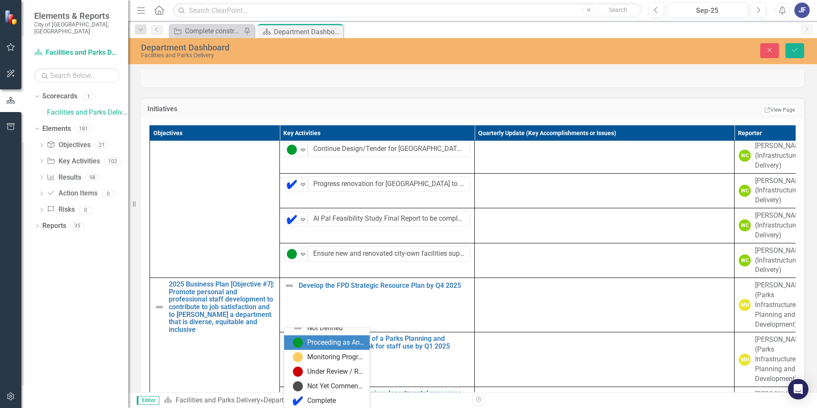
click at [310, 254] on div "Proceeding as Anticipated" at bounding box center [335, 343] width 57 height 10
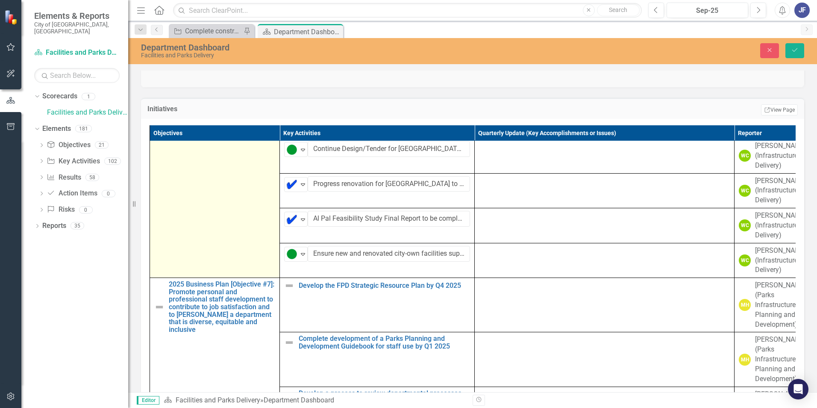
scroll to position [1026, 0]
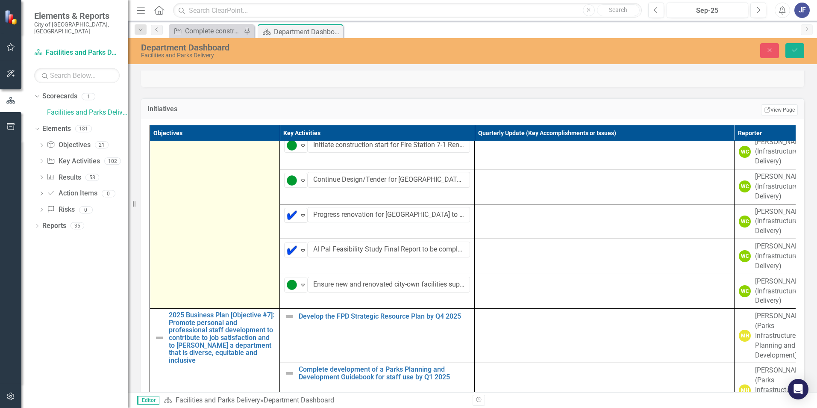
click at [156, 95] on img at bounding box center [159, 90] width 10 height 10
click at [174, 79] on icon "Expand" at bounding box center [173, 75] width 9 height 7
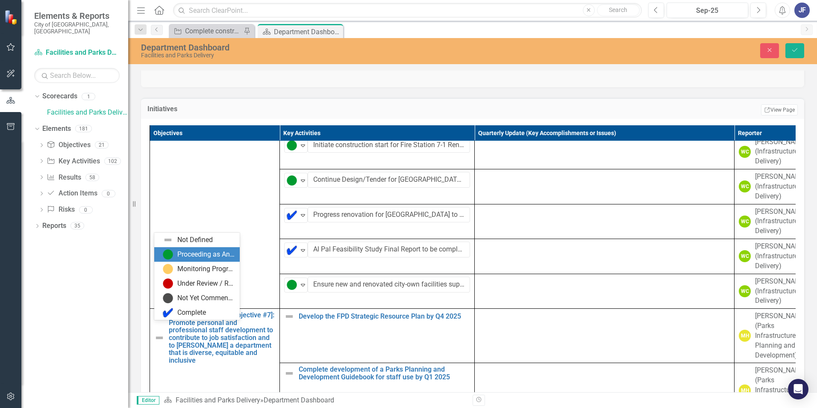
click at [179, 254] on div "Proceeding as Anticipated" at bounding box center [205, 255] width 57 height 10
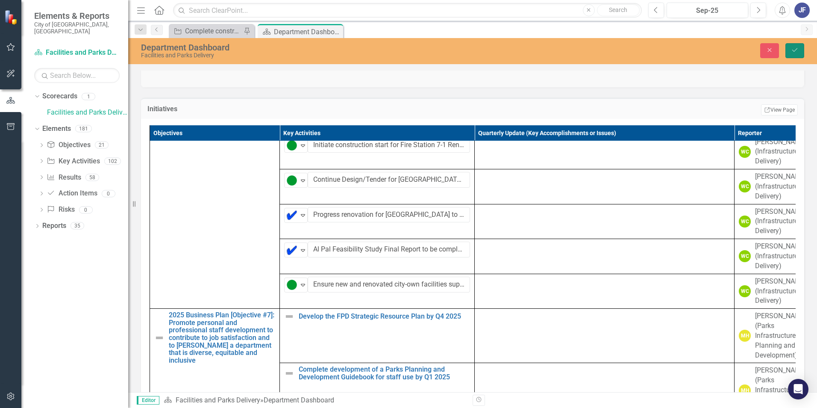
click at [543, 50] on icon "Save" at bounding box center [795, 50] width 8 height 6
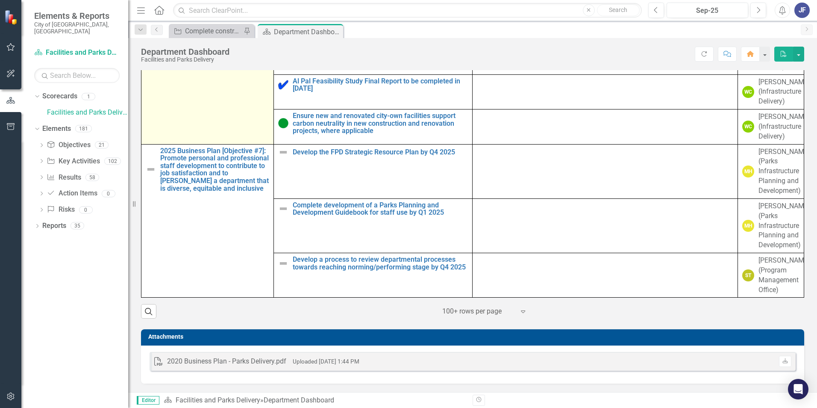
scroll to position [1203, 0]
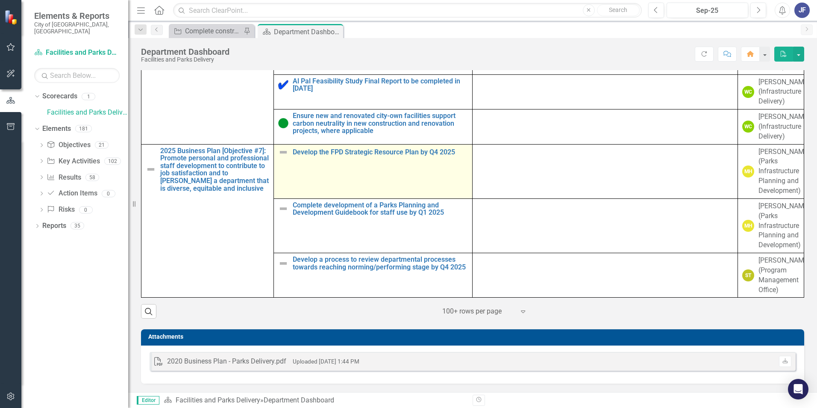
click at [279, 147] on img at bounding box center [283, 152] width 10 height 10
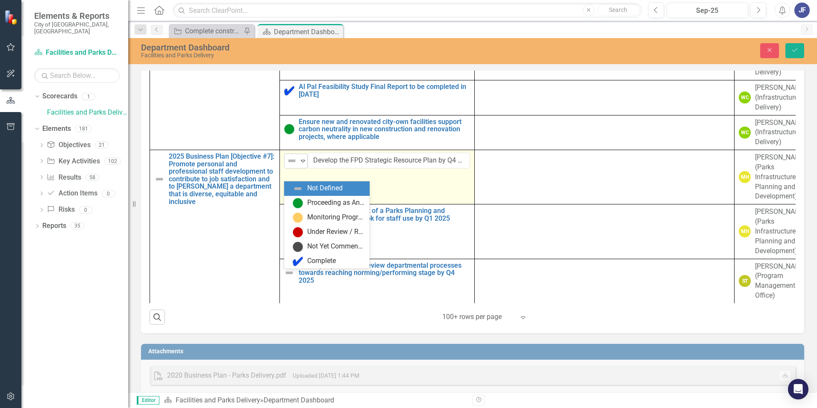
click at [303, 162] on icon at bounding box center [303, 161] width 4 height 3
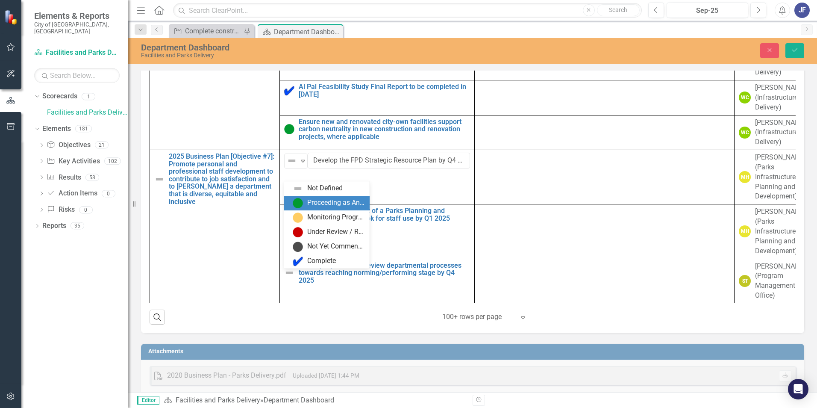
click at [307, 205] on div "Proceeding as Anticipated" at bounding box center [329, 203] width 72 height 10
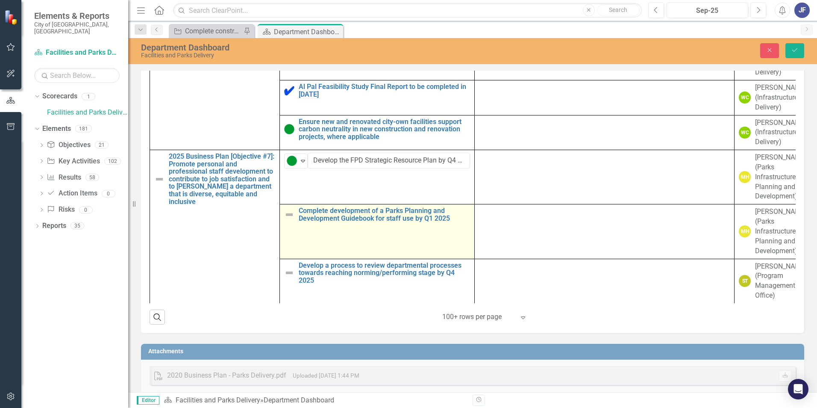
click at [288, 220] on img at bounding box center [289, 214] width 10 height 10
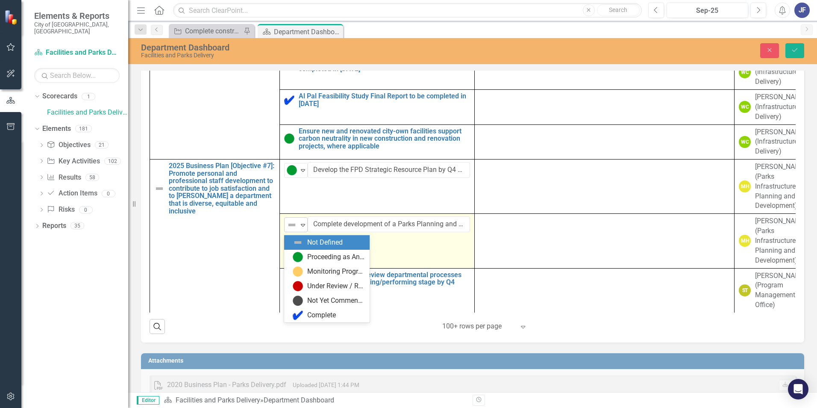
click at [303, 228] on icon "Expand" at bounding box center [303, 224] width 9 height 7
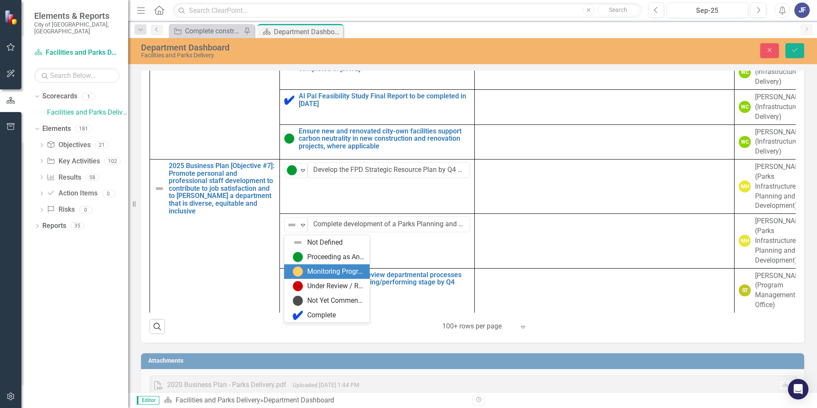
click at [320, 254] on div "Monitoring Progress" at bounding box center [335, 272] width 57 height 10
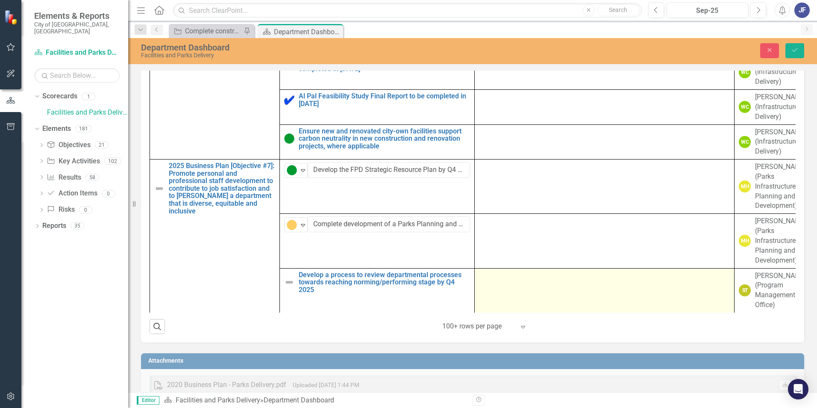
click at [529, 254] on td at bounding box center [605, 290] width 260 height 44
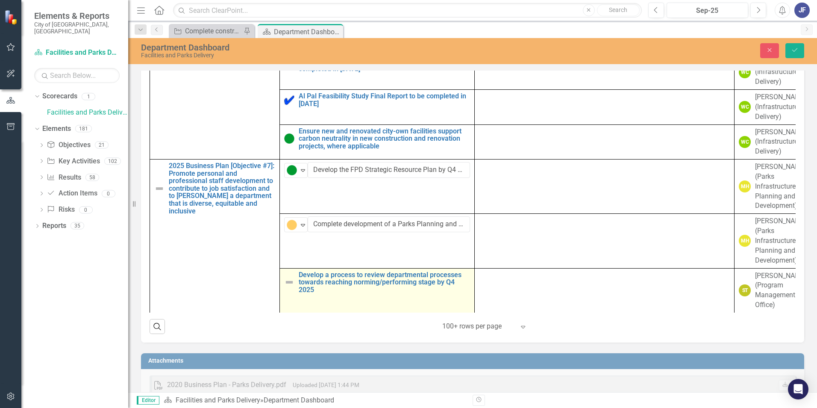
click at [288, 254] on img at bounding box center [289, 282] width 10 height 10
click at [303, 254] on icon "Expand" at bounding box center [303, 279] width 9 height 7
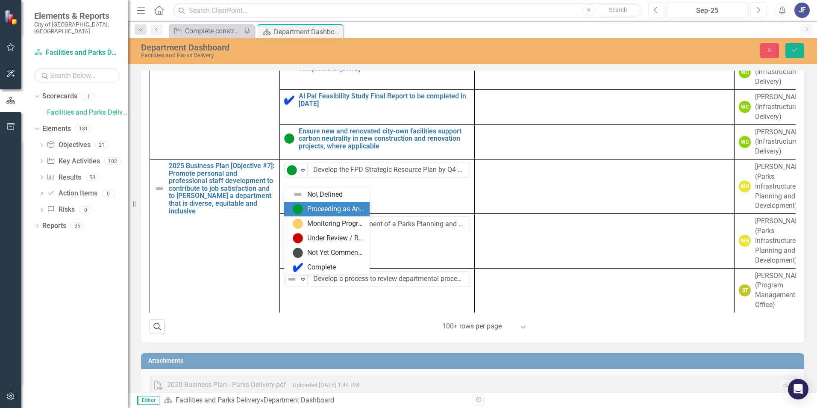
click at [327, 212] on div "Proceeding as Anticipated" at bounding box center [335, 209] width 57 height 10
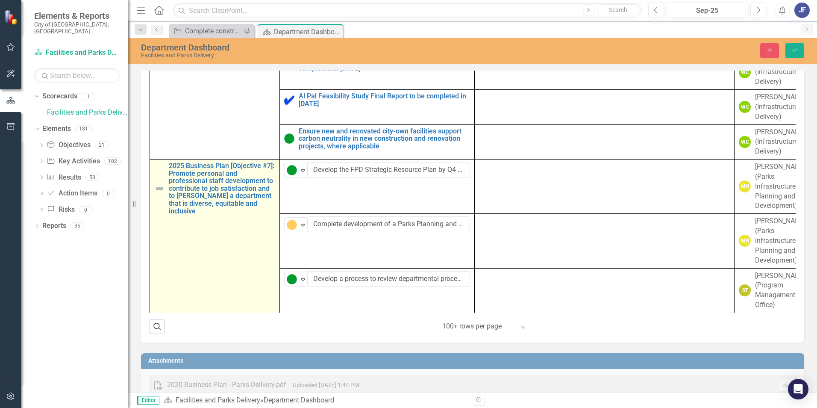
click at [159, 186] on img at bounding box center [159, 188] width 10 height 10
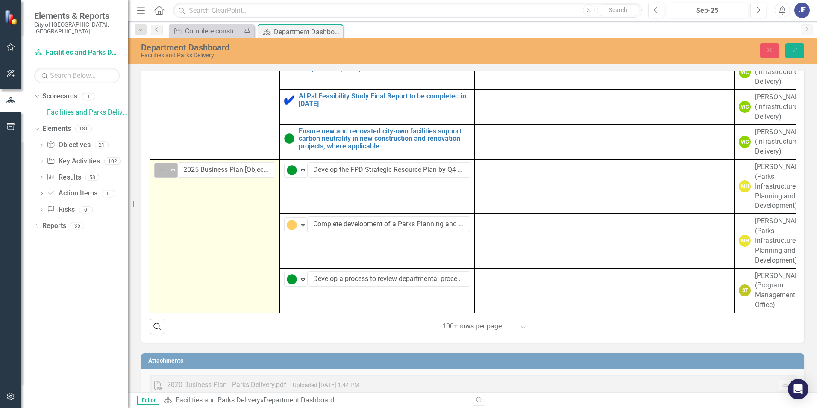
click at [171, 172] on icon at bounding box center [173, 170] width 4 height 3
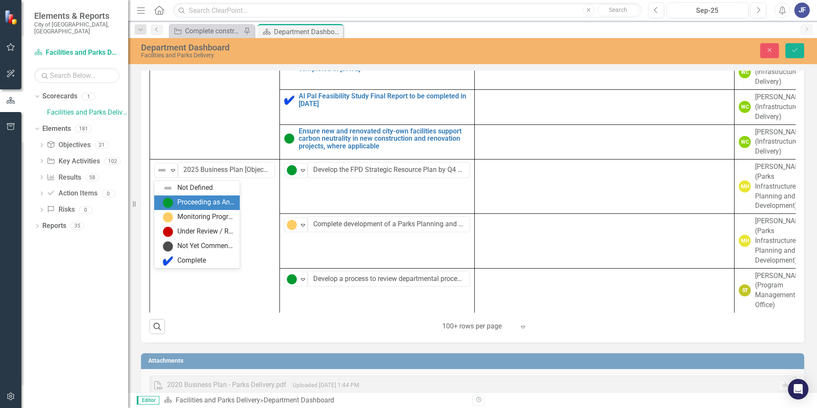
click at [180, 198] on div "Proceeding as Anticipated" at bounding box center [205, 203] width 57 height 10
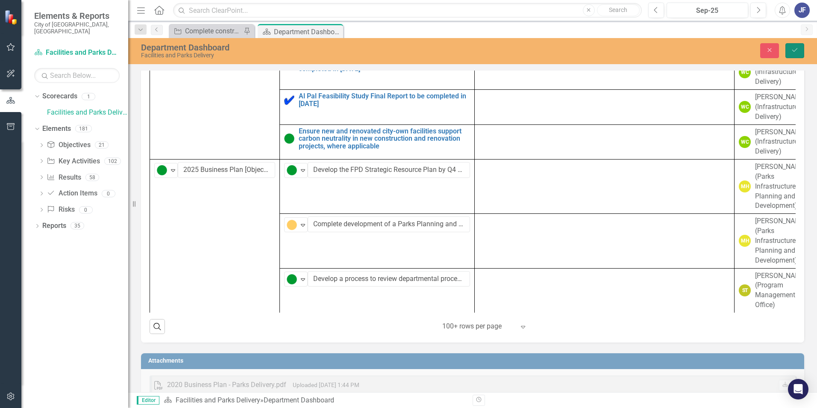
click at [543, 47] on button "Save" at bounding box center [795, 50] width 19 height 15
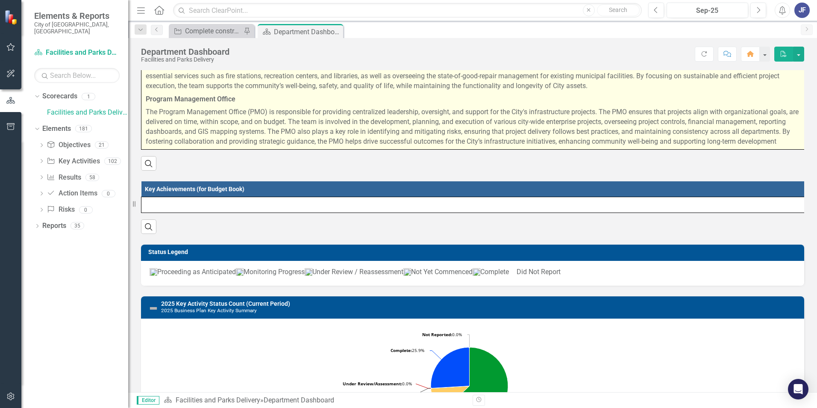
scroll to position [0, 0]
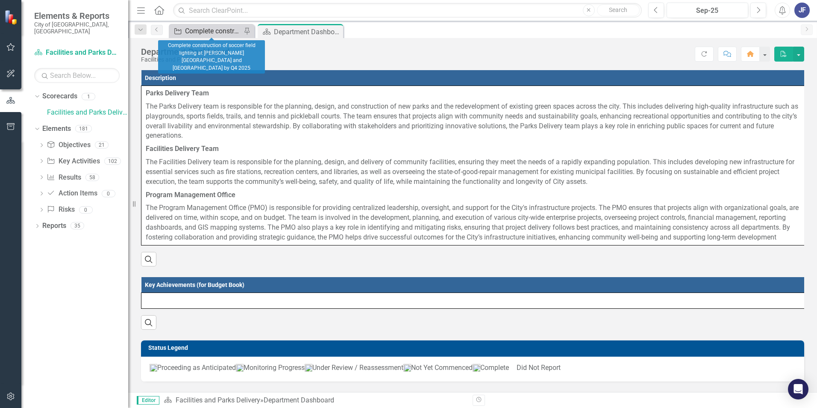
click at [230, 29] on div "Complete construction of soccer field lighting at [PERSON_NAME][GEOGRAPHIC_DATA…" at bounding box center [213, 31] width 56 height 11
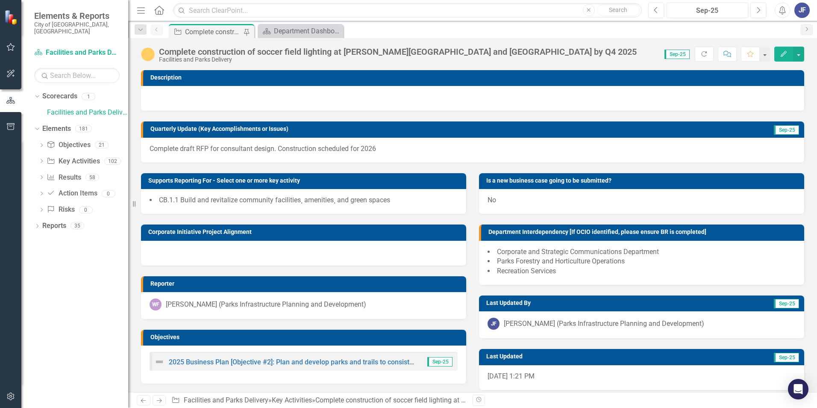
click at [543, 7] on div "JF" at bounding box center [802, 10] width 15 height 15
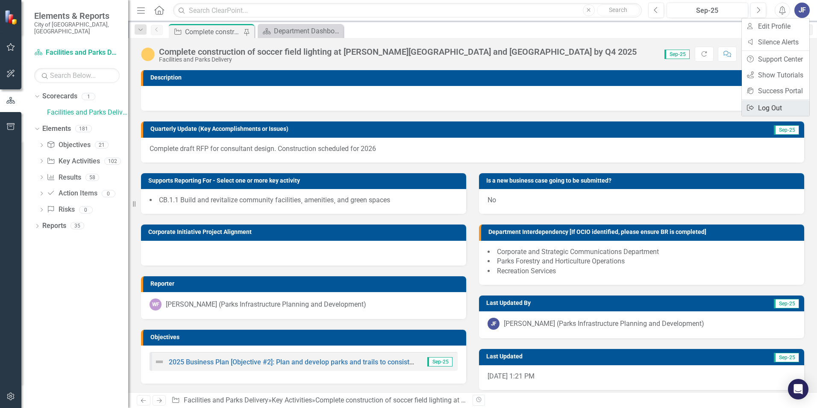
click at [543, 109] on link "Logout Log Out" at bounding box center [776, 108] width 68 height 16
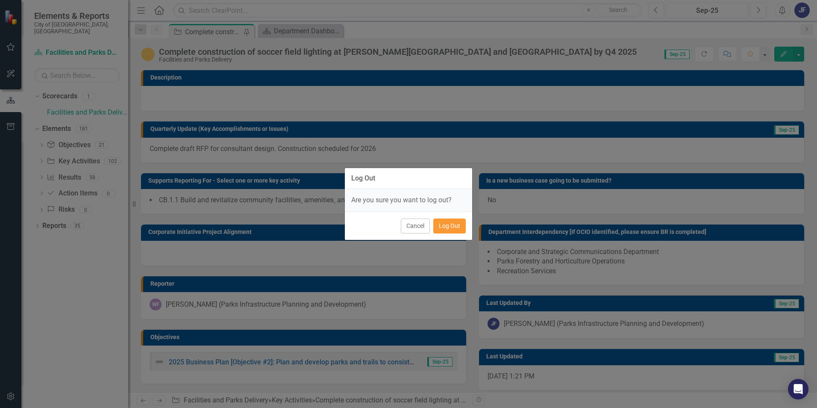
click at [445, 226] on button "Log Out" at bounding box center [449, 225] width 32 height 15
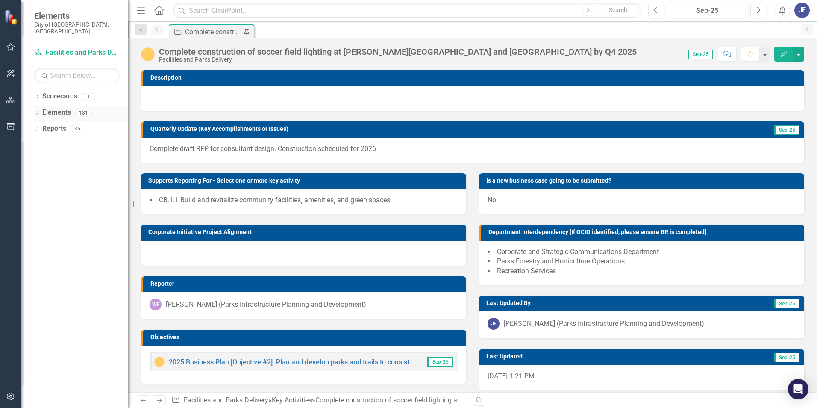
click at [37, 110] on div "Dropdown" at bounding box center [37, 113] width 6 height 7
click at [37, 94] on icon at bounding box center [37, 96] width 2 height 4
click at [56, 108] on link "Facilities and Parks Delivery" at bounding box center [87, 113] width 81 height 10
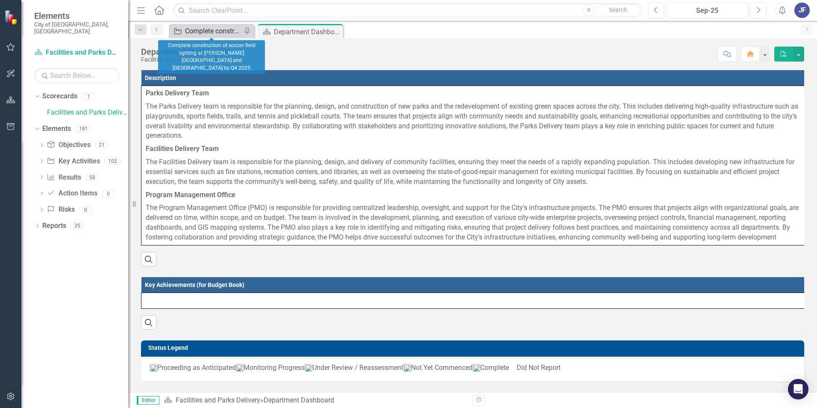
click at [227, 28] on div "Complete construction of soccer field lighting at [PERSON_NAME][GEOGRAPHIC_DATA…" at bounding box center [213, 31] width 56 height 11
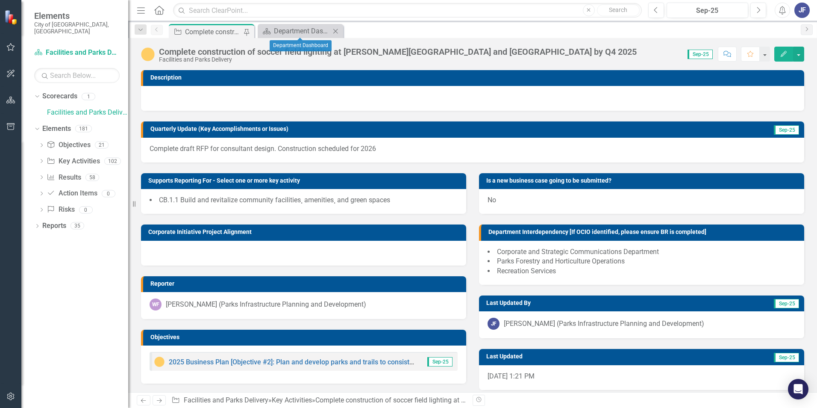
click at [336, 26] on div "Close" at bounding box center [335, 31] width 11 height 11
click at [246, 31] on icon "Pin" at bounding box center [246, 32] width 7 height 9
click at [246, 31] on icon "Pin" at bounding box center [247, 31] width 7 height 9
click at [798, 53] on button "button" at bounding box center [798, 54] width 11 height 15
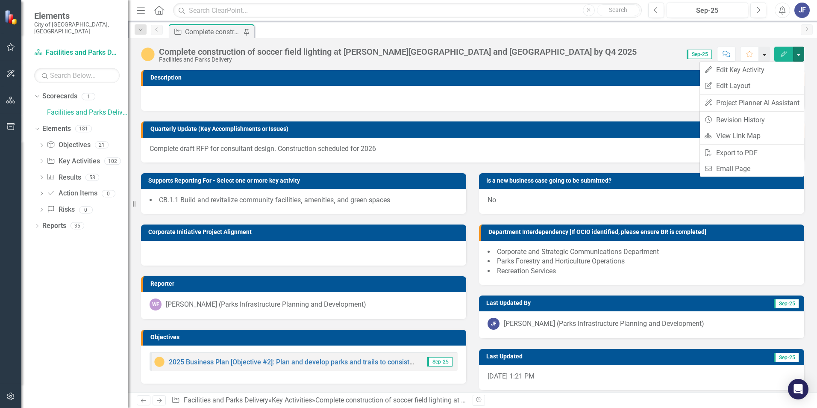
click at [762, 56] on button "button" at bounding box center [764, 54] width 11 height 15
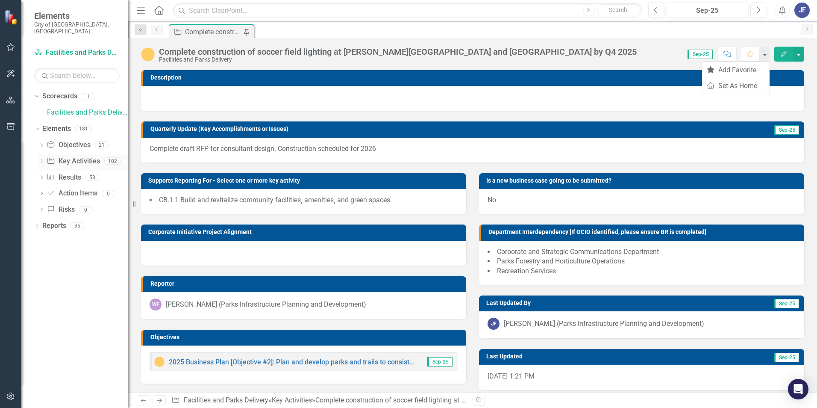
click at [69, 156] on link "Key Activity Key Activities" at bounding box center [73, 161] width 53 height 10
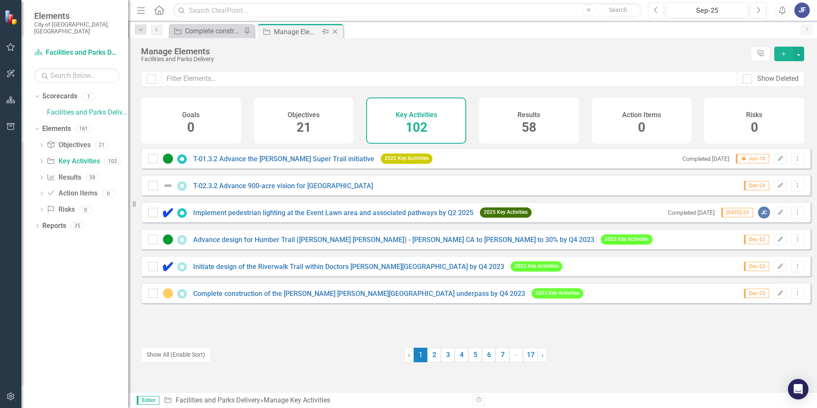
click at [333, 30] on icon "Close" at bounding box center [335, 31] width 9 height 7
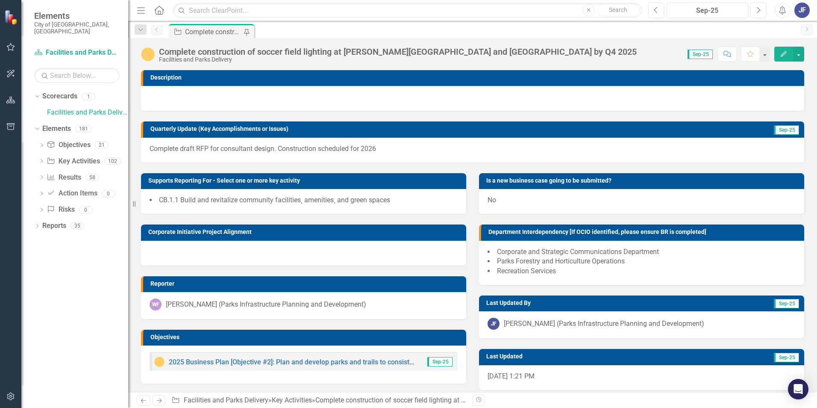
click at [174, 31] on icon "Key Activity" at bounding box center [178, 31] width 9 height 7
click at [213, 38] on div "Key Activity Complete construction of soccer field lighting at [PERSON_NAME][GE…" at bounding box center [212, 31] width 86 height 14
click at [236, 31] on div "Complete construction of soccer field lighting at [PERSON_NAME][GEOGRAPHIC_DATA…" at bounding box center [213, 32] width 56 height 11
click at [219, 30] on div "Complete construction of soccer field lighting at [PERSON_NAME][GEOGRAPHIC_DATA…" at bounding box center [213, 32] width 56 height 11
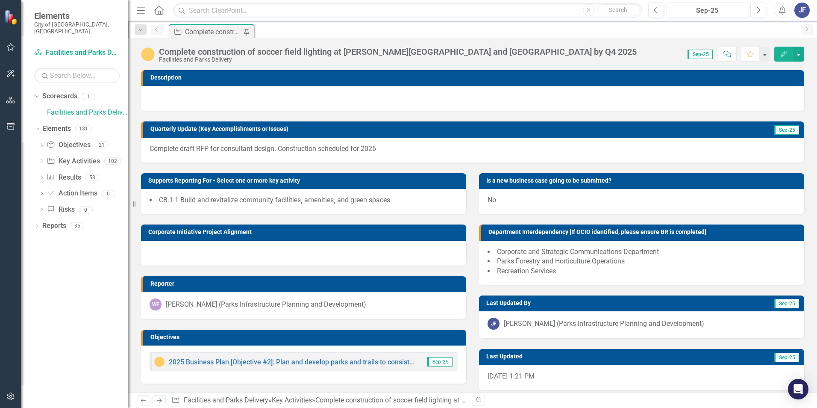
drag, startPoint x: 219, startPoint y: 30, endPoint x: 205, endPoint y: 28, distance: 14.2
click at [205, 28] on div "Complete construction of soccer field lighting at [PERSON_NAME][GEOGRAPHIC_DATA…" at bounding box center [213, 32] width 56 height 11
drag, startPoint x: 205, startPoint y: 28, endPoint x: 177, endPoint y: 30, distance: 27.9
click at [177, 30] on icon "Key Activity" at bounding box center [178, 31] width 9 height 7
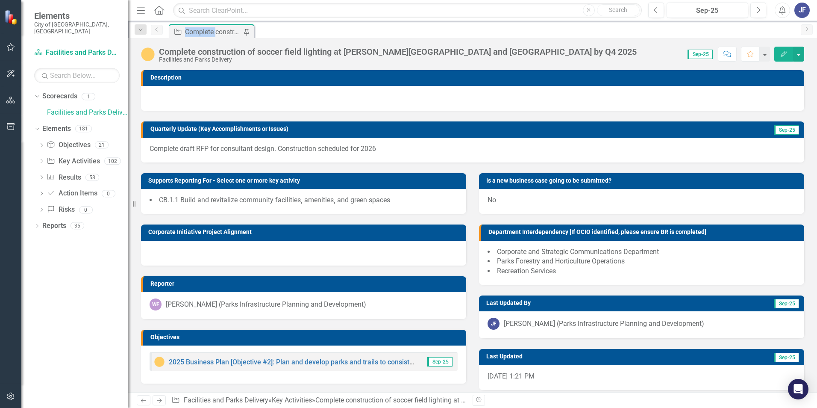
click at [177, 30] on icon "Key Activity" at bounding box center [178, 31] width 9 height 7
copy div "Complete"
click at [239, 32] on div "Complete construction of soccer field lighting at [PERSON_NAME][GEOGRAPHIC_DATA…" at bounding box center [213, 32] width 56 height 11
drag, startPoint x: 239, startPoint y: 32, endPoint x: 178, endPoint y: 32, distance: 60.7
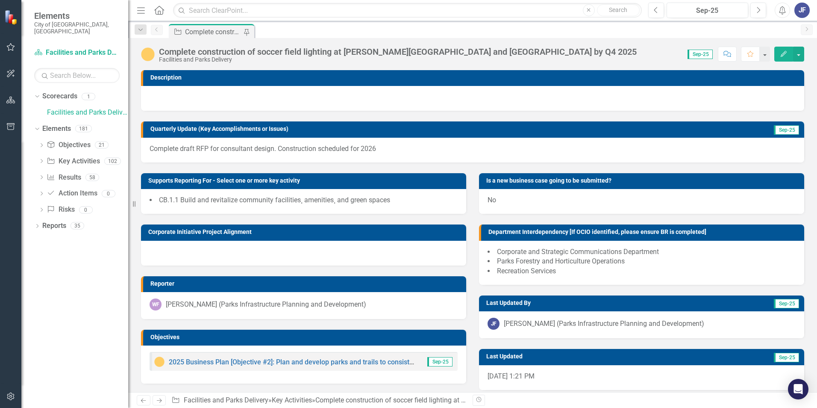
click at [178, 32] on icon "Key Activity" at bounding box center [178, 31] width 9 height 7
drag, startPoint x: 178, startPoint y: 32, endPoint x: 156, endPoint y: 12, distance: 29.9
click at [156, 12] on icon at bounding box center [159, 10] width 10 height 9
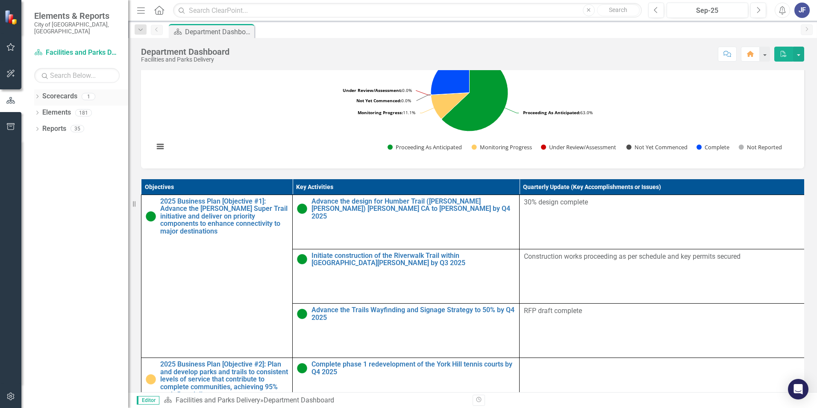
click at [37, 95] on icon "Dropdown" at bounding box center [37, 97] width 6 height 5
click at [58, 108] on link "Facilities and Parks Delivery" at bounding box center [87, 113] width 81 height 10
click at [342, 195] on th "Key Activities" at bounding box center [406, 187] width 227 height 16
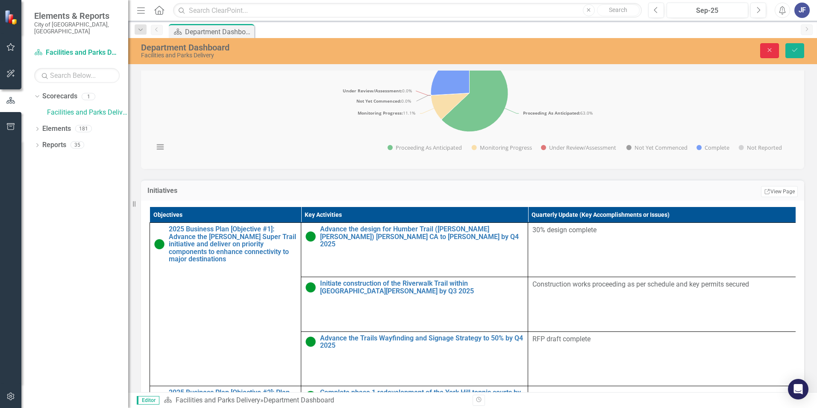
click at [771, 47] on icon "Close" at bounding box center [770, 50] width 8 height 6
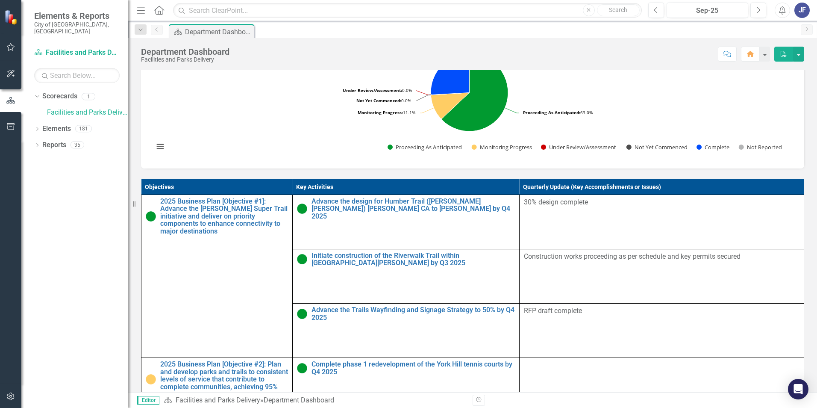
click at [202, 195] on th "Objectives" at bounding box center [217, 187] width 151 height 16
click at [202, 195] on th "Objectives Sort Ascending" at bounding box center [217, 187] width 151 height 16
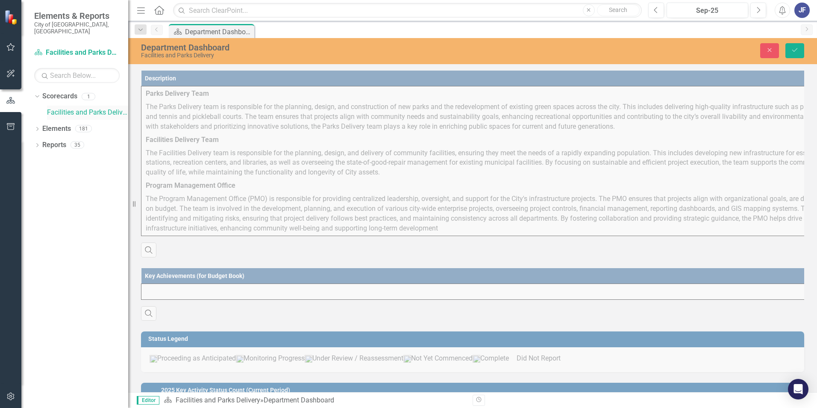
click at [66, 108] on link "Facilities and Parks Delivery" at bounding box center [87, 113] width 81 height 10
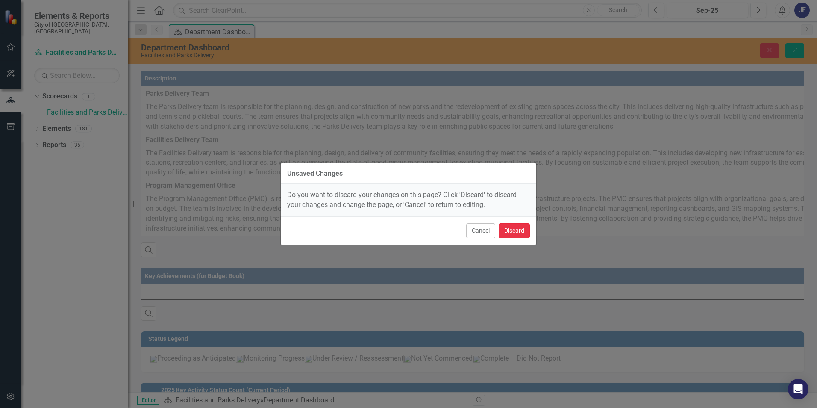
click at [506, 230] on button "Discard" at bounding box center [514, 230] width 31 height 15
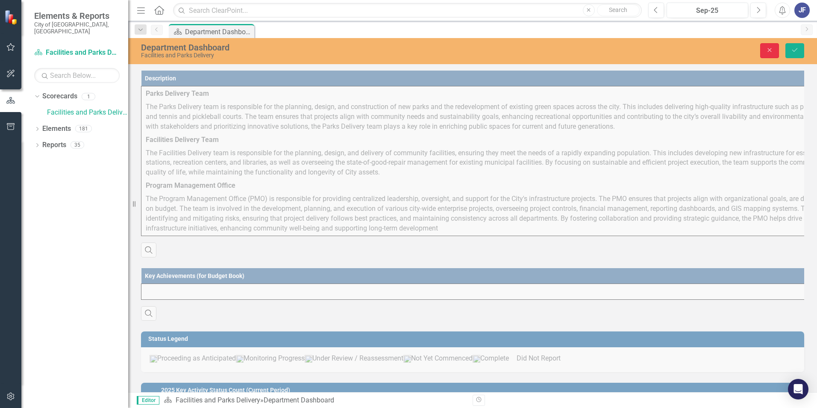
click at [764, 48] on button "Close" at bounding box center [770, 50] width 19 height 15
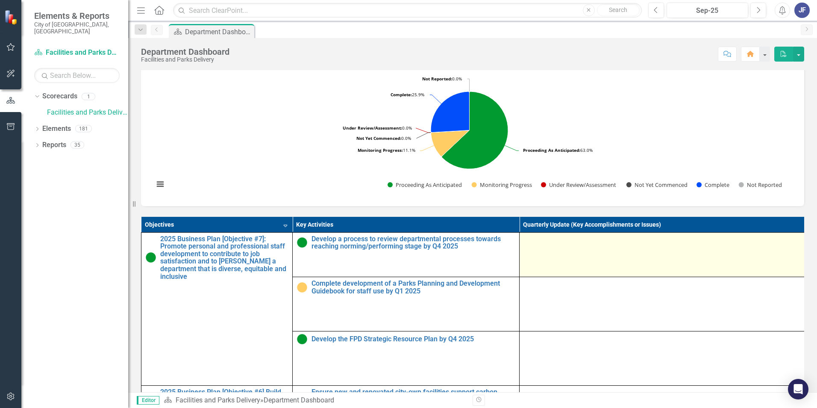
click at [615, 274] on td at bounding box center [671, 254] width 303 height 44
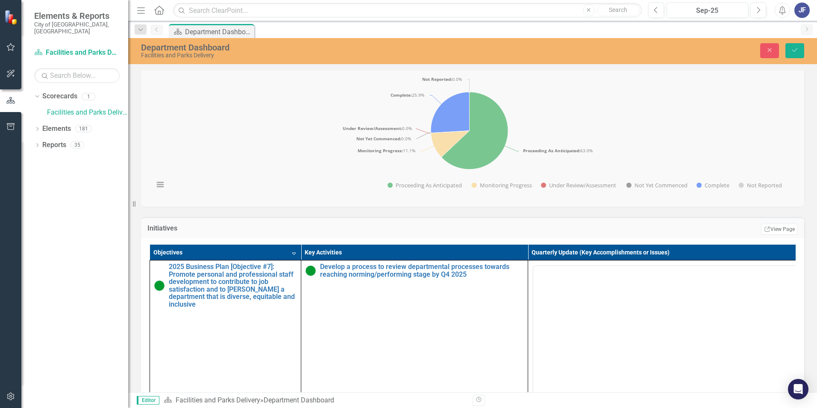
click at [563, 260] on th "Quarterly Update (Key Accomplishments or Issues)" at bounding box center [679, 253] width 303 height 16
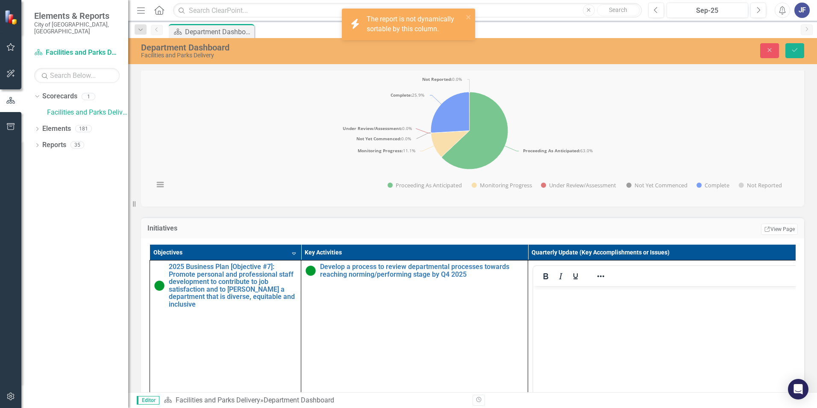
click at [563, 260] on th "Quarterly Update (Key Accomplishments or Issues)" at bounding box center [679, 253] width 303 height 16
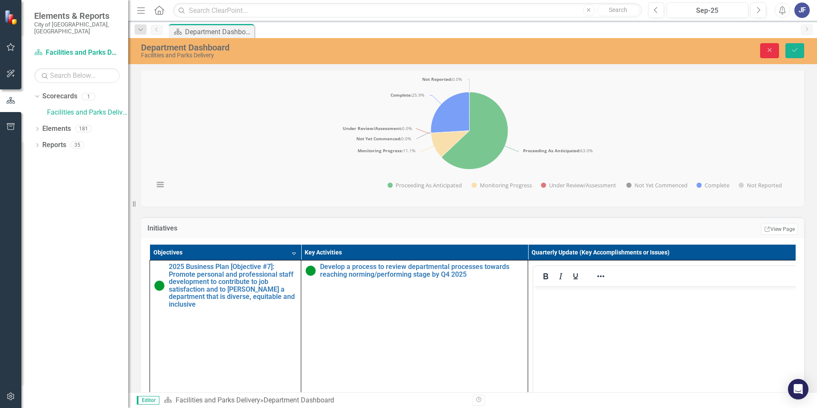
click at [769, 53] on icon "Close" at bounding box center [770, 50] width 8 height 6
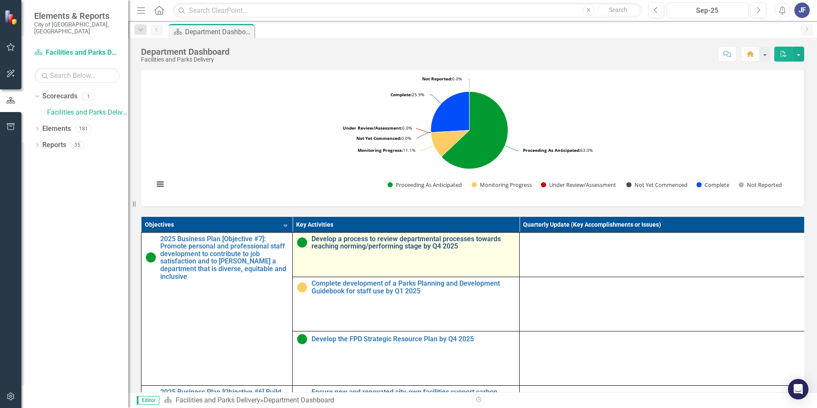
click at [388, 250] on link "Develop a process to review departmental processes towards reaching norming/per…" at bounding box center [413, 242] width 203 height 15
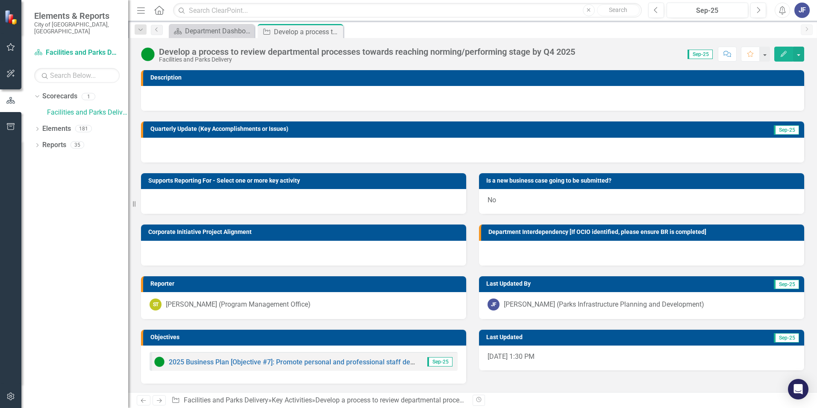
click at [0, 0] on icon "Close" at bounding box center [0, 0] width 0 height 0
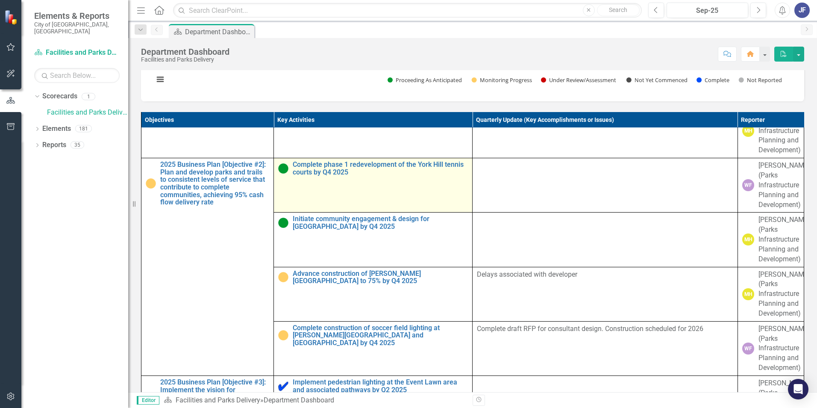
scroll to position [114, 0]
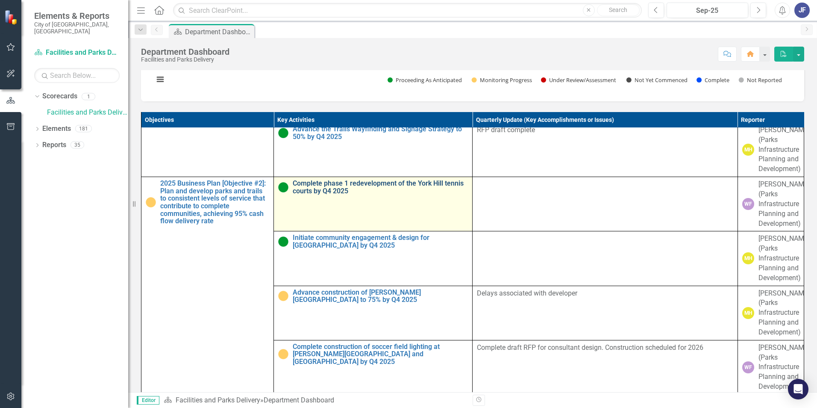
click at [348, 195] on link "Complete phase 1 redevelopment of the York Hill tennis courts by Q4 2025" at bounding box center [380, 187] width 175 height 15
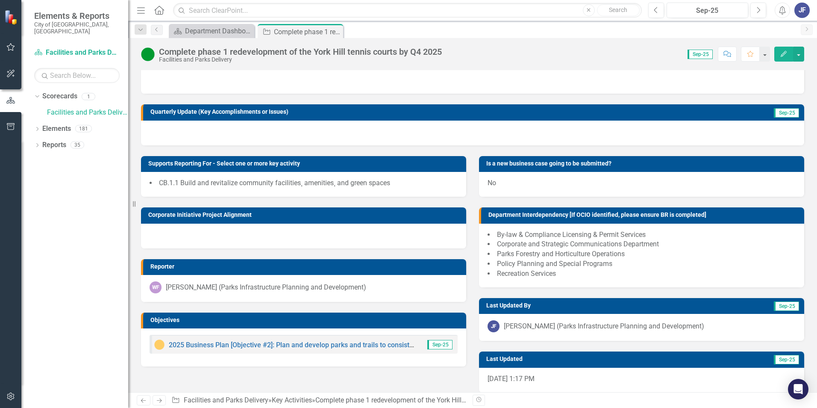
scroll to position [26, 0]
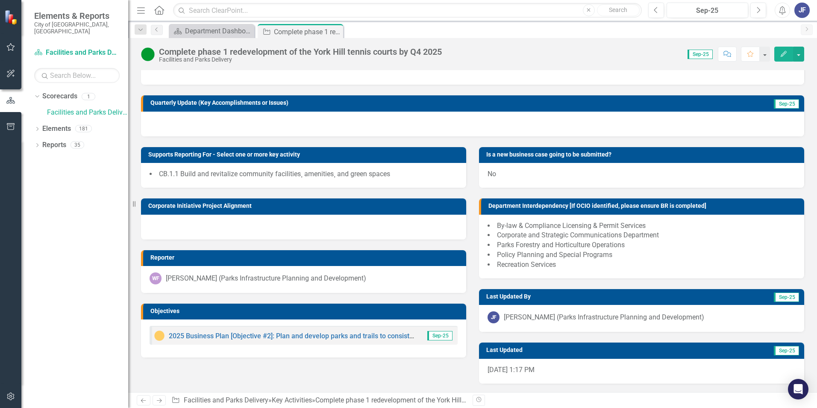
click at [238, 257] on h3 "Reporter" at bounding box center [306, 257] width 312 height 6
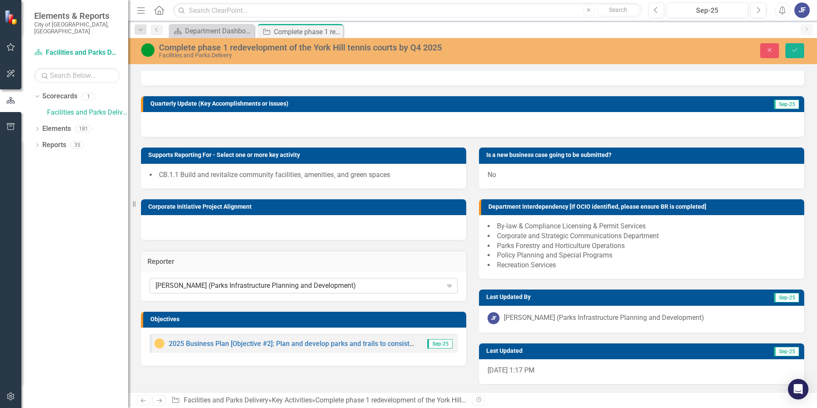
click at [445, 286] on icon "Expand" at bounding box center [449, 285] width 9 height 7
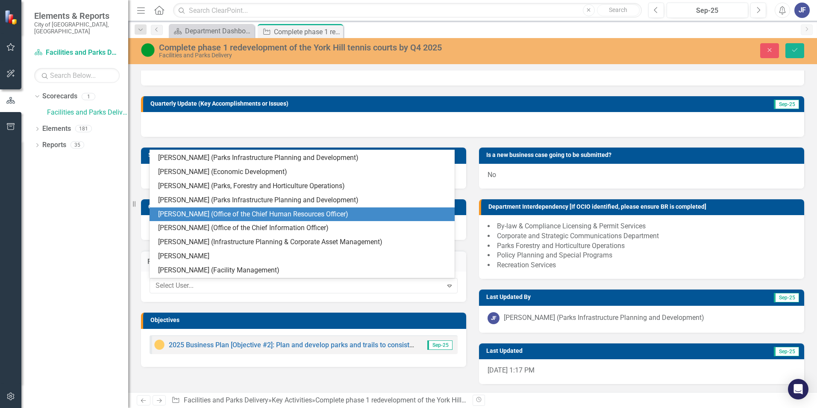
scroll to position [1643, 0]
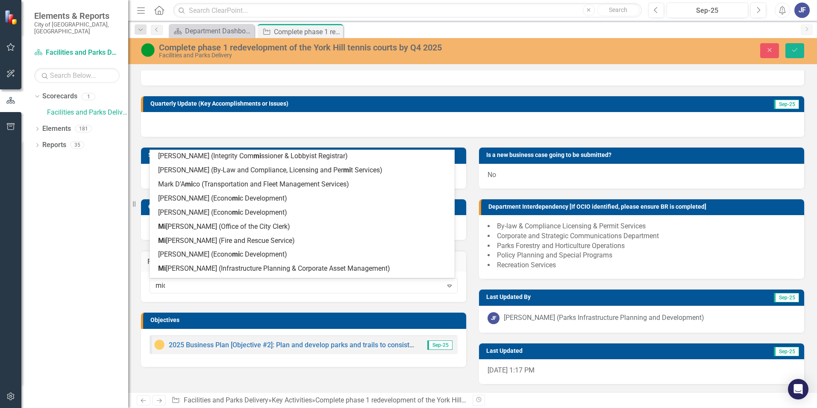
type input "mich"
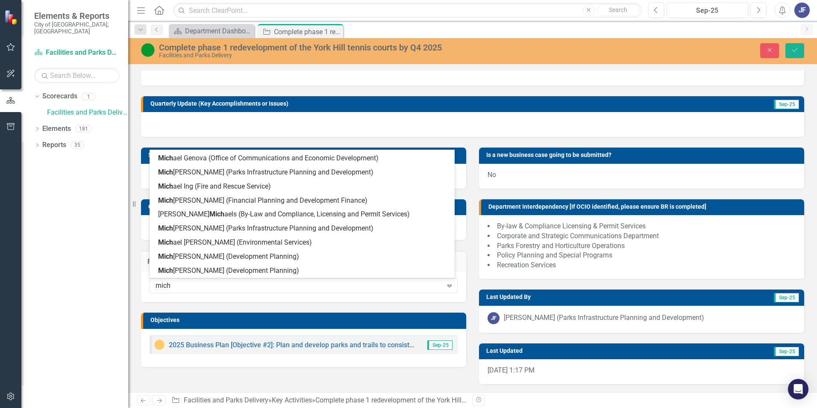
scroll to position [14, 0]
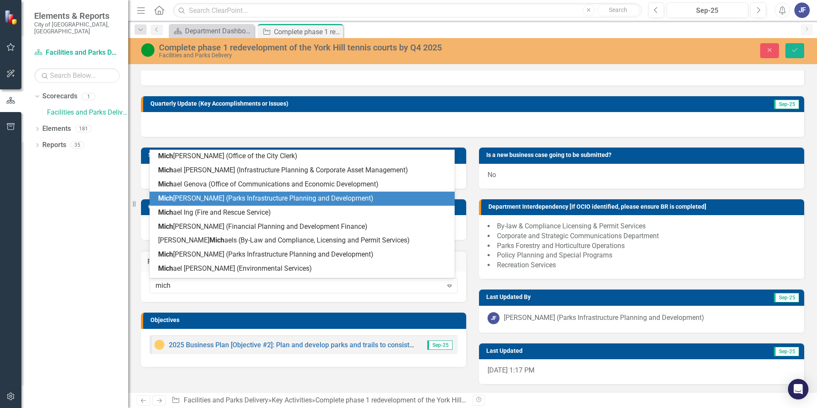
click at [290, 200] on span "Mich ael Habib (Parks Infrastructure Planning and Development)" at bounding box center [265, 198] width 215 height 8
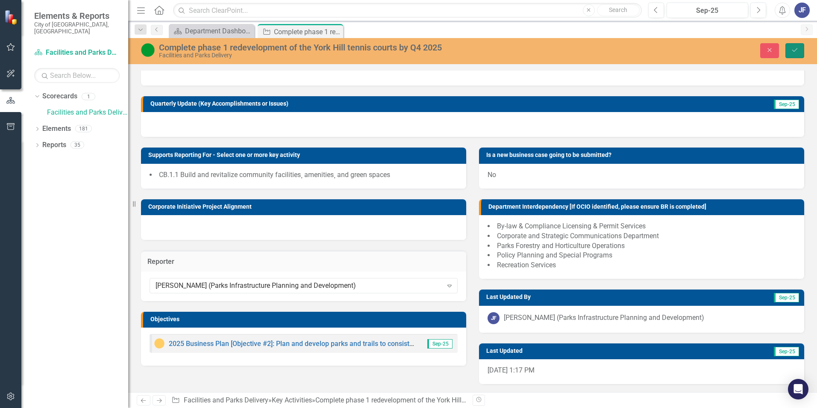
click at [796, 47] on button "Save" at bounding box center [795, 50] width 19 height 15
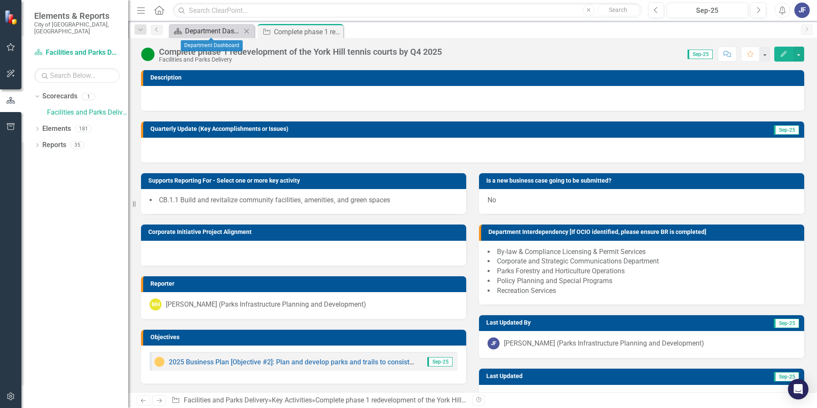
click at [192, 34] on div "Department Dashboard" at bounding box center [213, 31] width 56 height 11
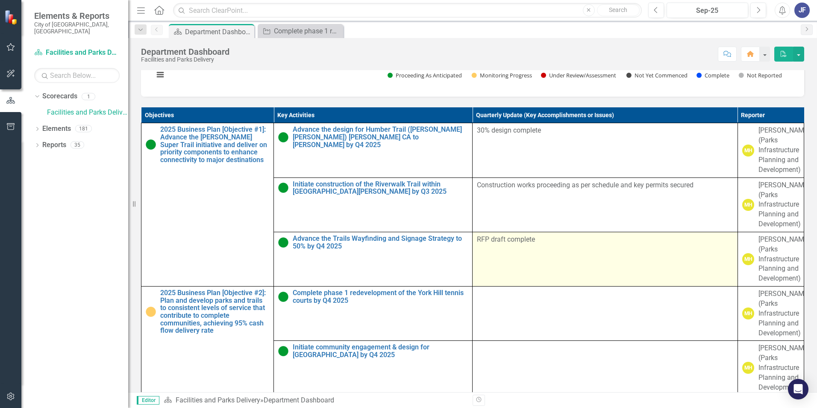
scroll to position [456, 0]
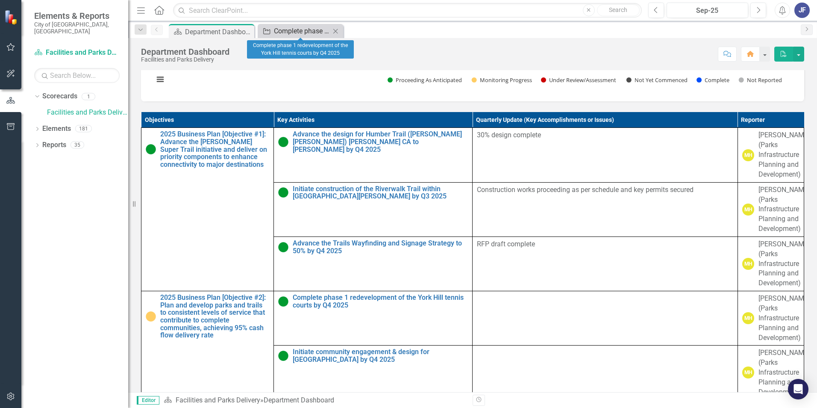
click at [320, 29] on div "Complete phase 1 redevelopment of the York Hill tennis courts by Q4 2025" at bounding box center [302, 31] width 56 height 11
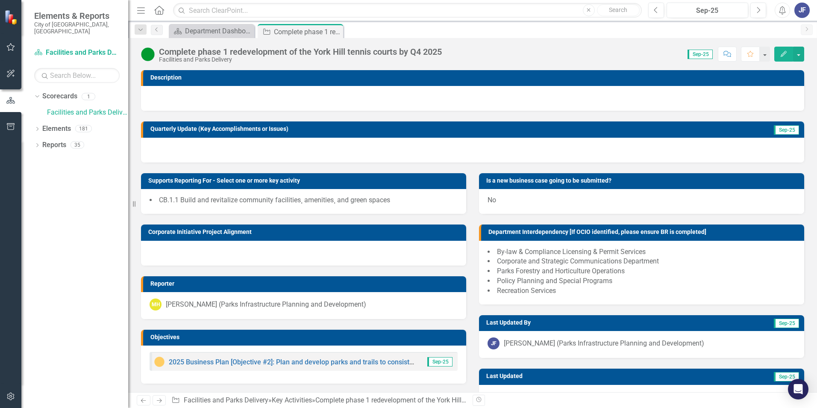
click at [807, 6] on div "JF" at bounding box center [802, 10] width 15 height 15
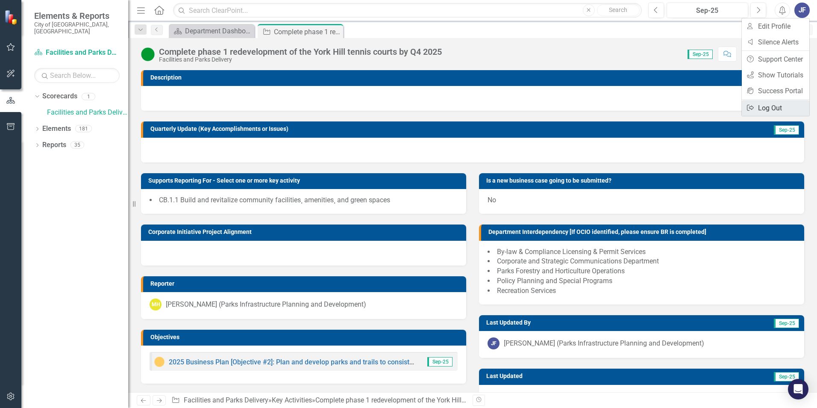
click at [771, 106] on link "Logout Log Out" at bounding box center [776, 108] width 68 height 16
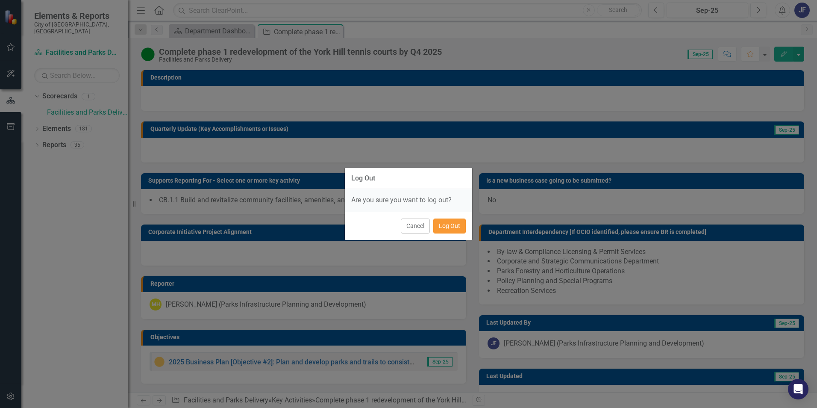
click at [444, 231] on button "Log Out" at bounding box center [449, 225] width 32 height 15
